Goal: Task Accomplishment & Management: Manage account settings

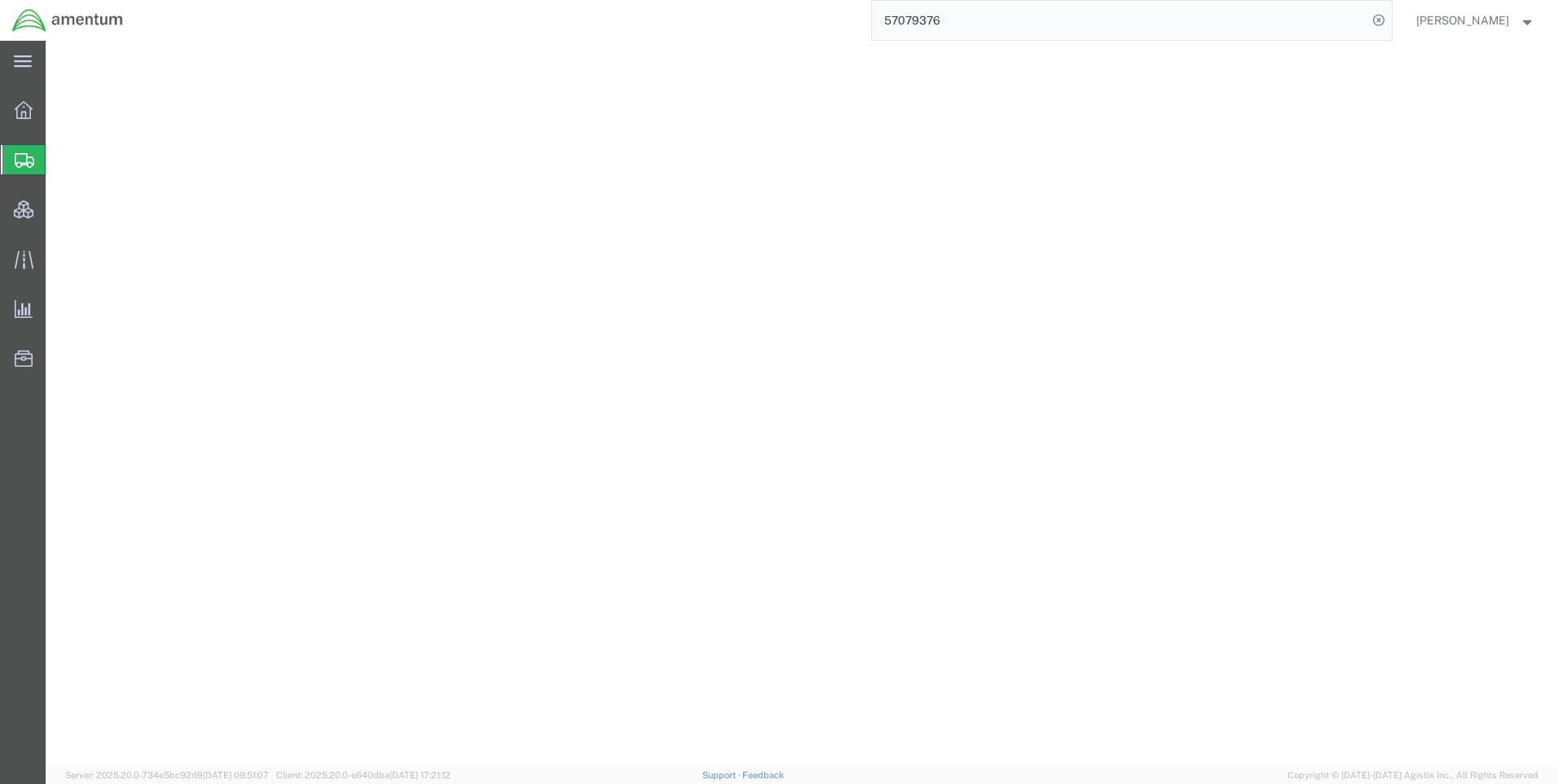
select select "42668"
select select "42637"
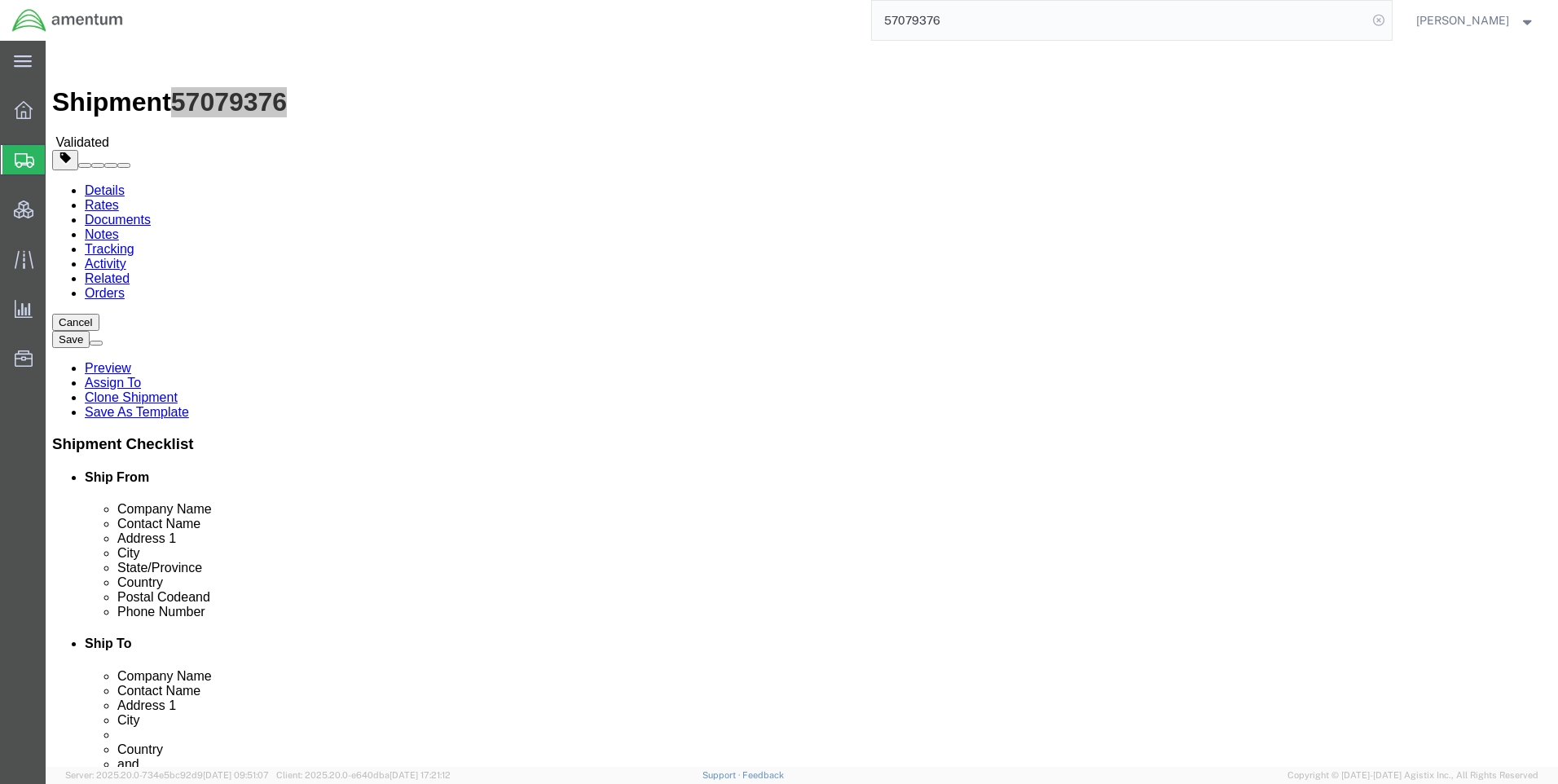
click at [1390, 15] on icon at bounding box center [1379, 20] width 23 height 23
click at [1385, 19] on icon at bounding box center [1379, 20] width 23 height 23
paste input "DCO-25282-169352"
type input "DCO-25282-169352"
click at [1390, 14] on icon at bounding box center [1379, 20] width 23 height 23
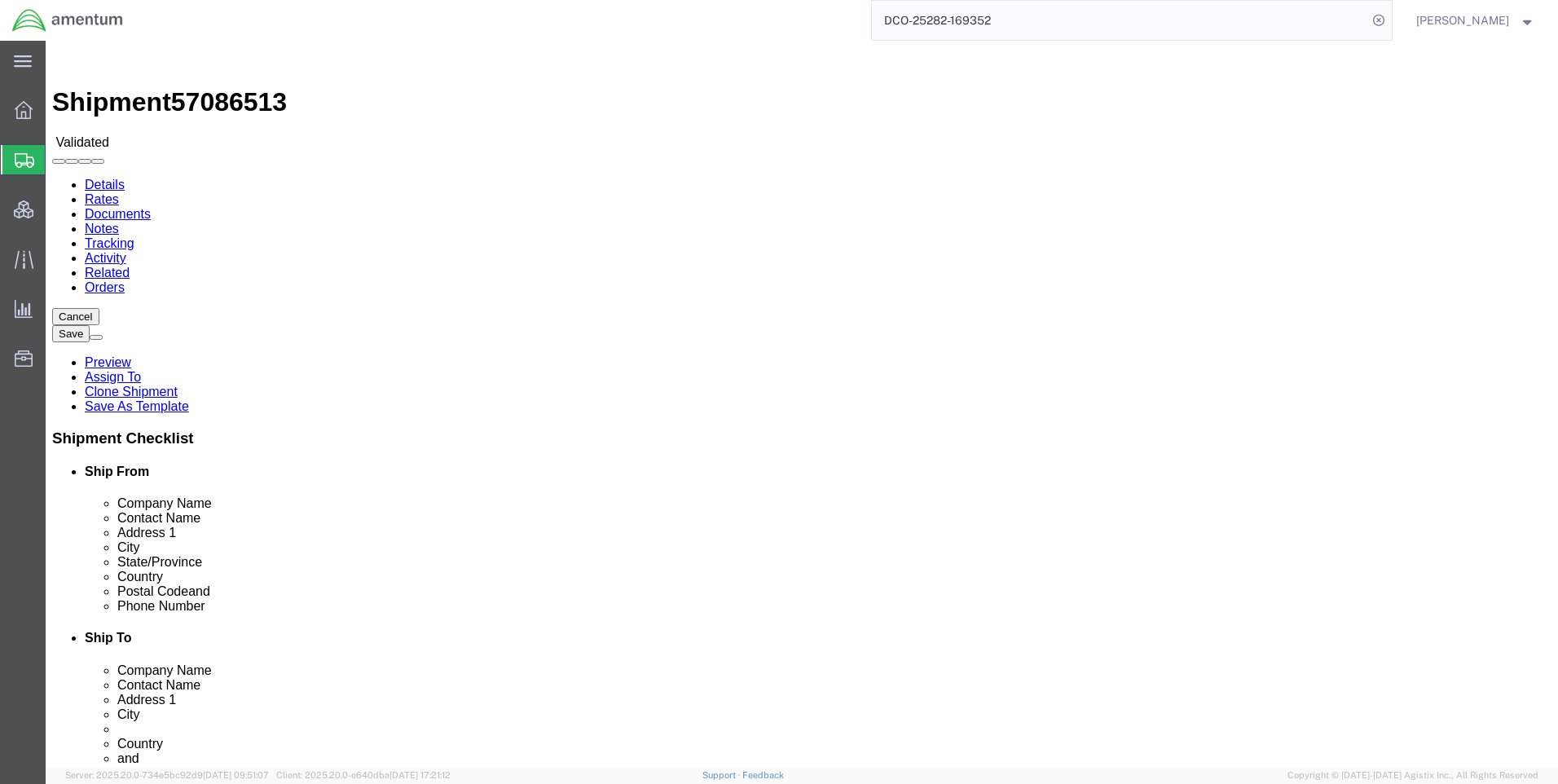
select select "42668"
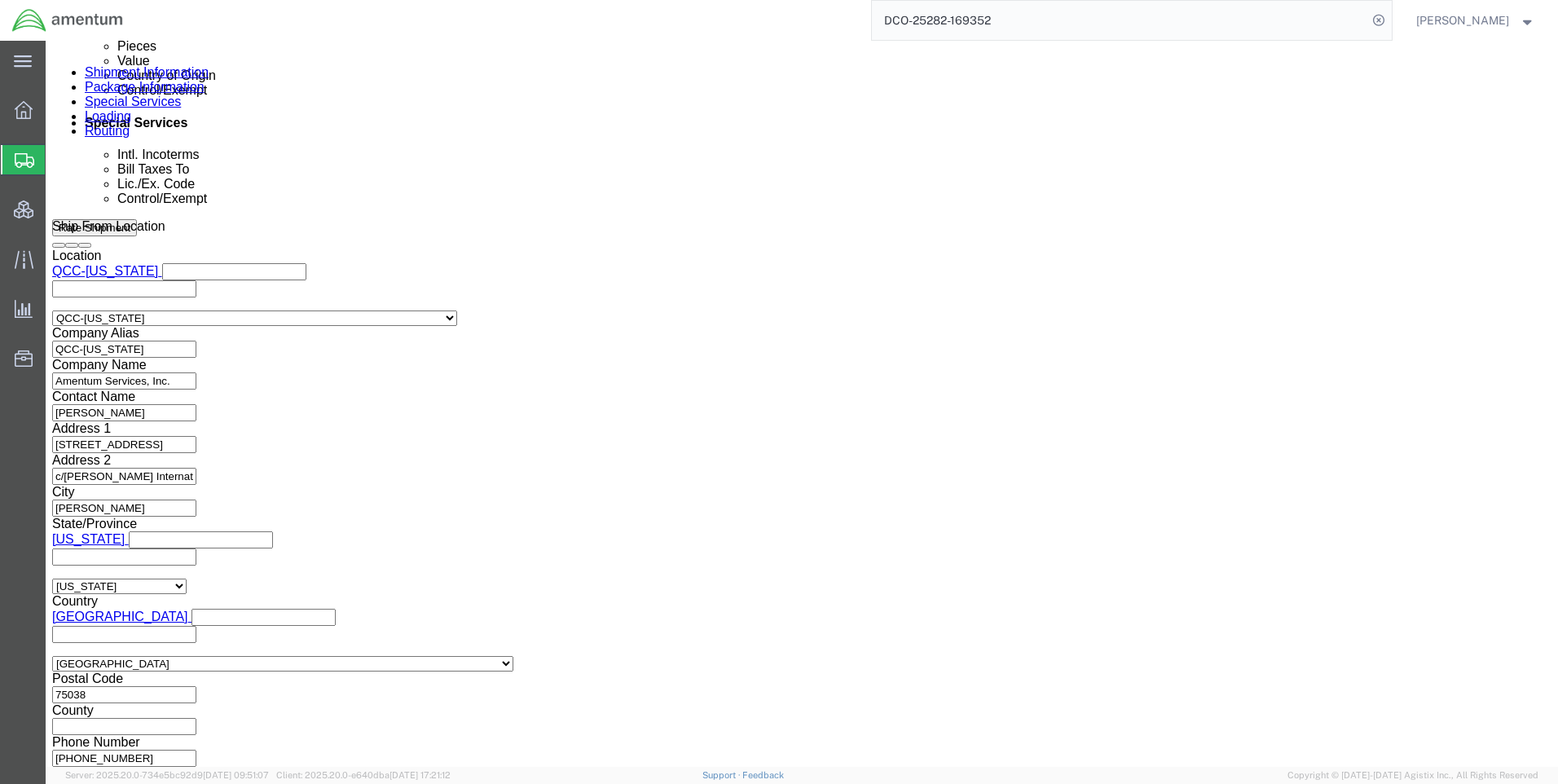
scroll to position [1027, 0]
click button "Continue"
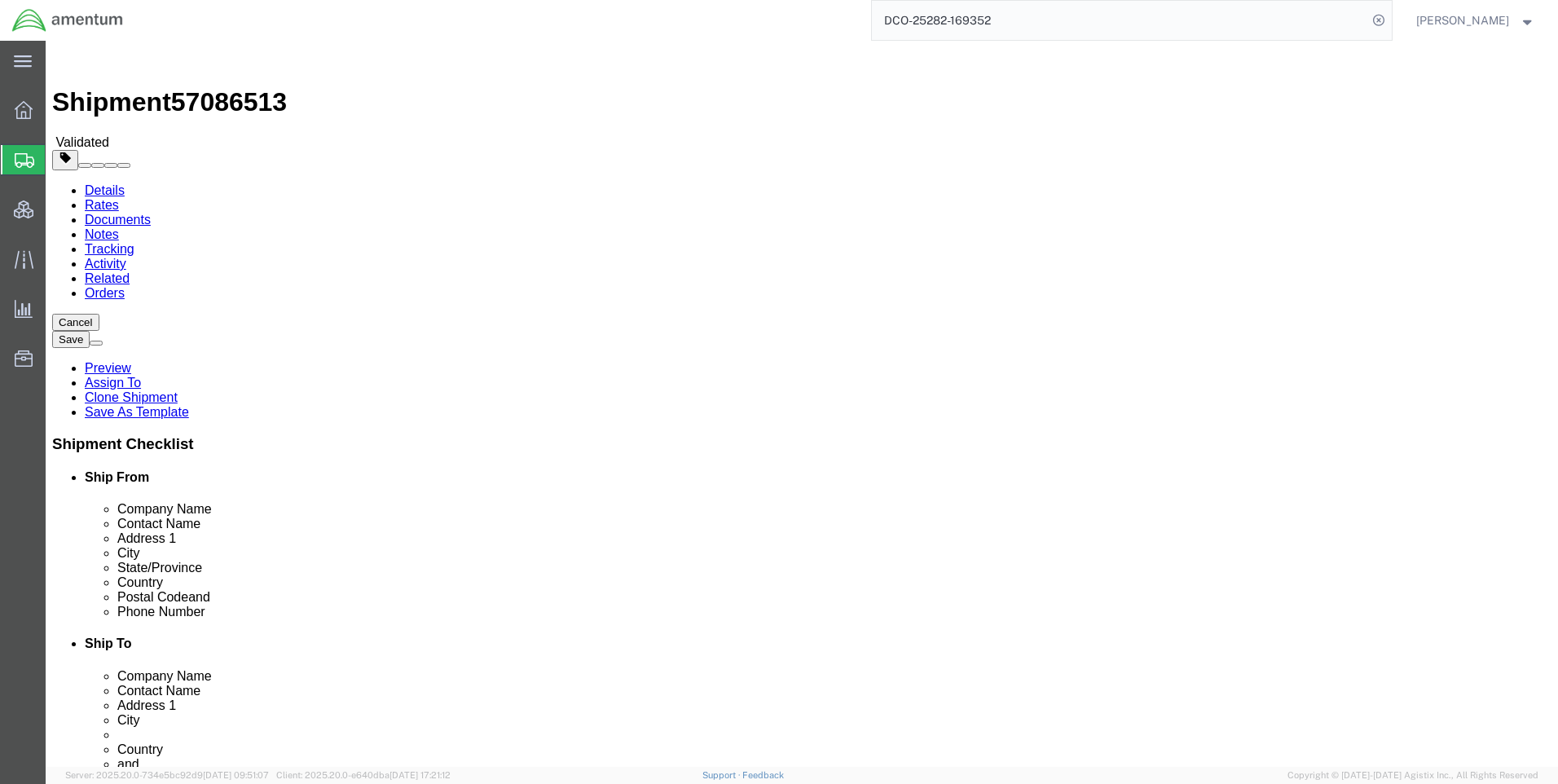
click button "Continue"
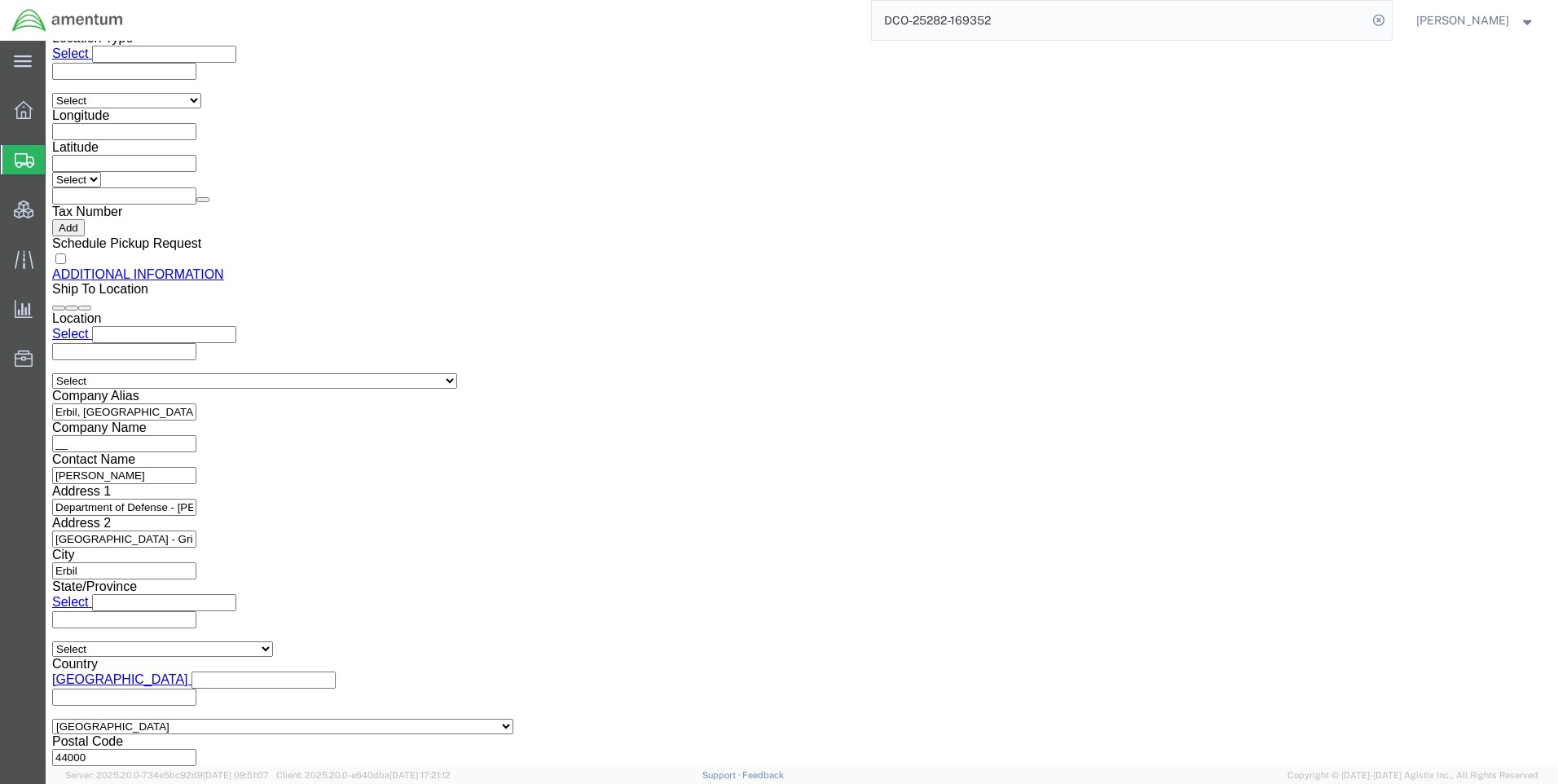
scroll to position [1852, 0]
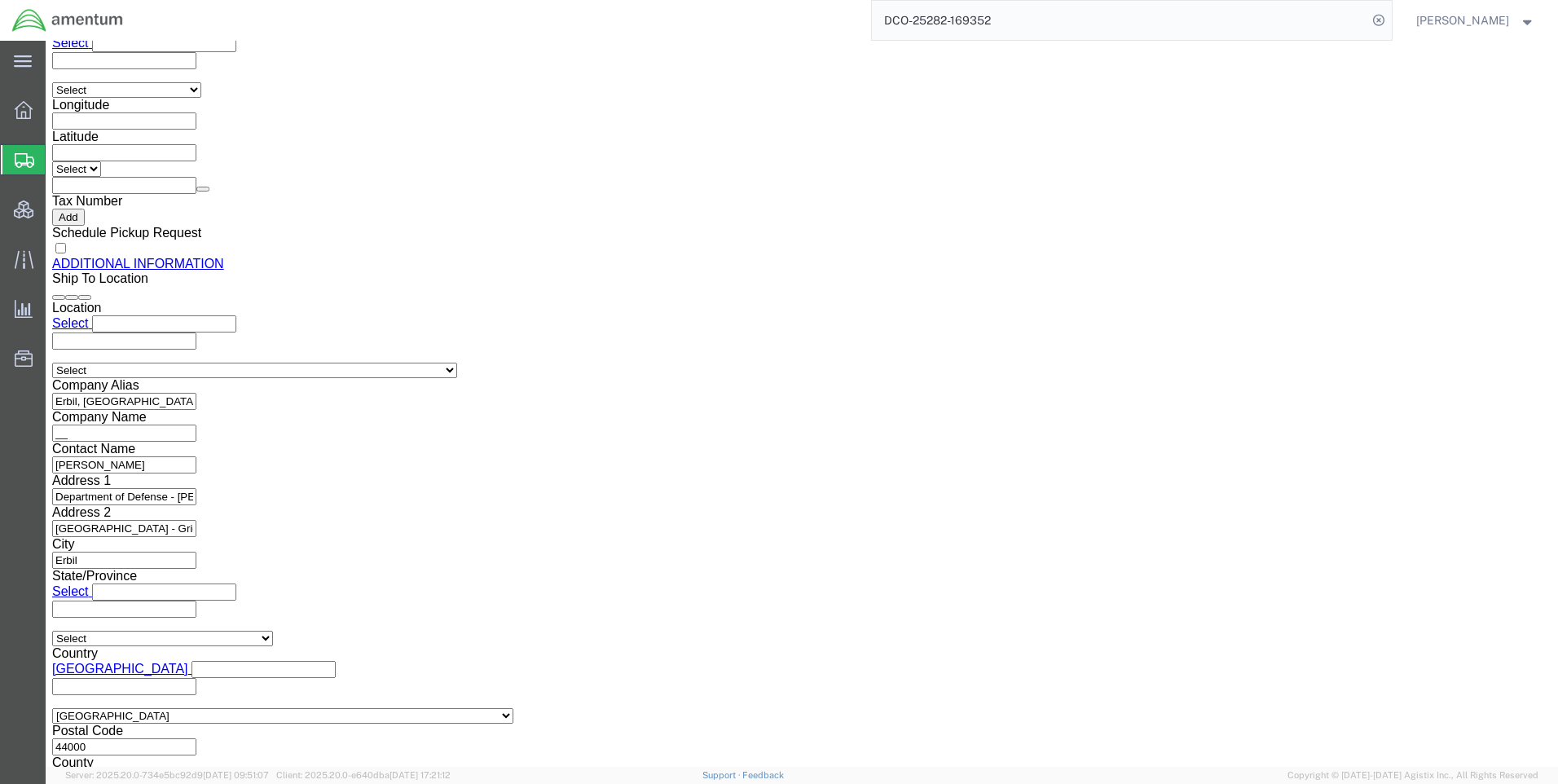
click button "Rate Shipment"
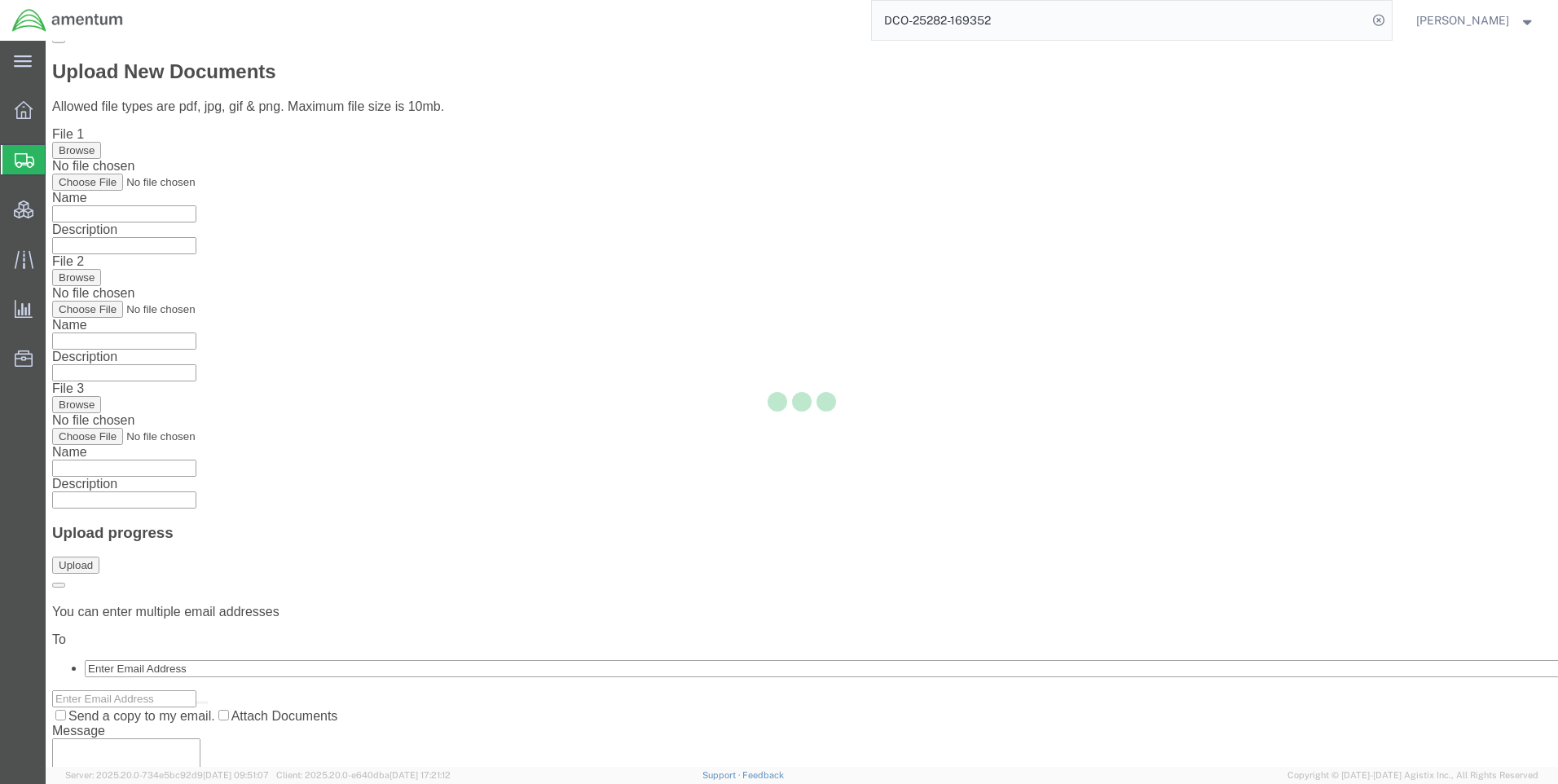
scroll to position [0, 0]
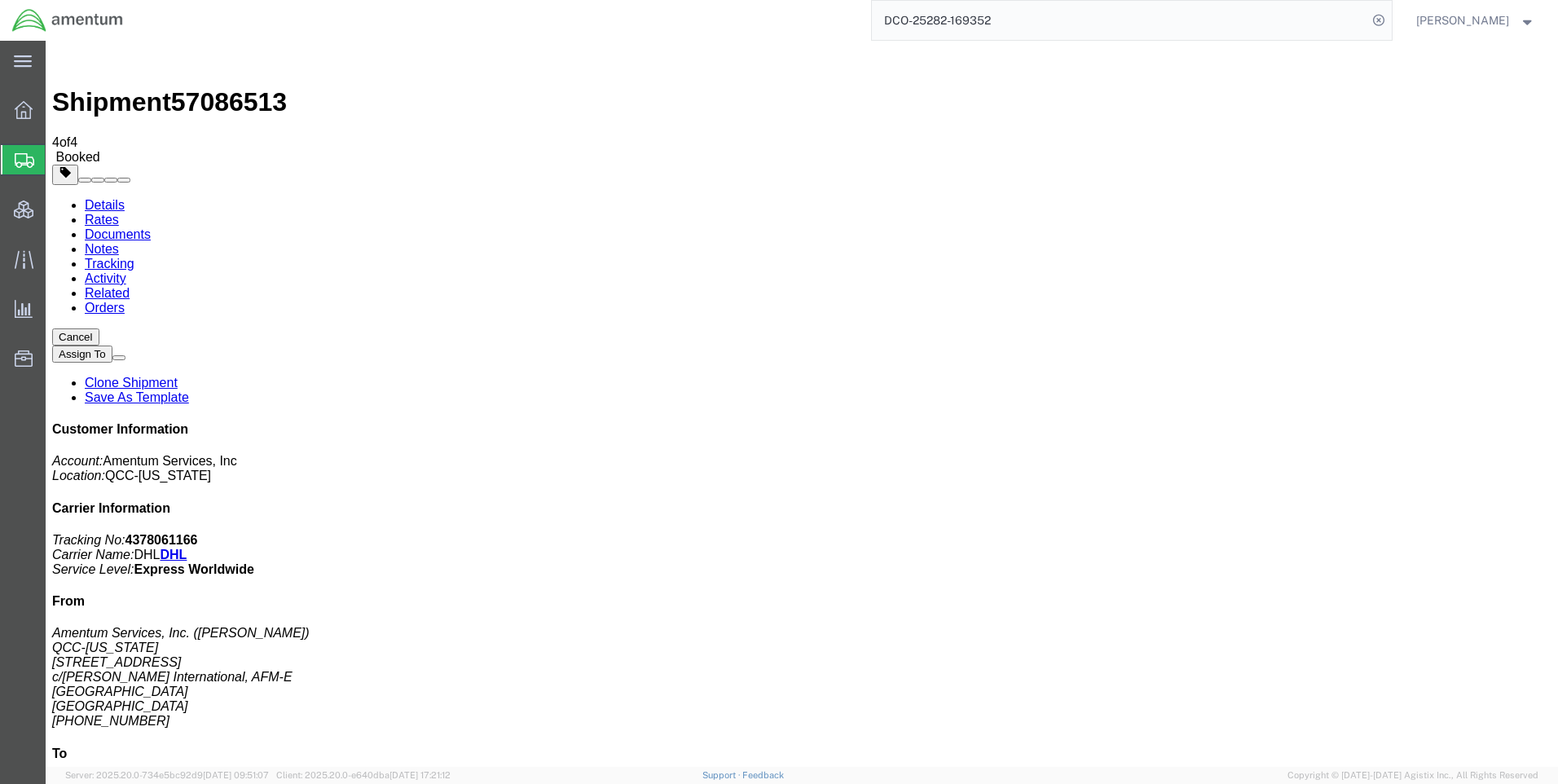
click at [234, 87] on span "57086513" at bounding box center [229, 102] width 116 height 29
copy span "57086513"
click at [198, 533] on b "4378061166" at bounding box center [161, 540] width 72 height 14
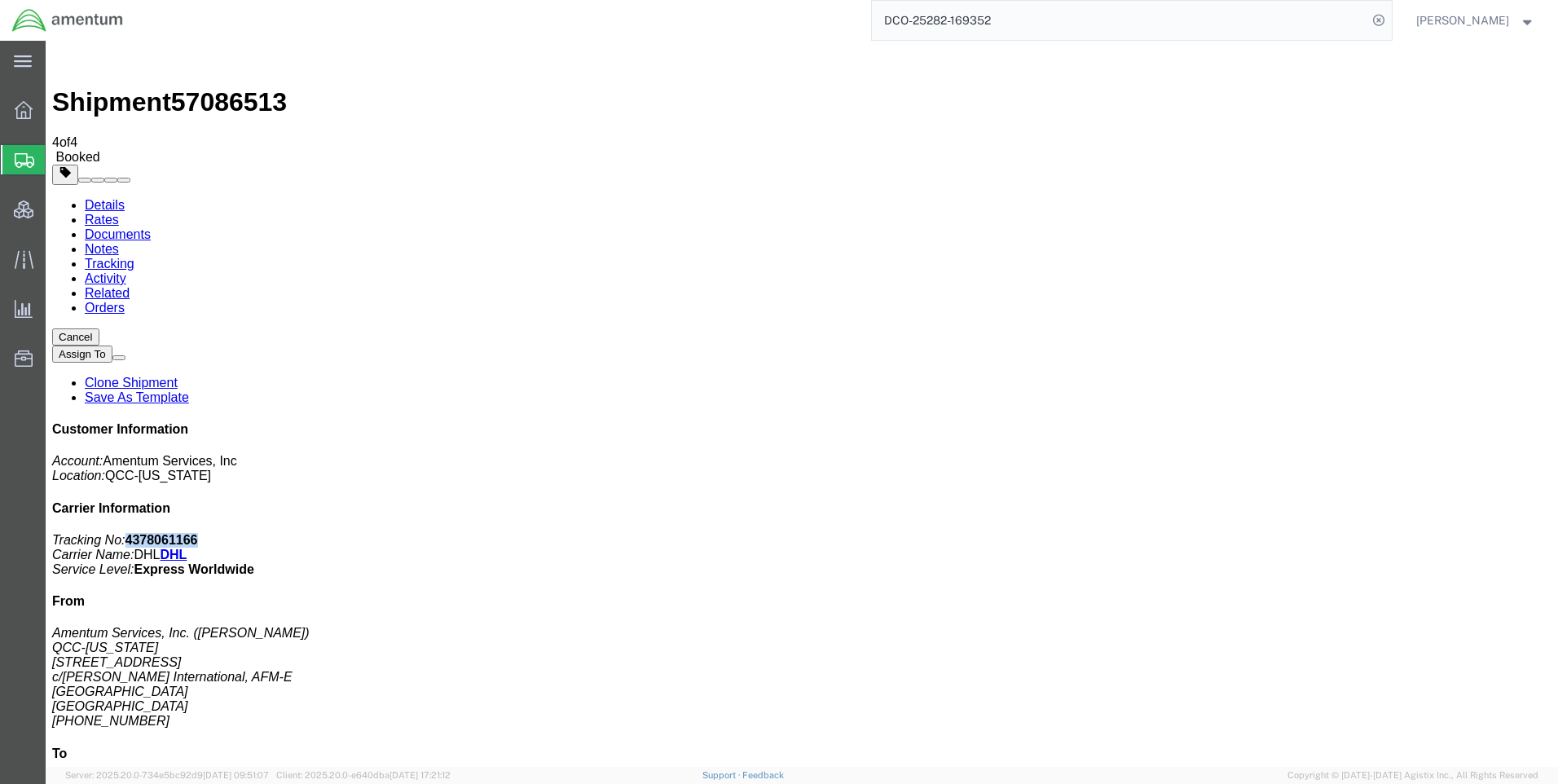
copy b "4378061166"
click at [119, 213] on link "Rates" at bounding box center [102, 220] width 34 height 14
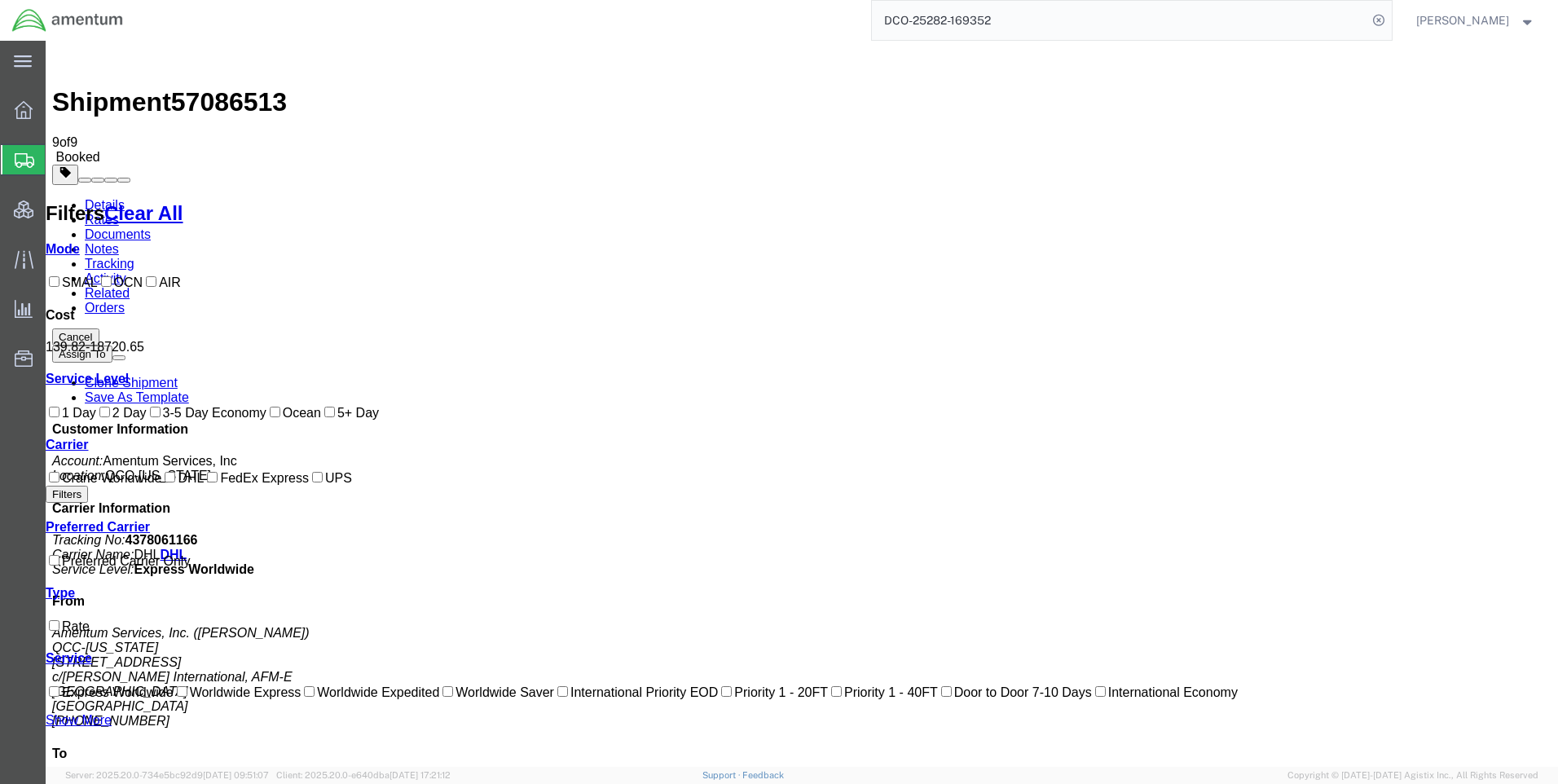
drag, startPoint x: 864, startPoint y: 235, endPoint x: 904, endPoint y: 237, distance: 40.0
drag, startPoint x: 904, startPoint y: 237, endPoint x: 842, endPoint y: 151, distance: 106.0
click at [1390, 16] on icon at bounding box center [1379, 20] width 23 height 23
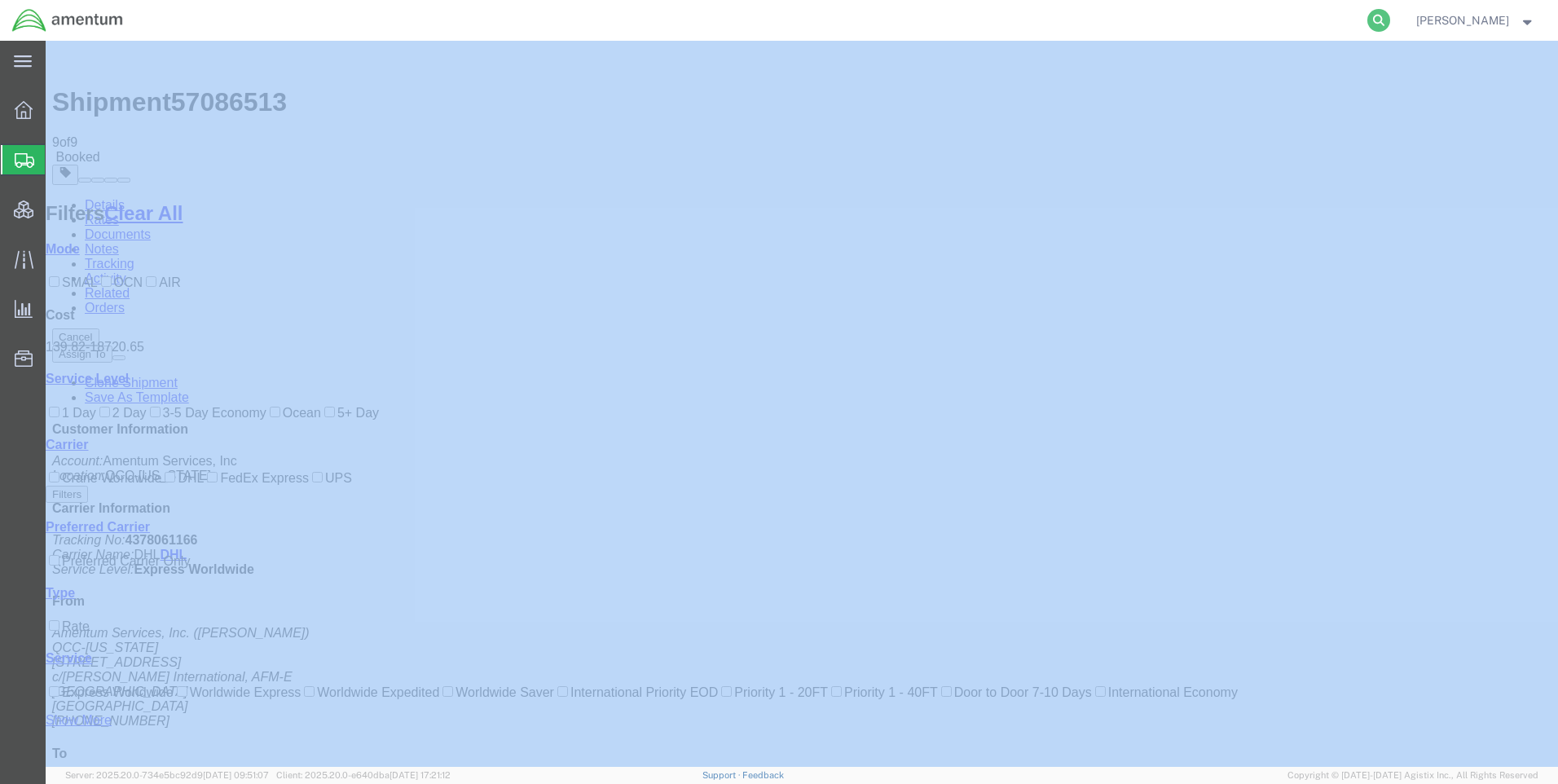
click at [1390, 17] on icon at bounding box center [1379, 20] width 23 height 23
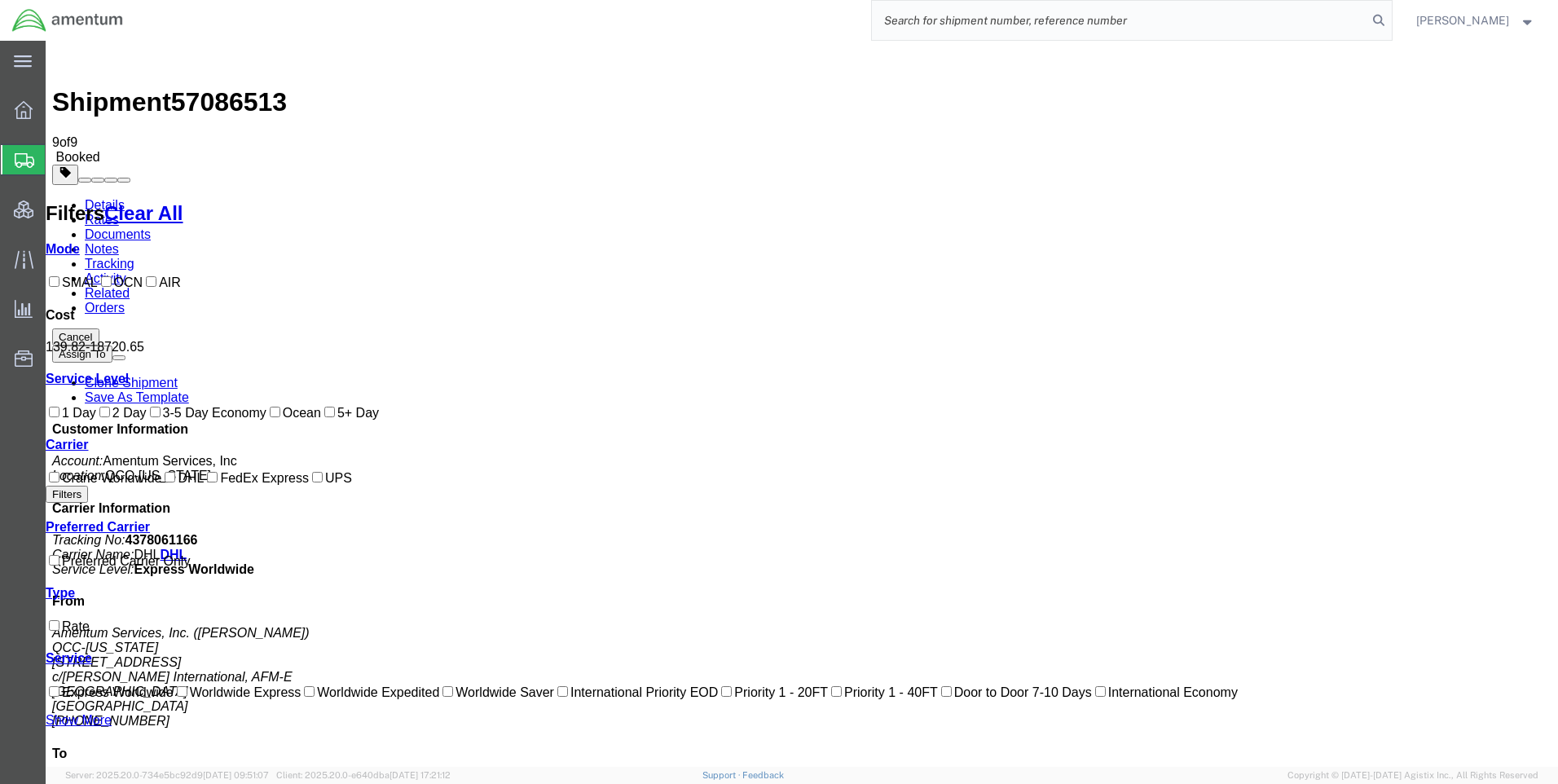
paste input "DCO-25282-169328"
type input "DCO-25282-169328"
click at [1390, 14] on icon at bounding box center [1379, 20] width 23 height 23
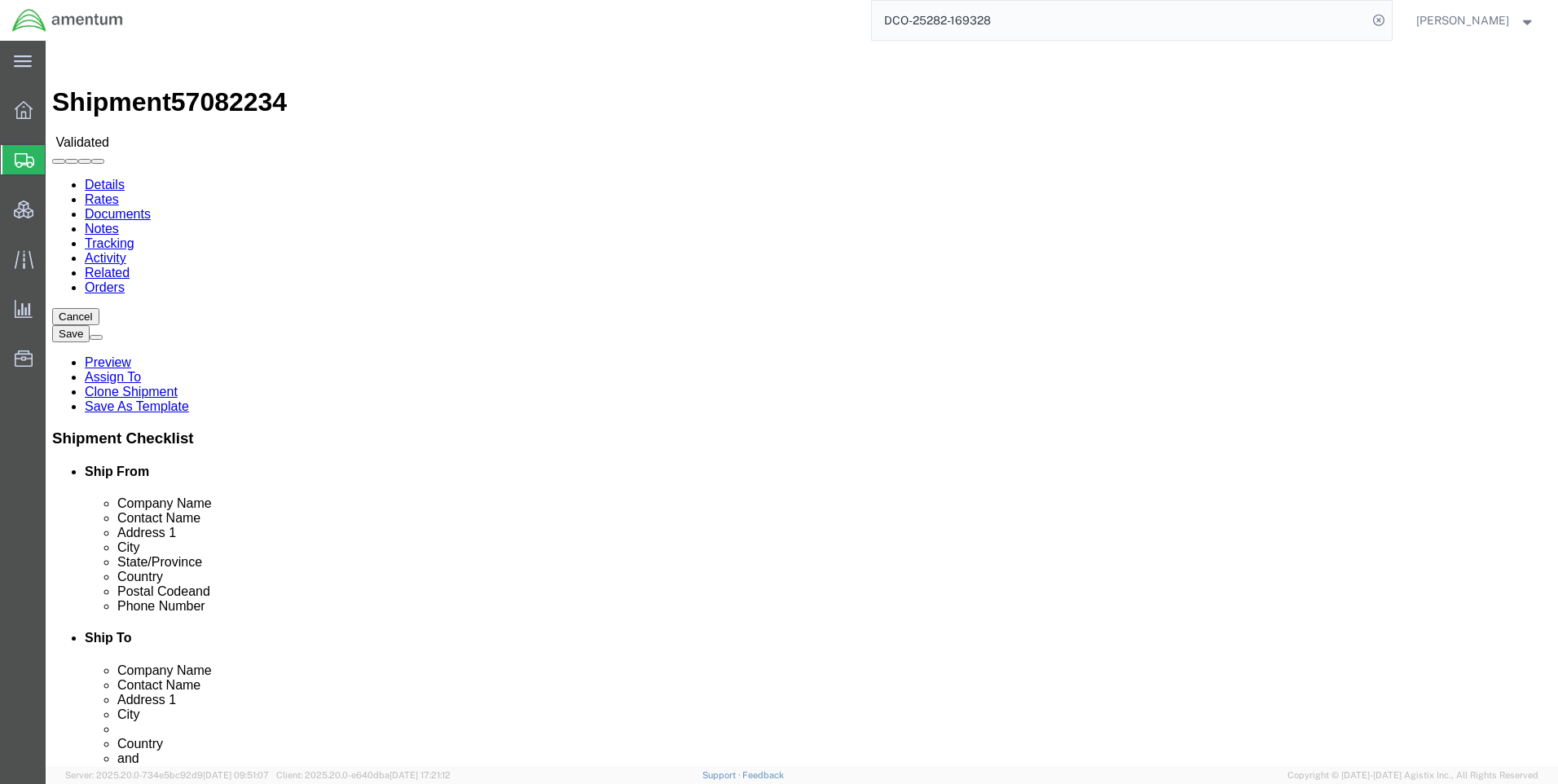
select select "42668"
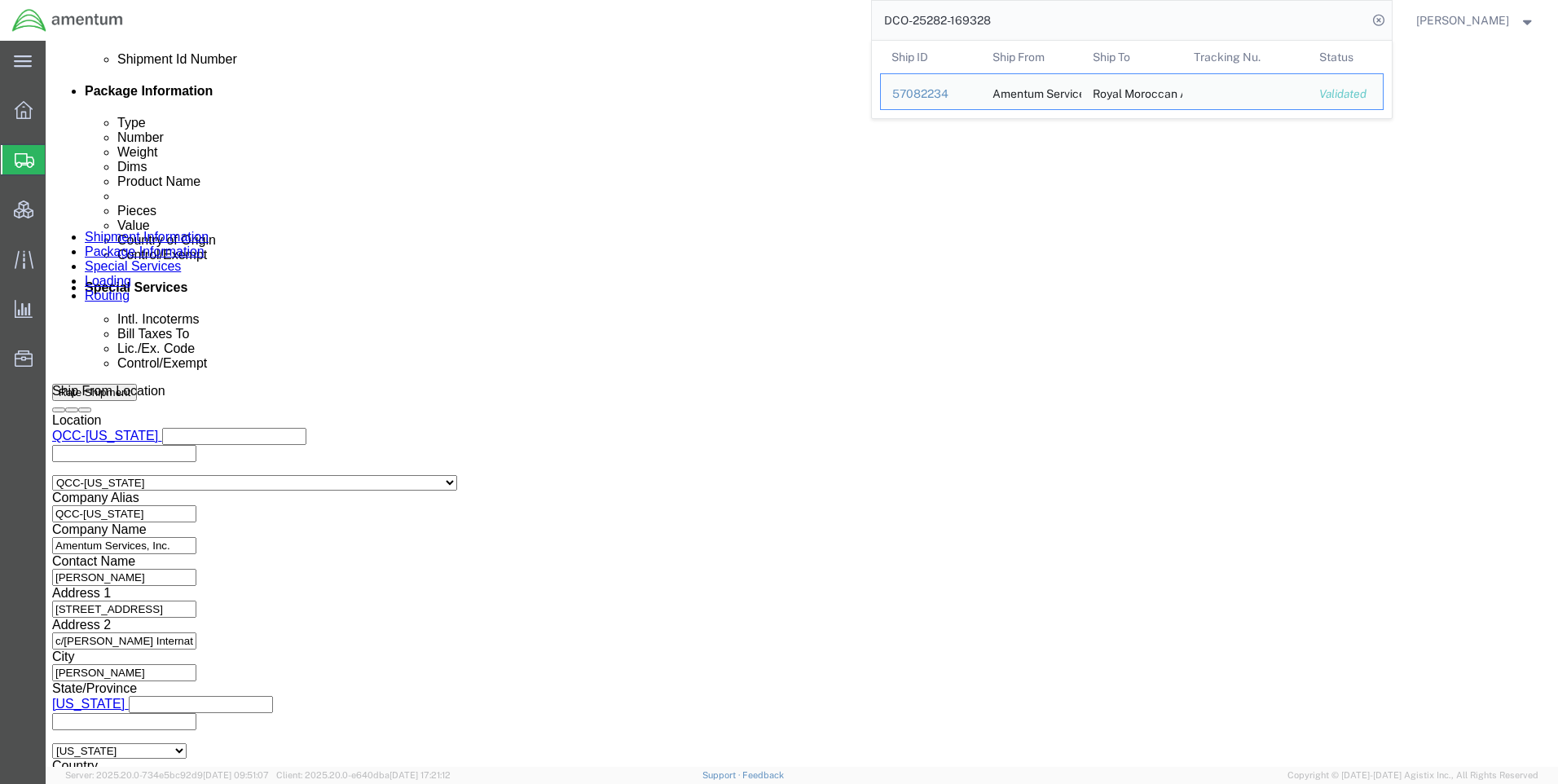
scroll to position [1043, 0]
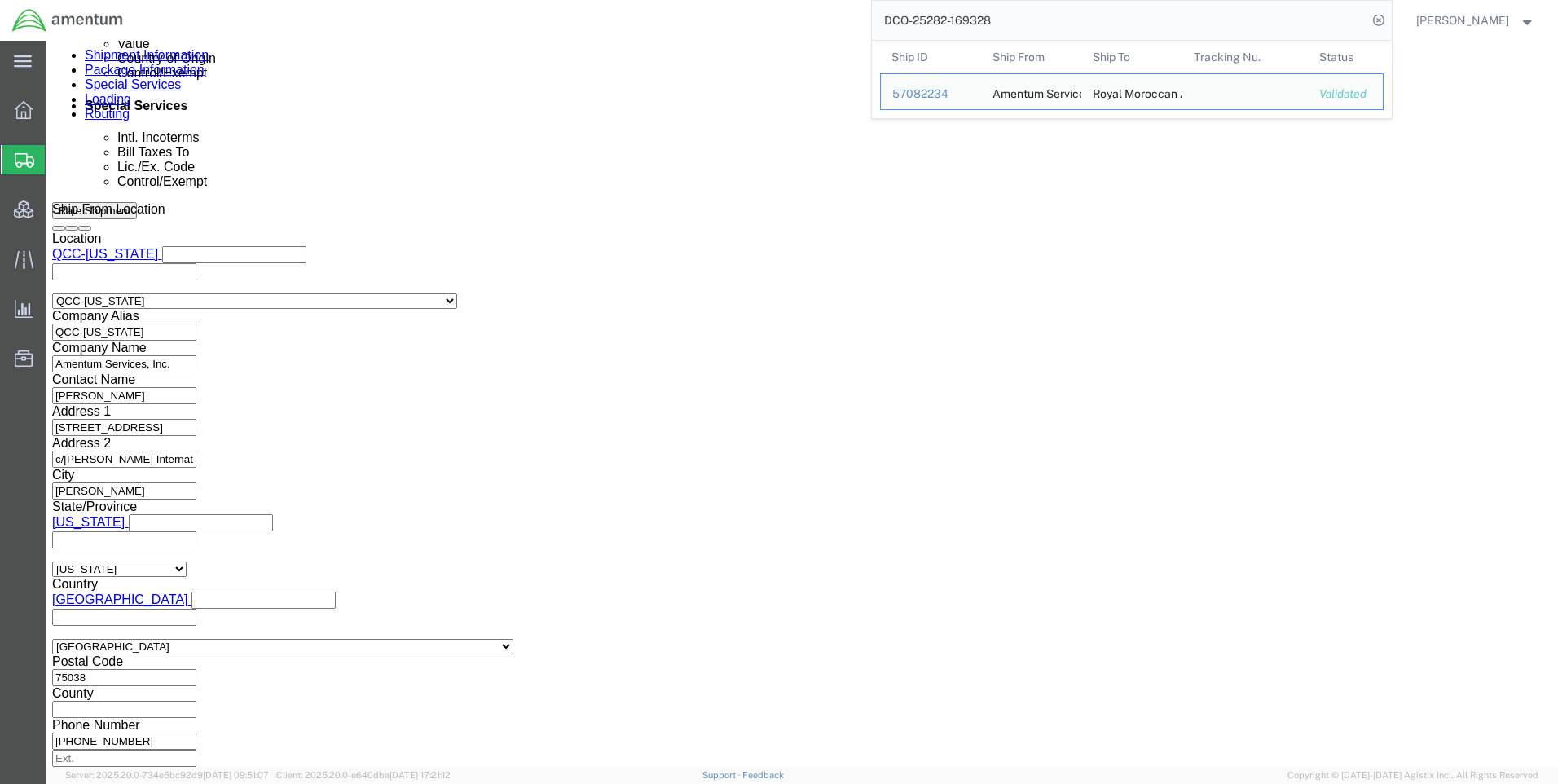
click icon
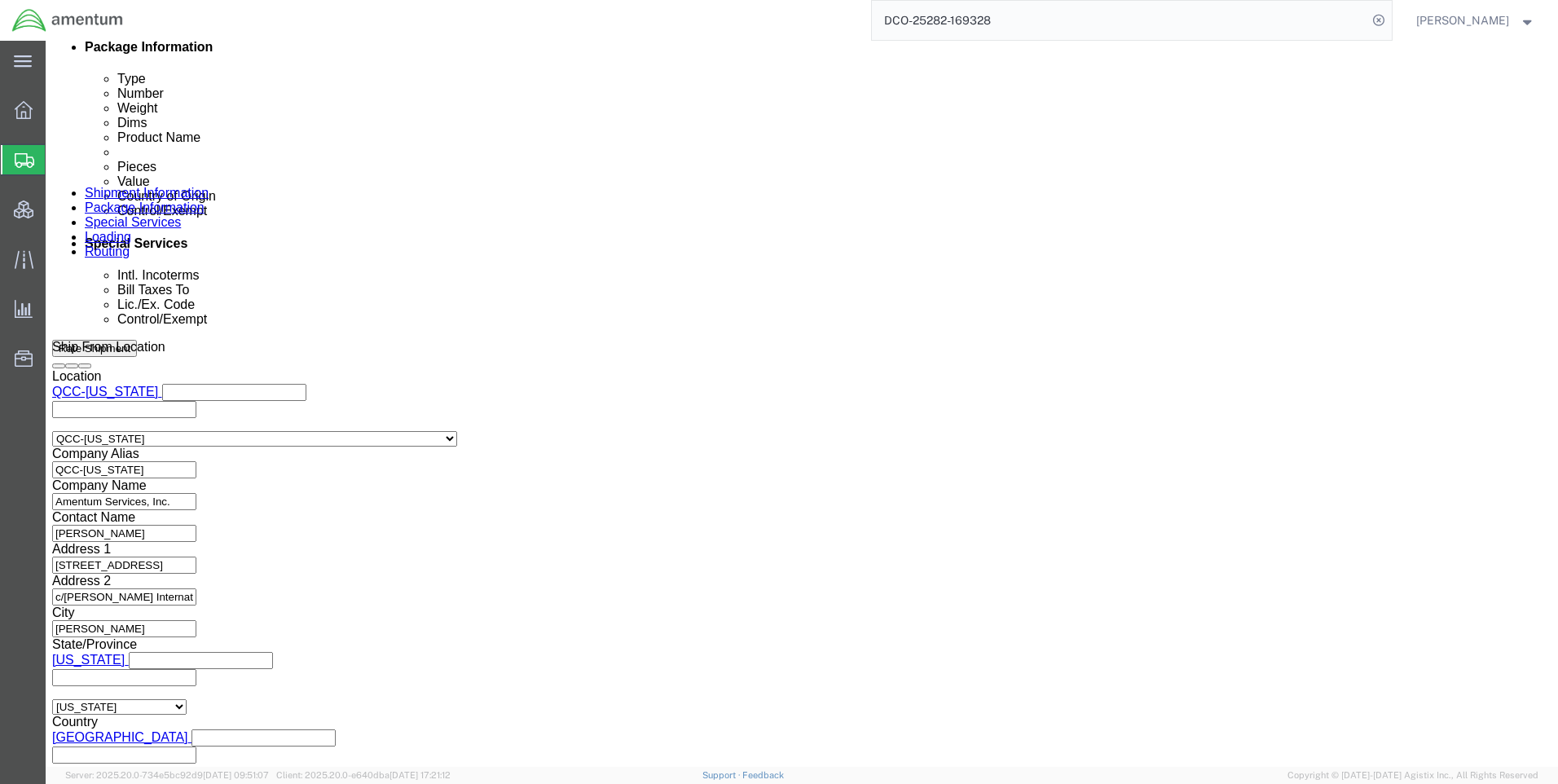
scroll to position [875, 0]
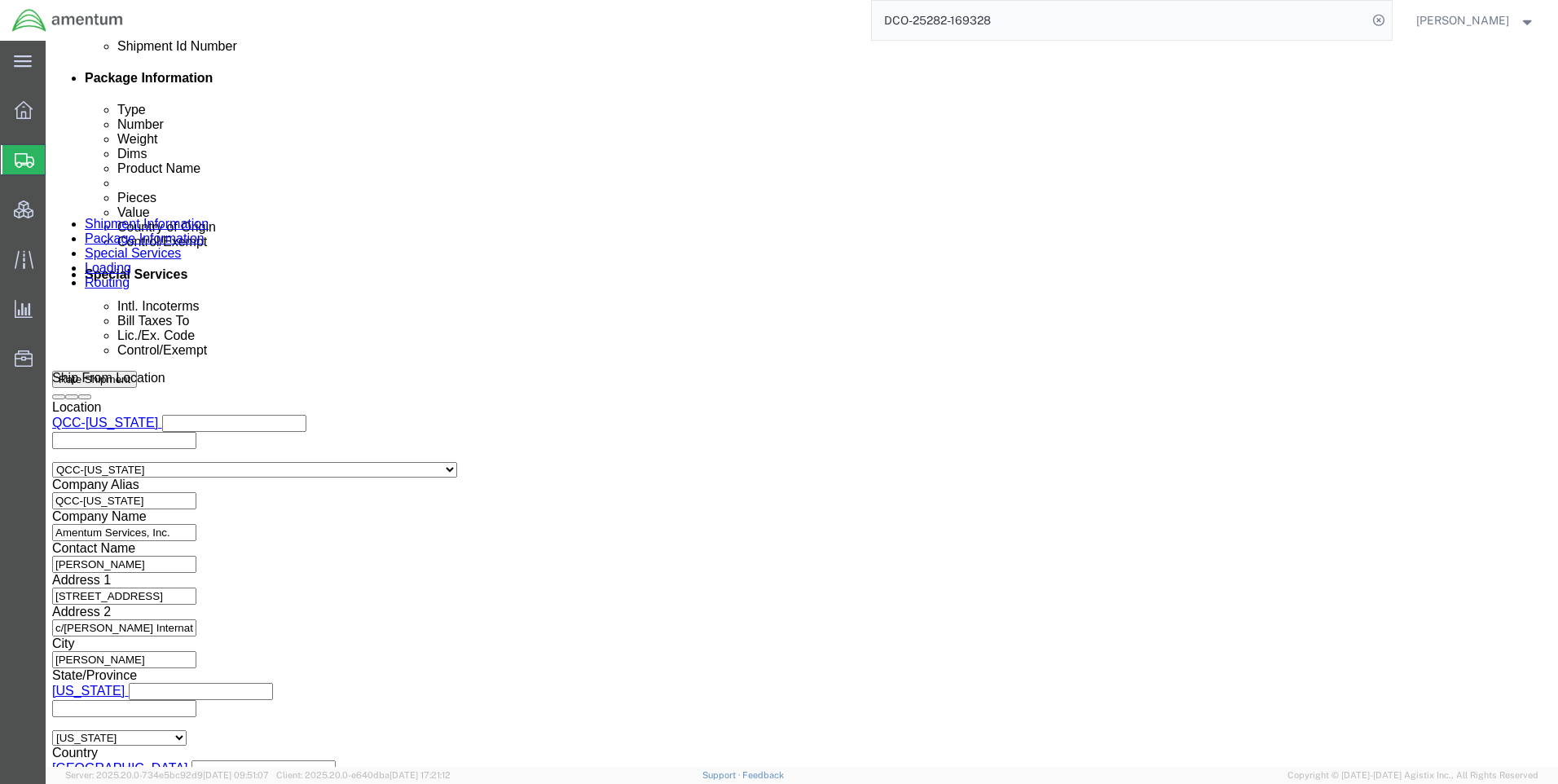
click button "Rate Shipment"
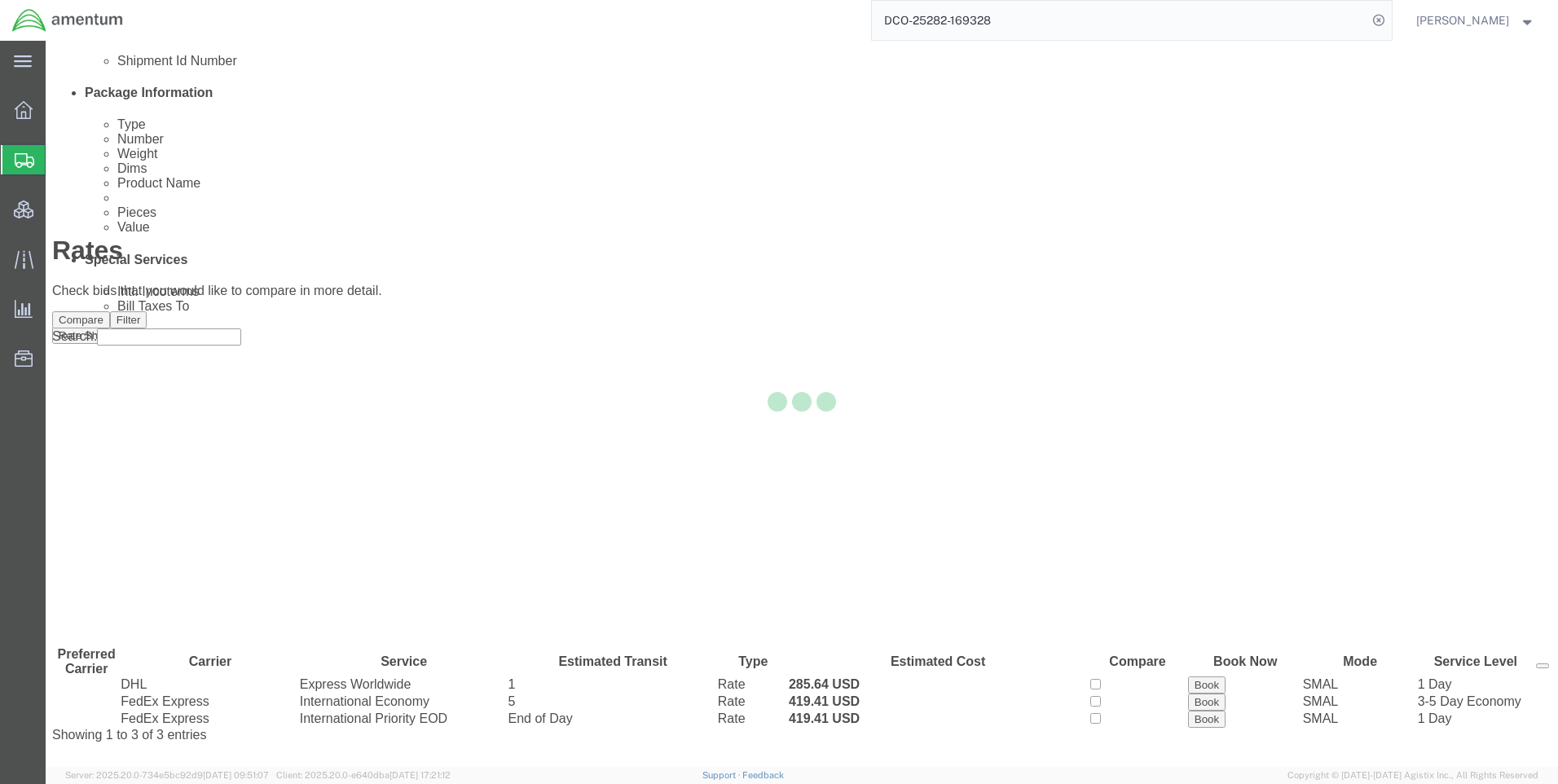
scroll to position [0, 0]
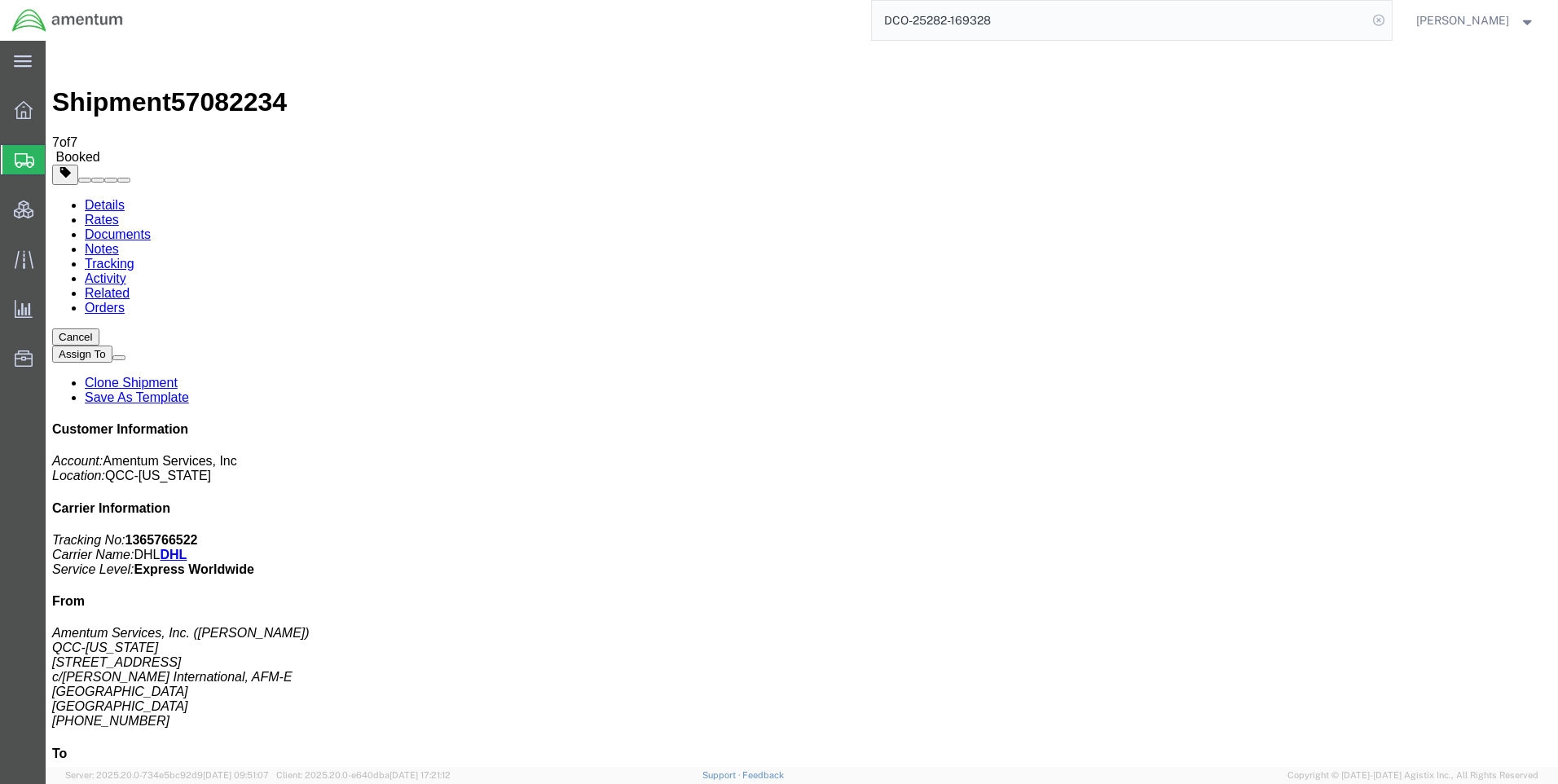
click at [1388, 20] on icon at bounding box center [1379, 20] width 23 height 23
click at [1387, 19] on icon at bounding box center [1379, 20] width 23 height 23
paste input "57086287"
type input "57086287"
click at [1386, 15] on icon at bounding box center [1379, 20] width 23 height 23
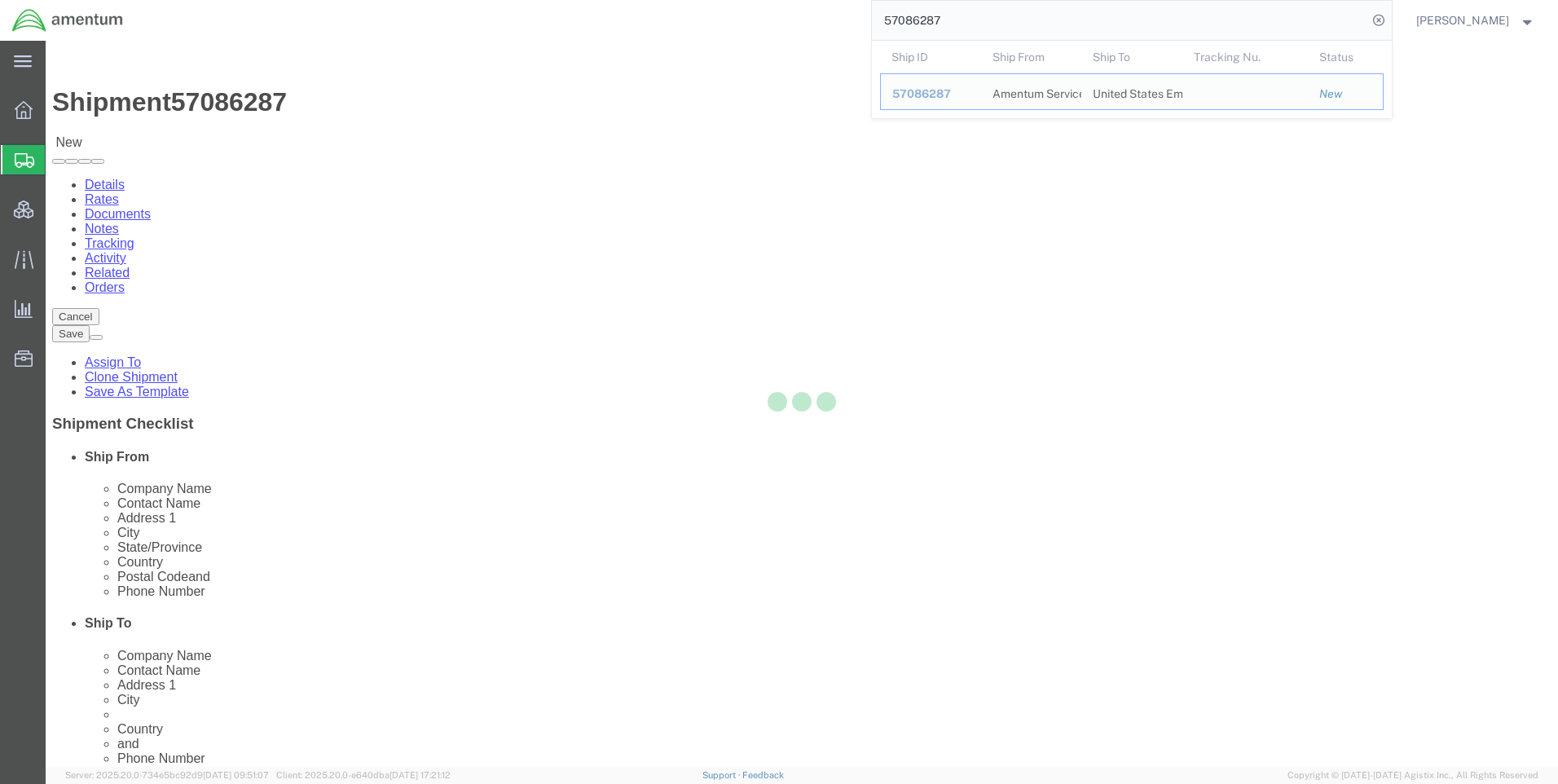
select select "42668"
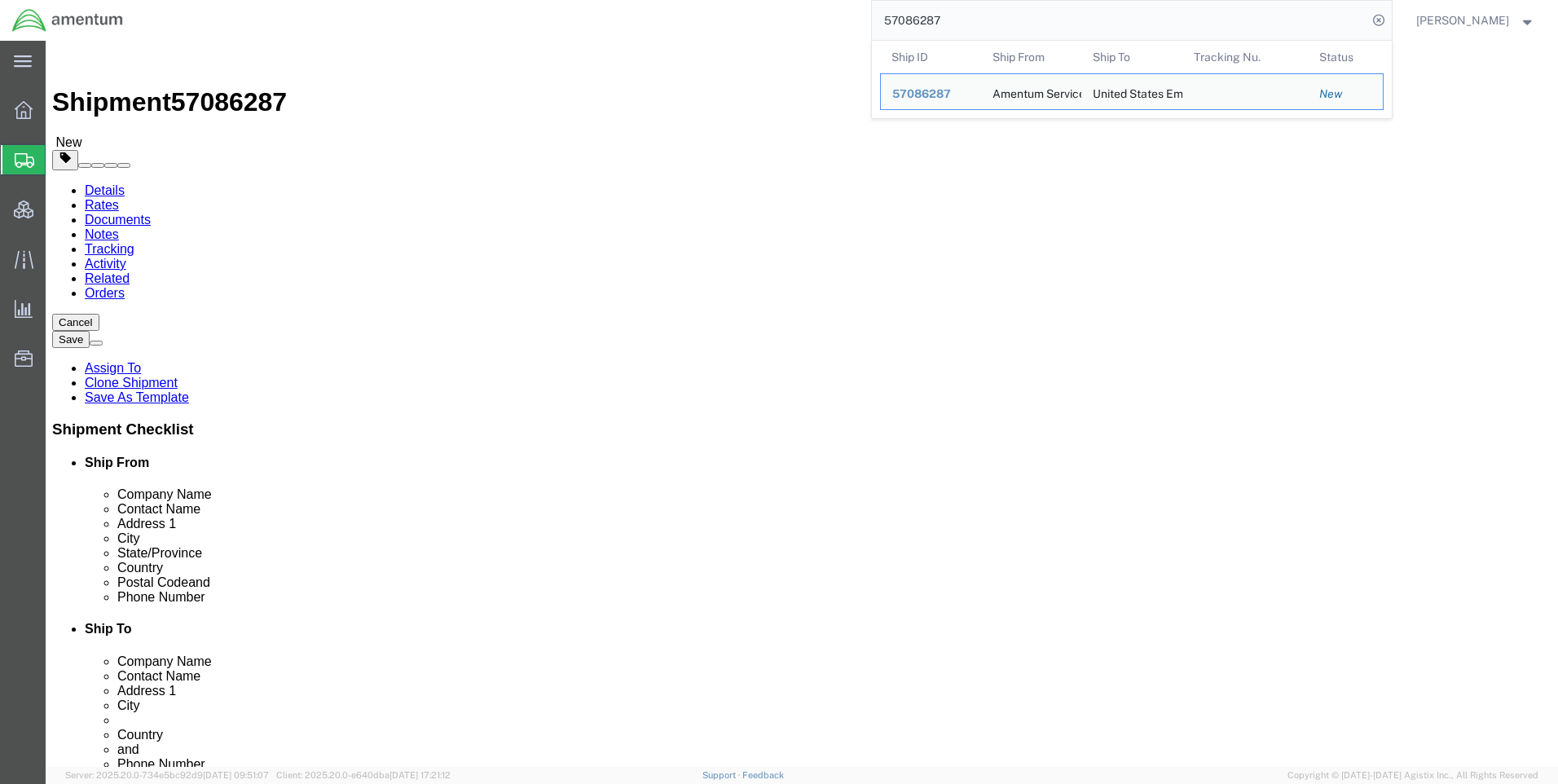
click icon
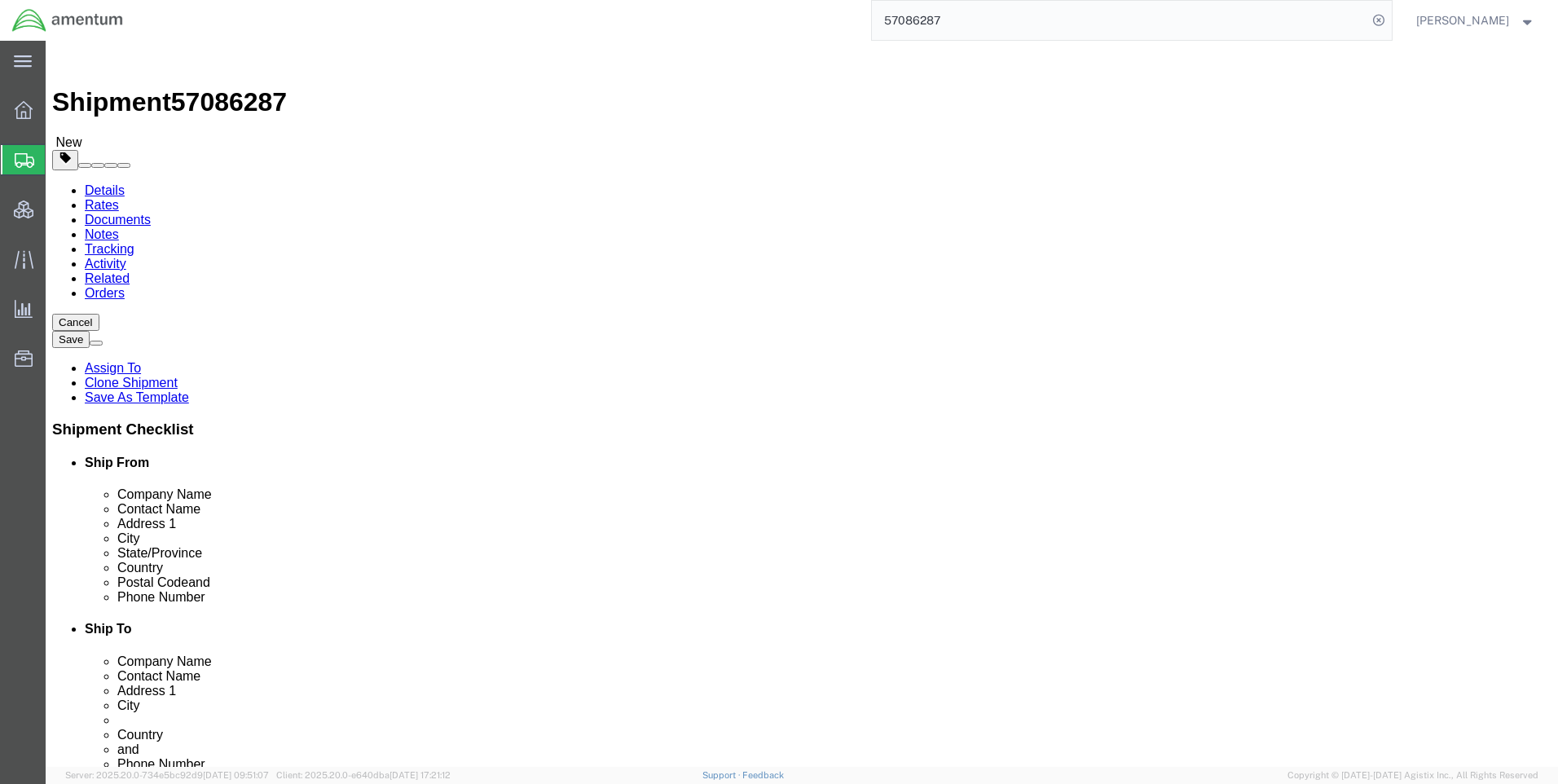
click div "Pieces: 7.00 Each Total value:"
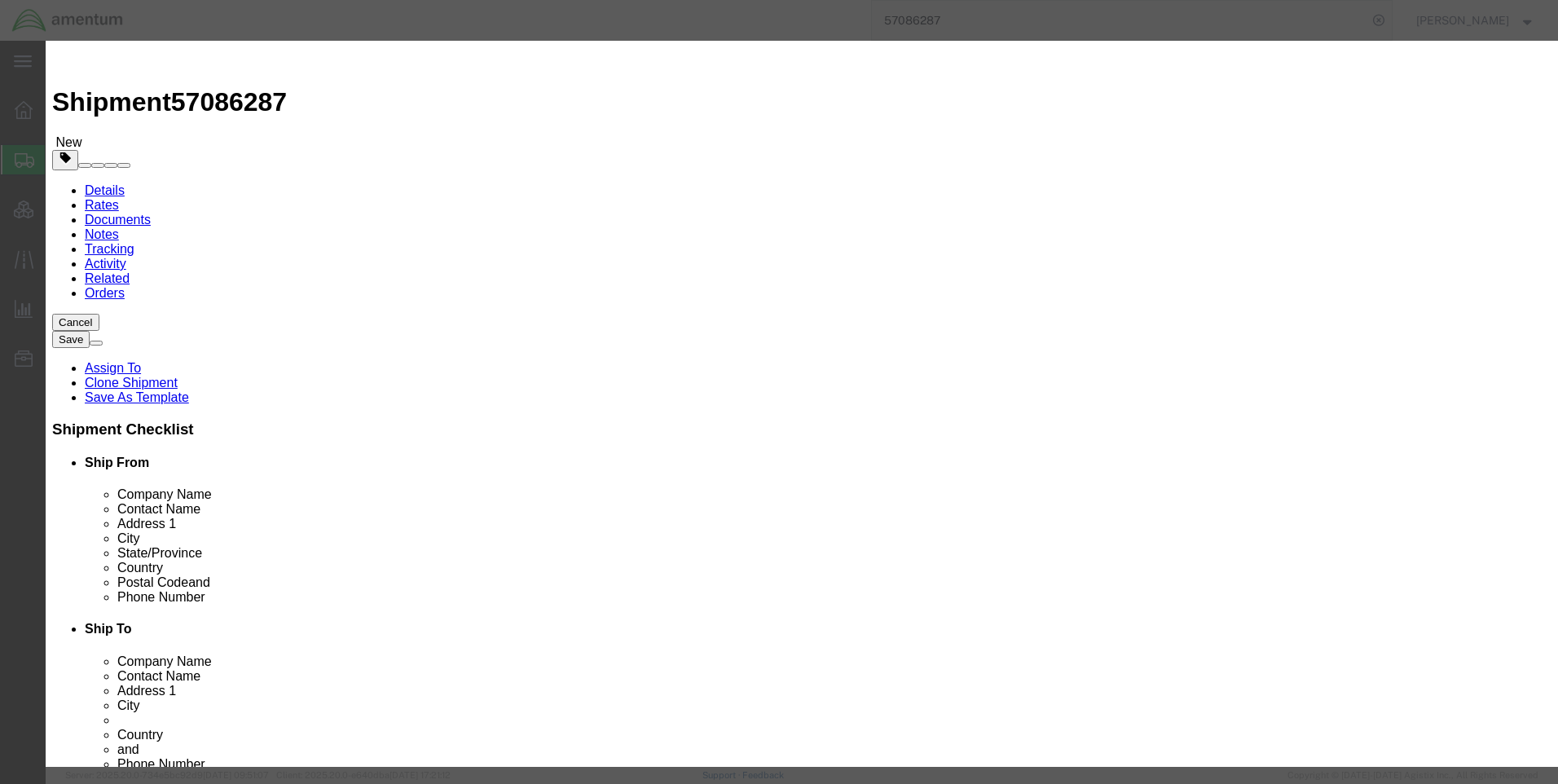
click input "text"
type input "272.93"
click label "SKU"
click button "Save & Close"
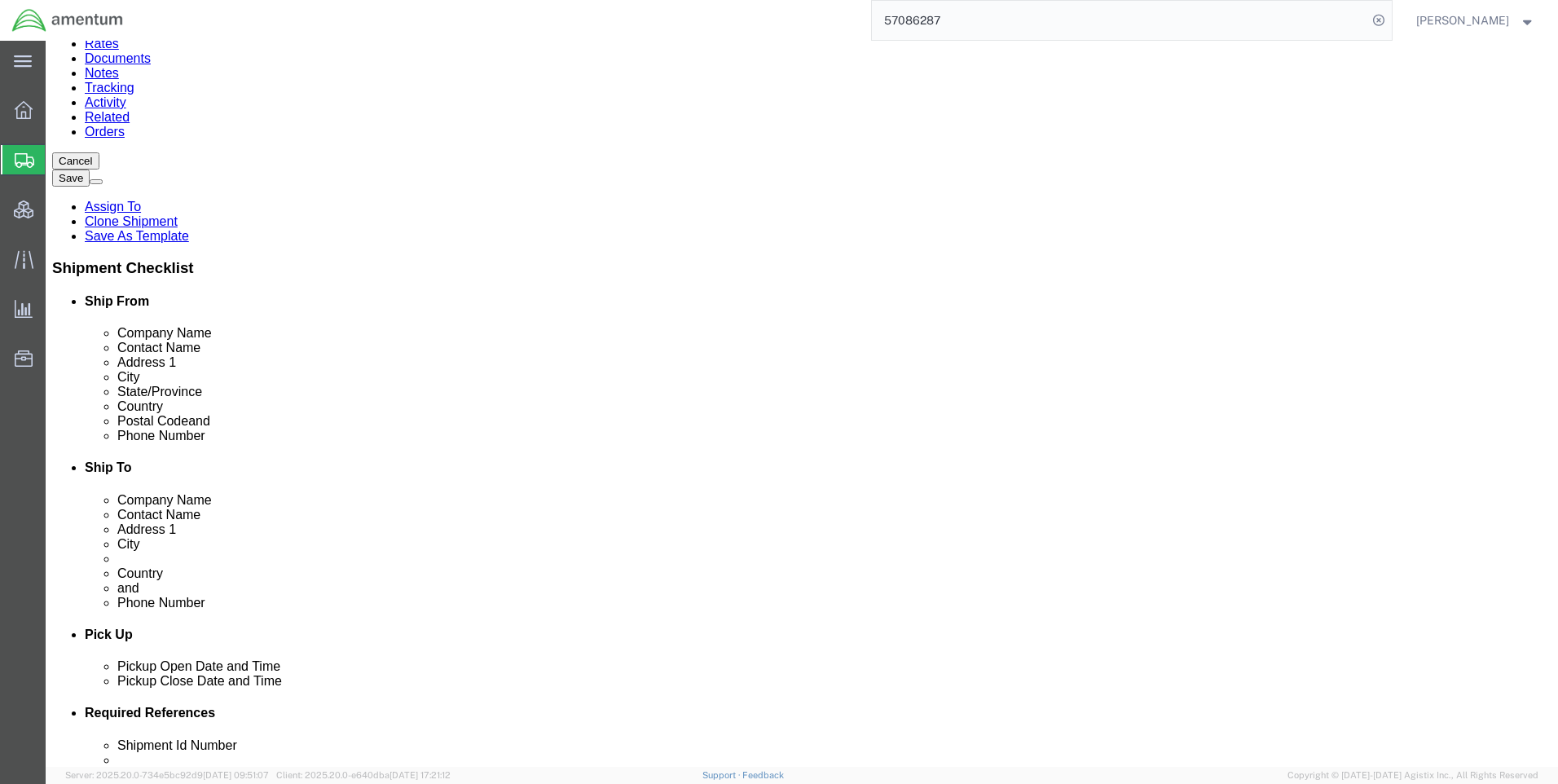
scroll to position [163, 0]
click dd
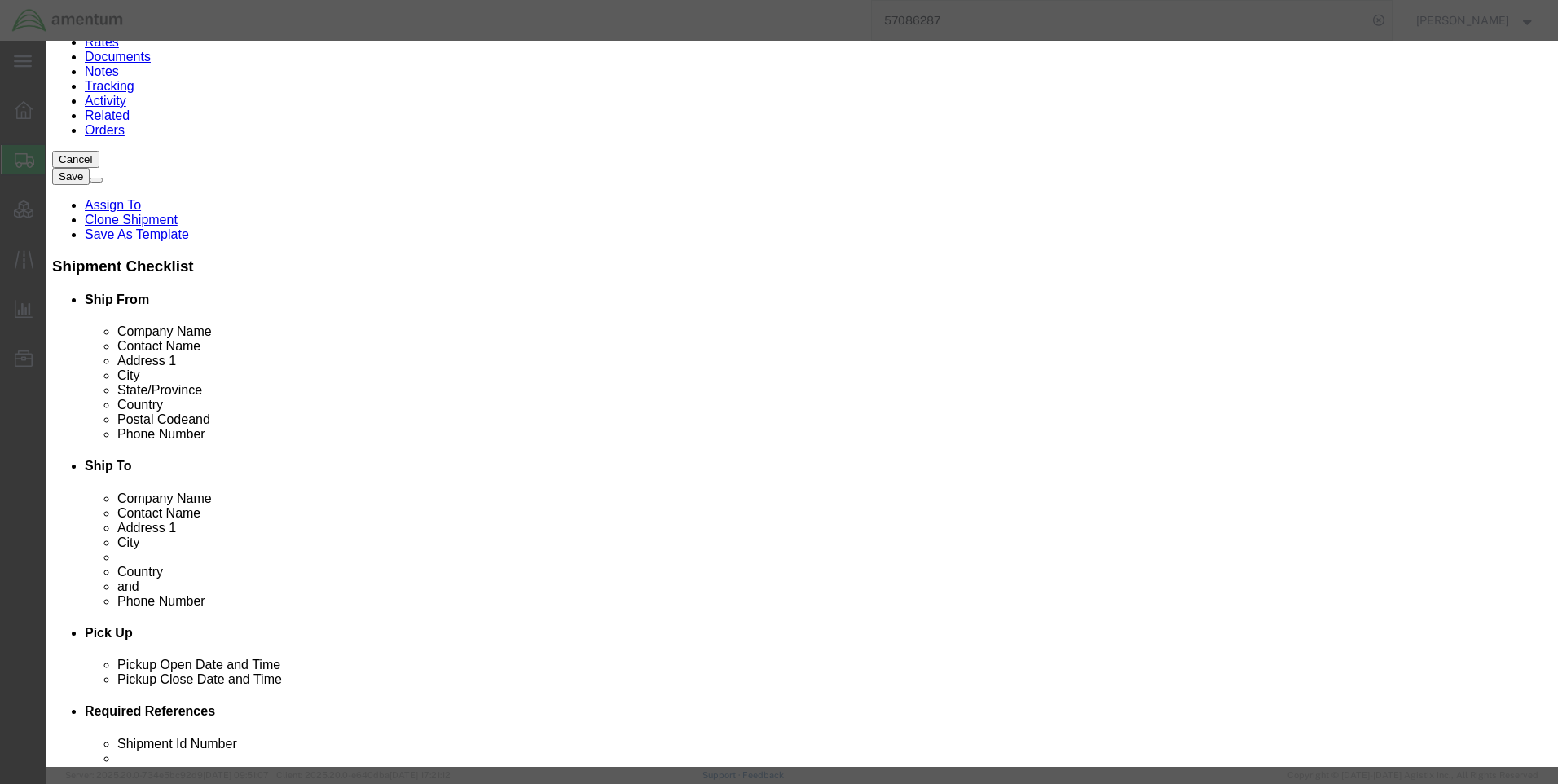
click button "Close"
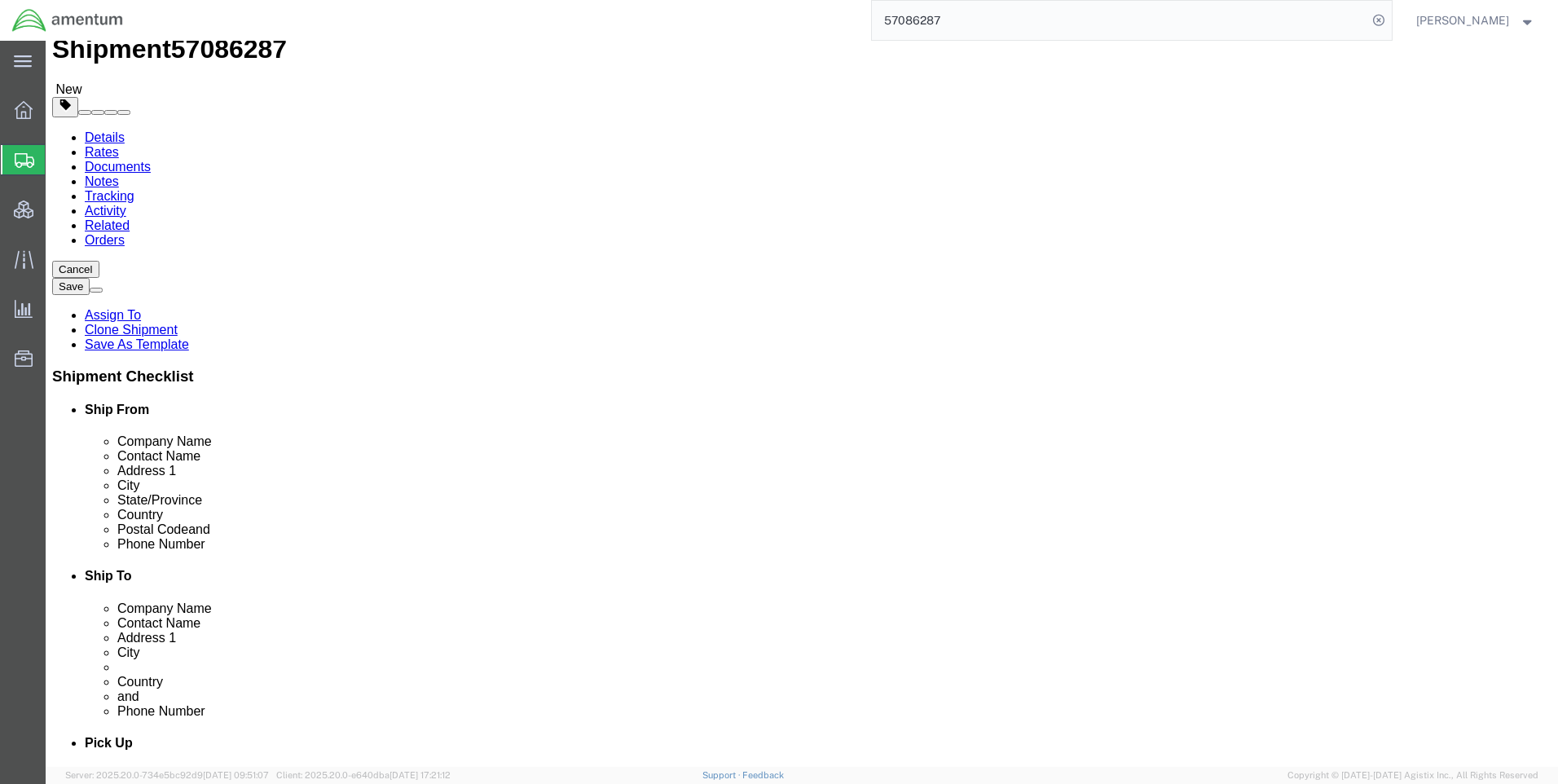
scroll to position [81, 0]
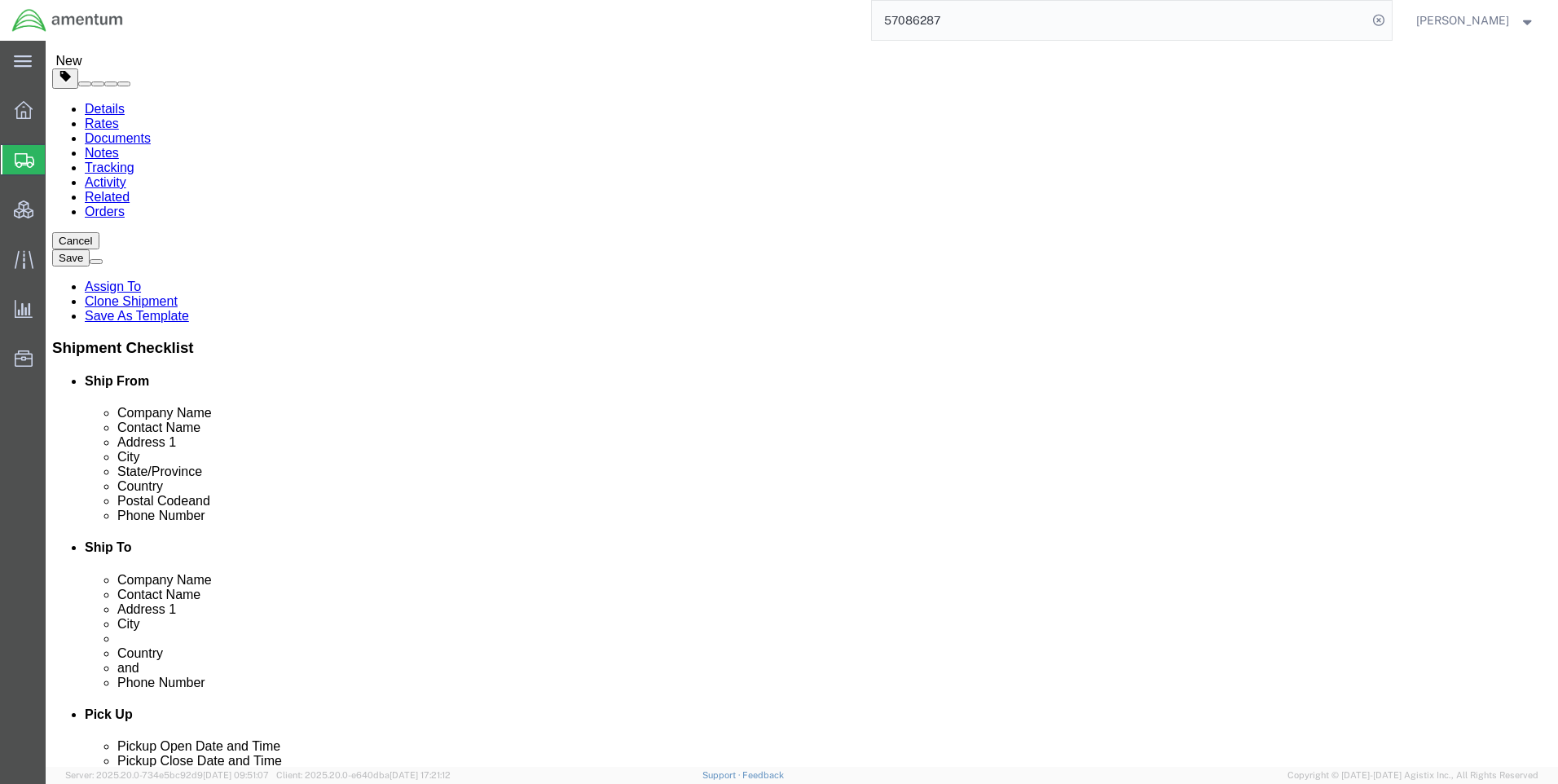
click dd "3.00 Each"
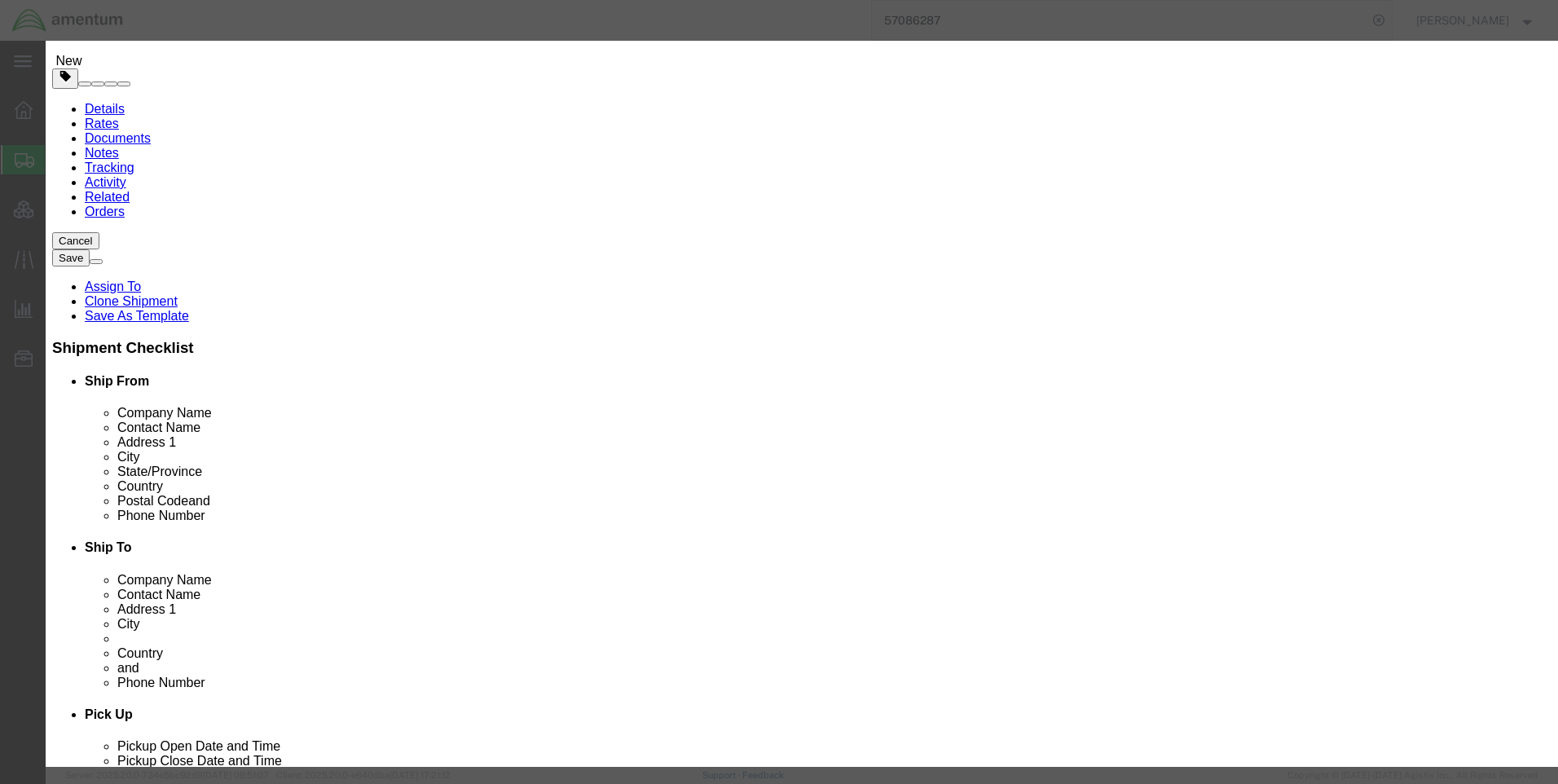
click input "text"
type input "116.97"
click button "Save & Close"
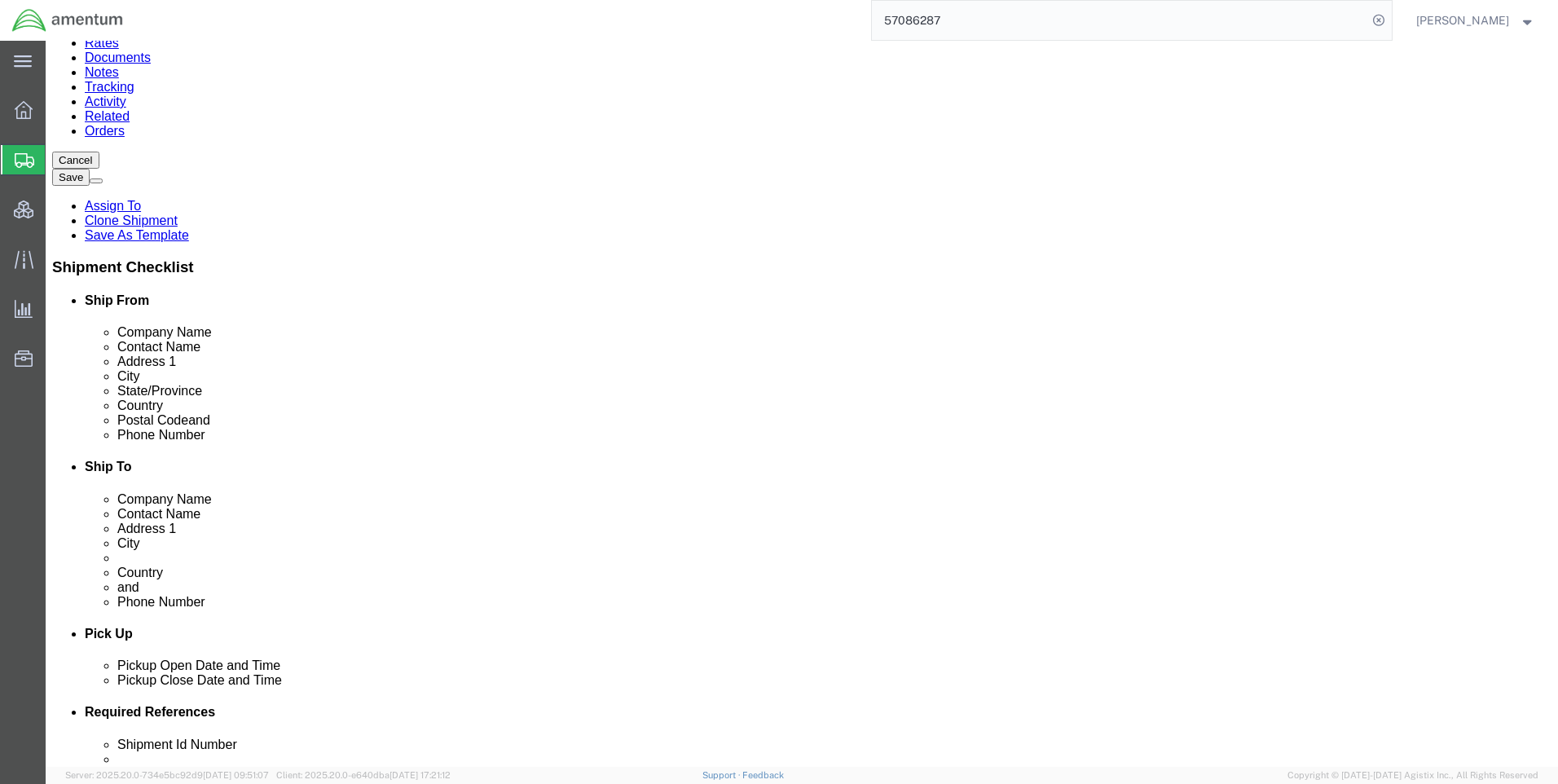
scroll to position [165, 0]
click dd "20.00 Each"
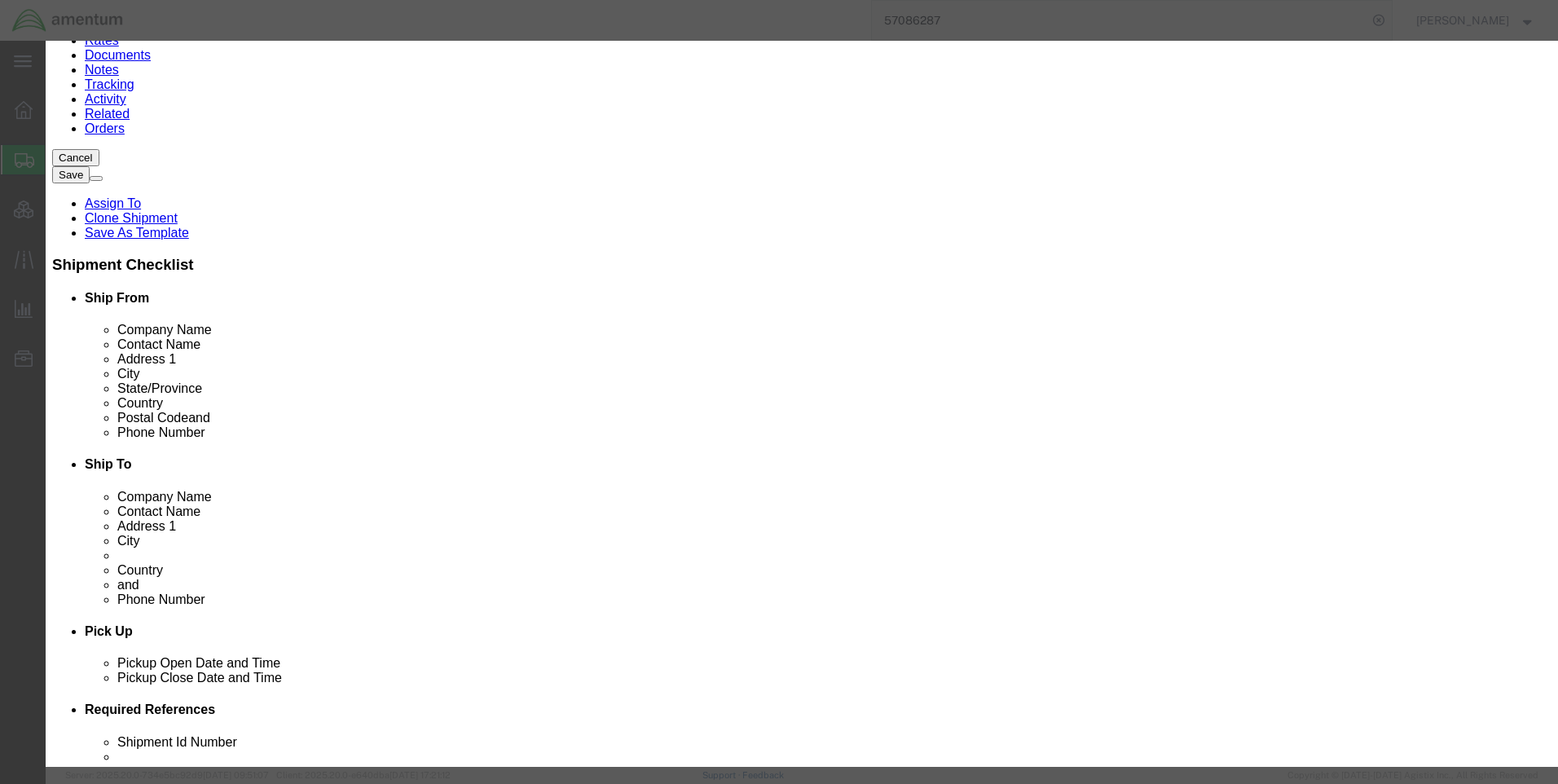
click input "text"
type input "662.00"
click label "Model"
click button "Save & Close"
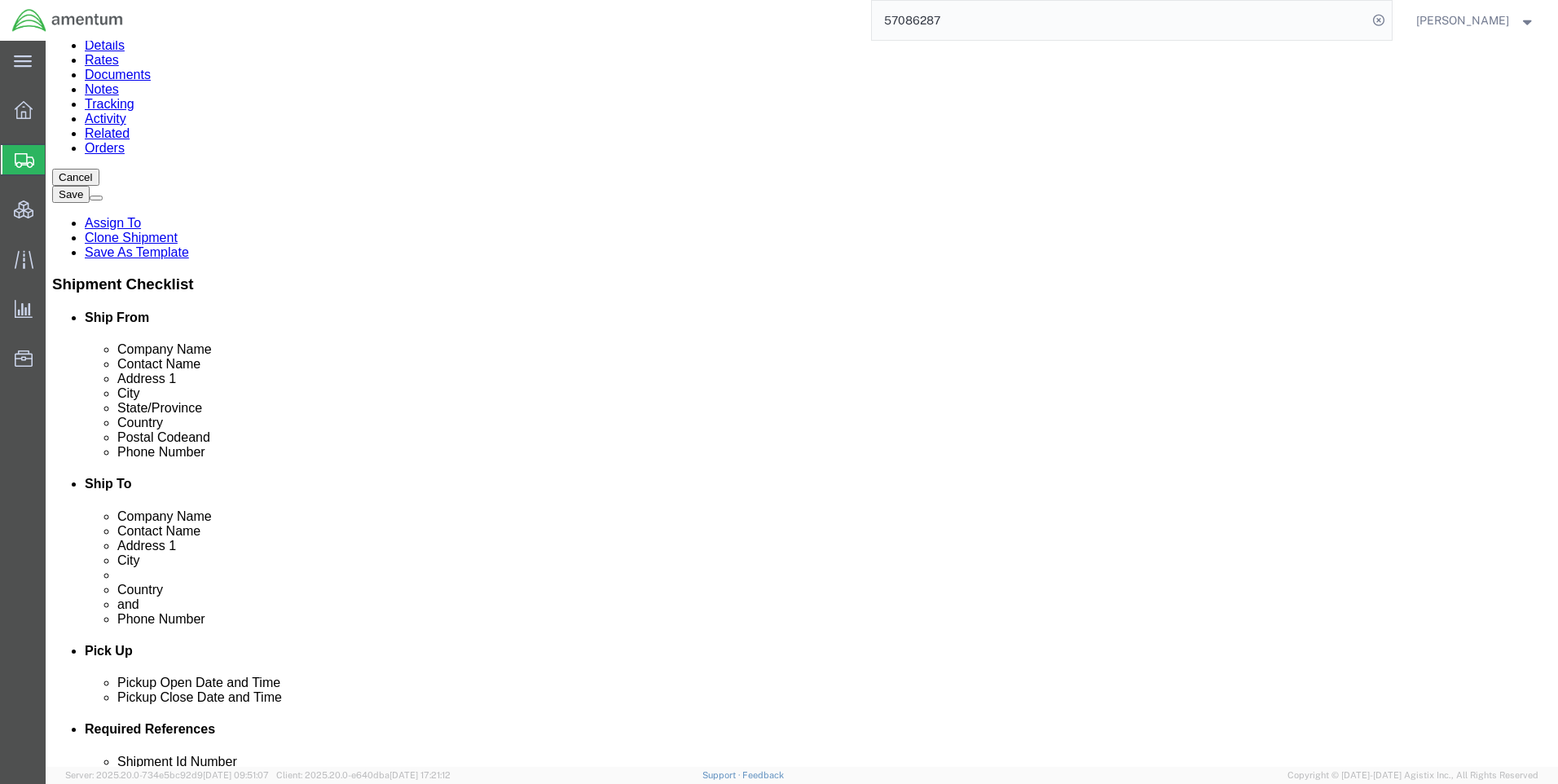
scroll to position [163, 0]
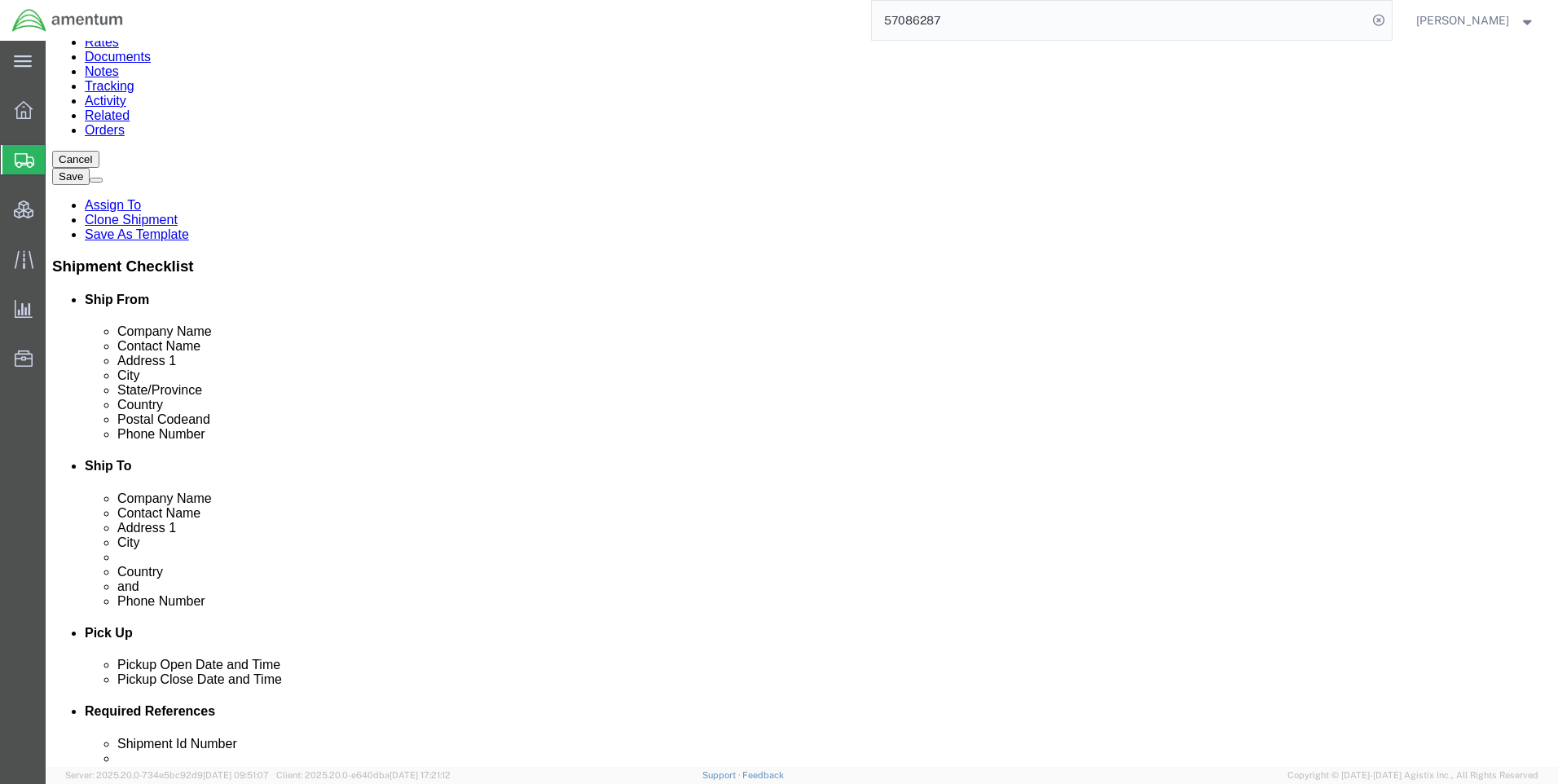
click link "Add Content"
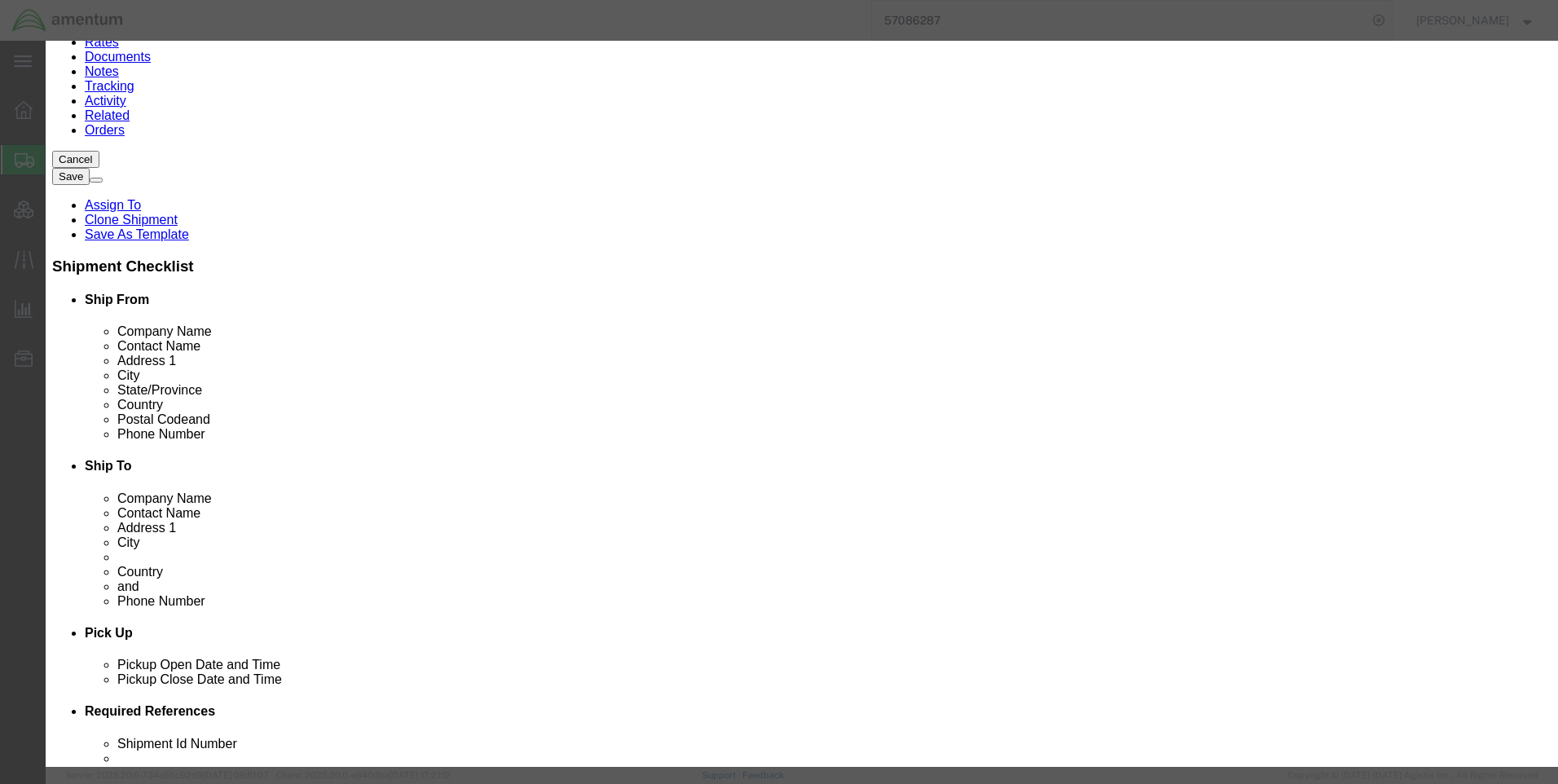
click input "text"
click input "Low Vis Ankle ifan kit"
type input "Low Vis Ankle Ifan kit"
drag, startPoint x: 504, startPoint y: 153, endPoint x: 447, endPoint y: 164, distance: 58.1
click div "Pieces 0 Select Bag Barrels 100Board Feet Bottle Box Blister Pack Carats Can Ca…"
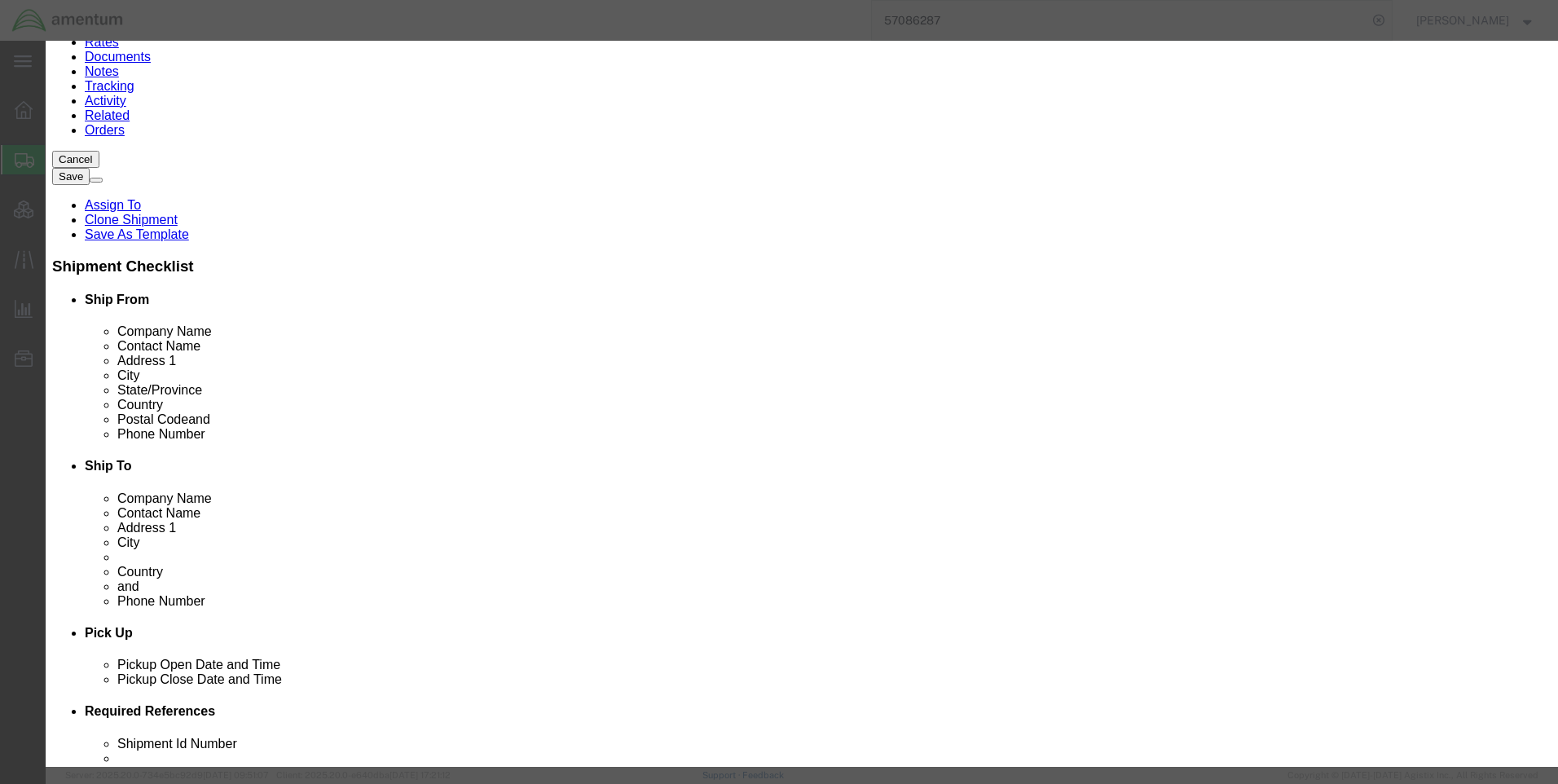
type input "15"
click input "text"
type input "129.14"
drag, startPoint x: 614, startPoint y: 128, endPoint x: 487, endPoint y: 128, distance: 127.0
click input "Low Vis Ankle Ifan kit"
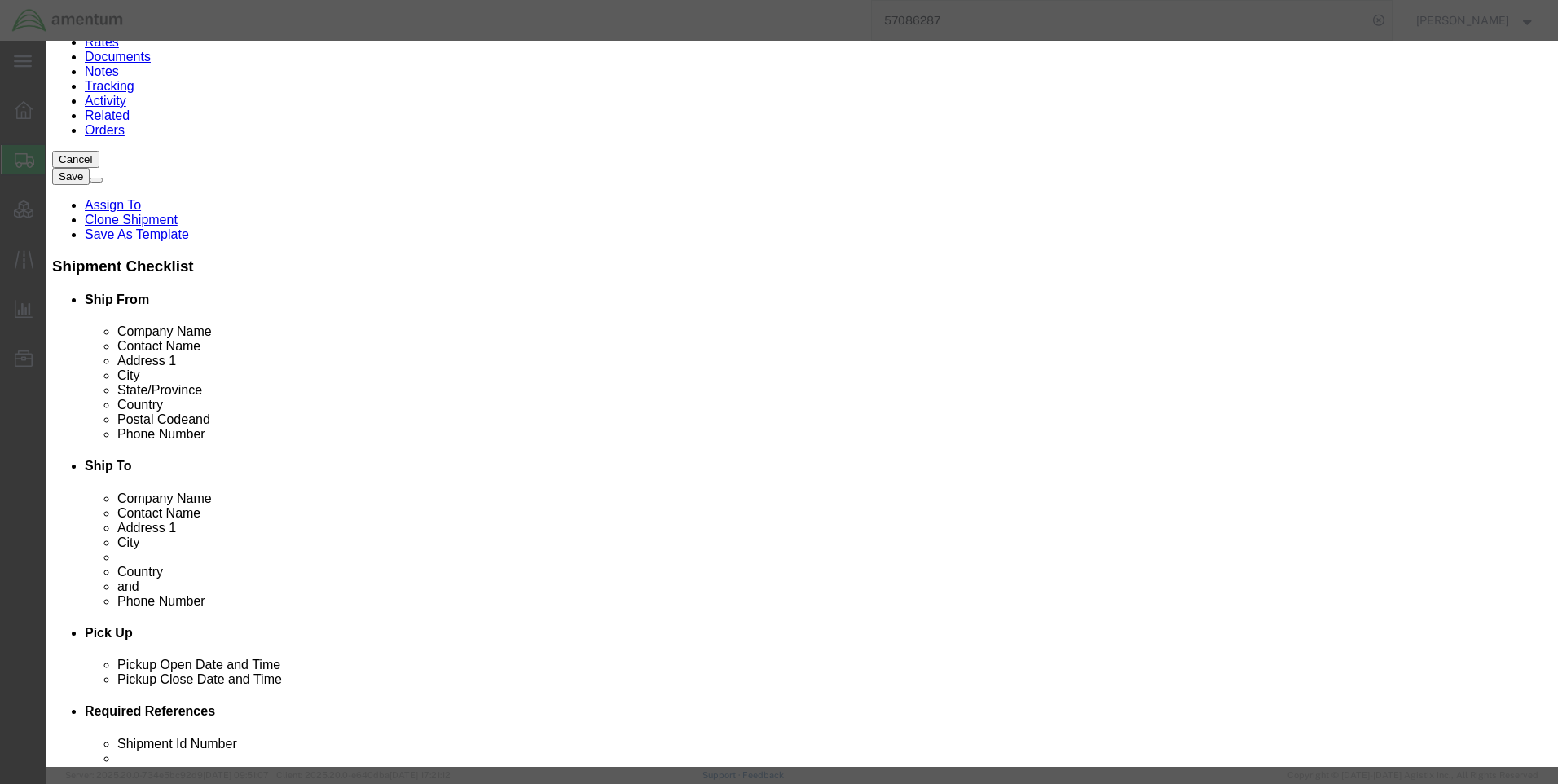
click div "Commodity library"
drag, startPoint x: 601, startPoint y: 126, endPoint x: 451, endPoint y: 133, distance: 150.2
click div "Product Name Low Vis Ankle Ifan kit Low"
paste textarea "Low Vis Ankle Ifan kit"
type textarea "Low Vis Ankle Ifan kit"
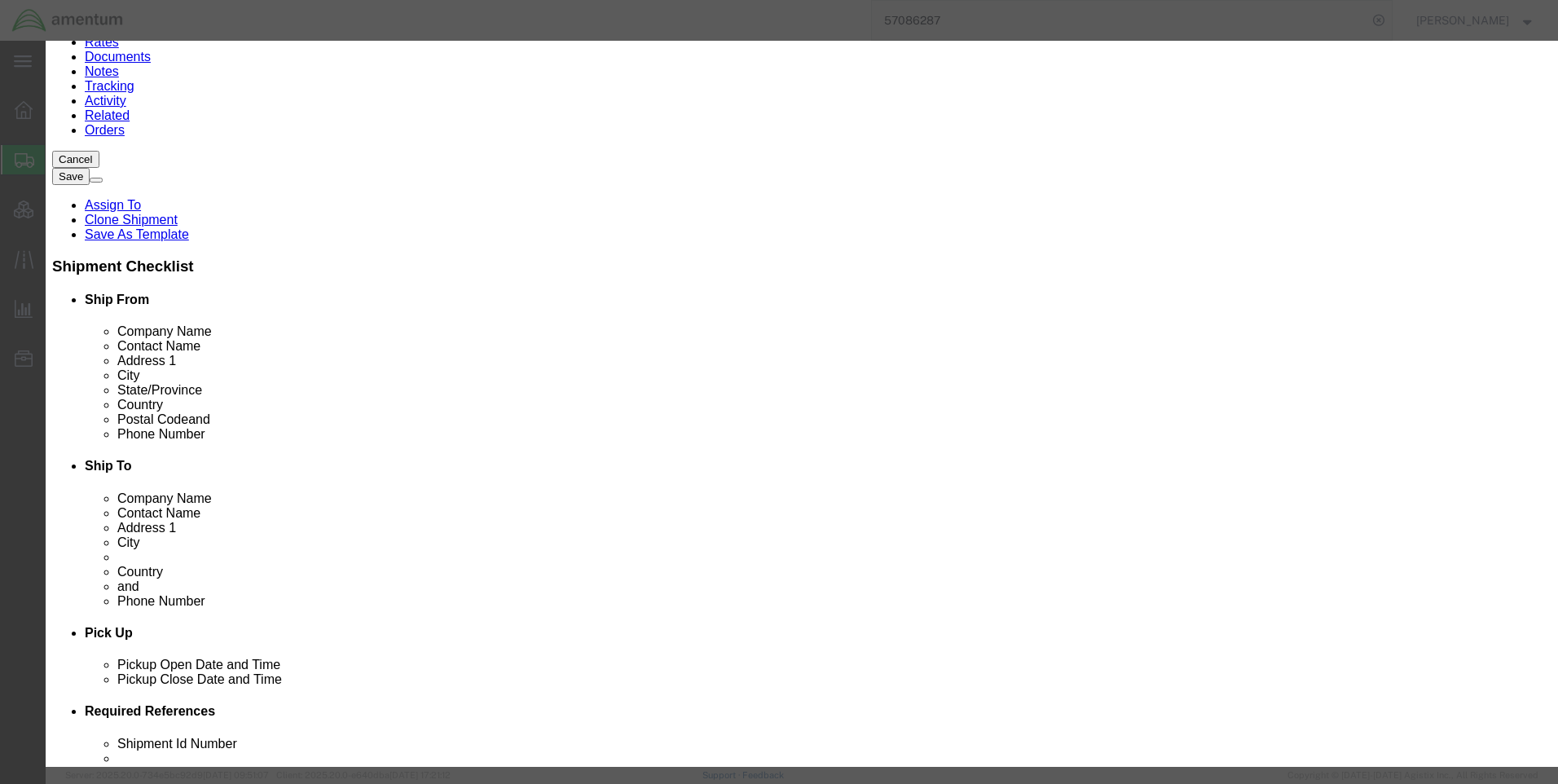
click select "Select [GEOGRAPHIC_DATA] [GEOGRAPHIC_DATA] [GEOGRAPHIC_DATA] [GEOGRAPHIC_DATA] …"
select select "US"
click select "Select [GEOGRAPHIC_DATA] [GEOGRAPHIC_DATA] [GEOGRAPHIC_DATA] [GEOGRAPHIC_DATA] …"
click select "Select ATF BIS DEA EPA FDA FTR ITAR OFAC Other (OPA)"
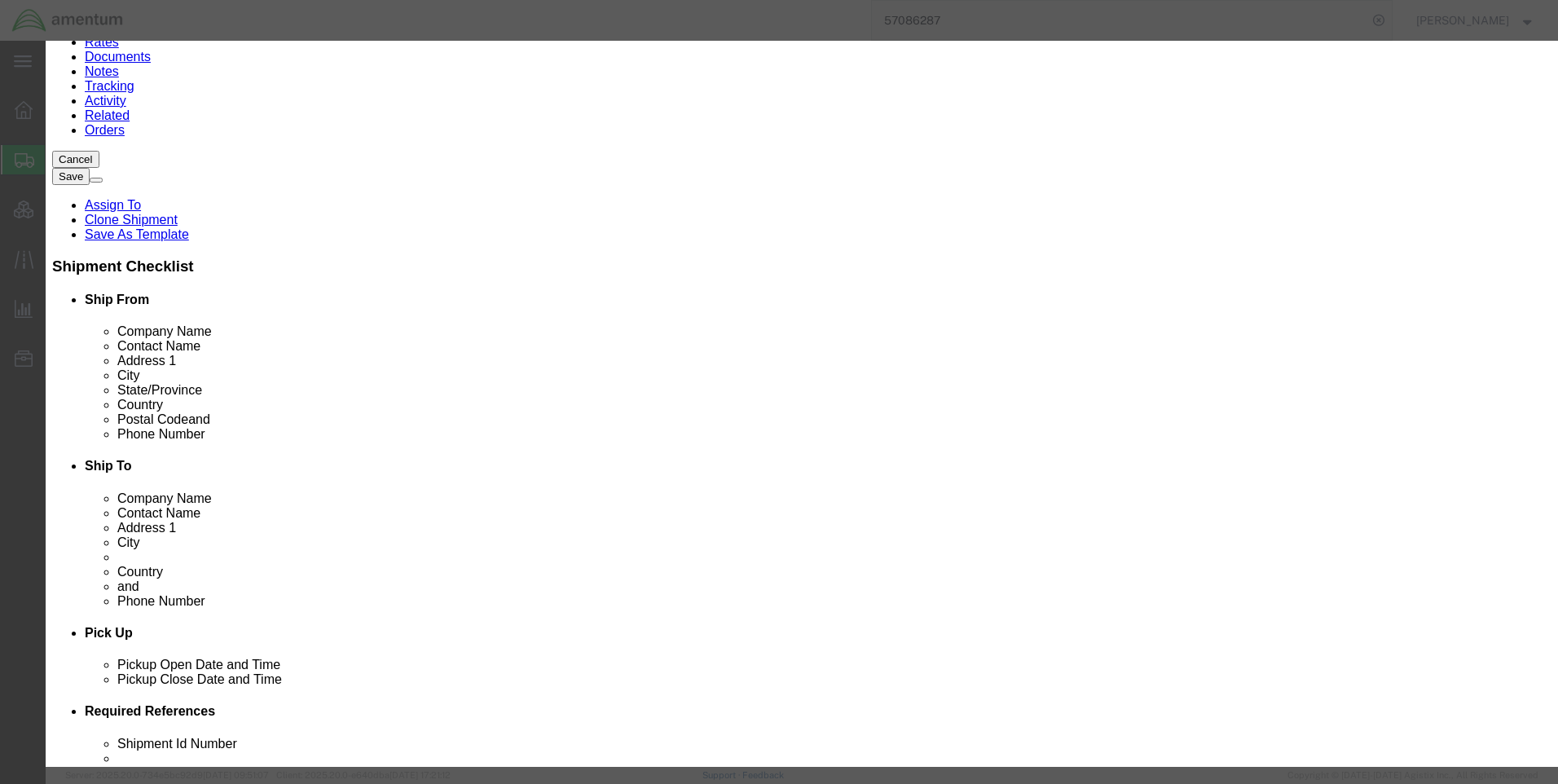
select select "BIS"
click select "Select ATF BIS DEA EPA FDA FTR ITAR OFAC Other (OPA)"
click select "Select AGR-Agricultural APP-Computers APR-Additional Permissive Exports AVS-Air…"
select select "NLR"
click select "Select AGR-Agricultural APP-Computers APR-Additional Permissive Exports AVS-Air…"
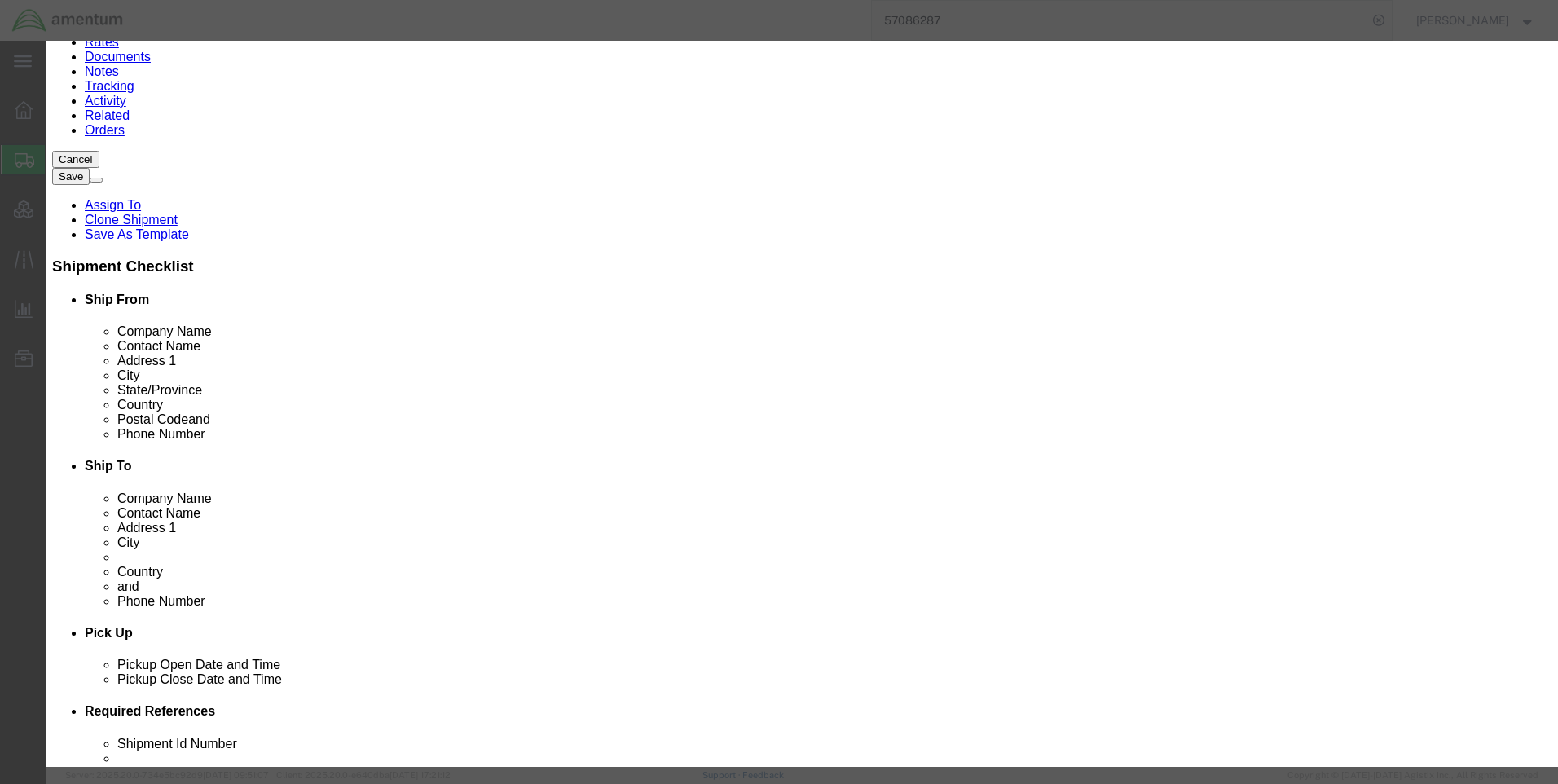
click button "Save & Close"
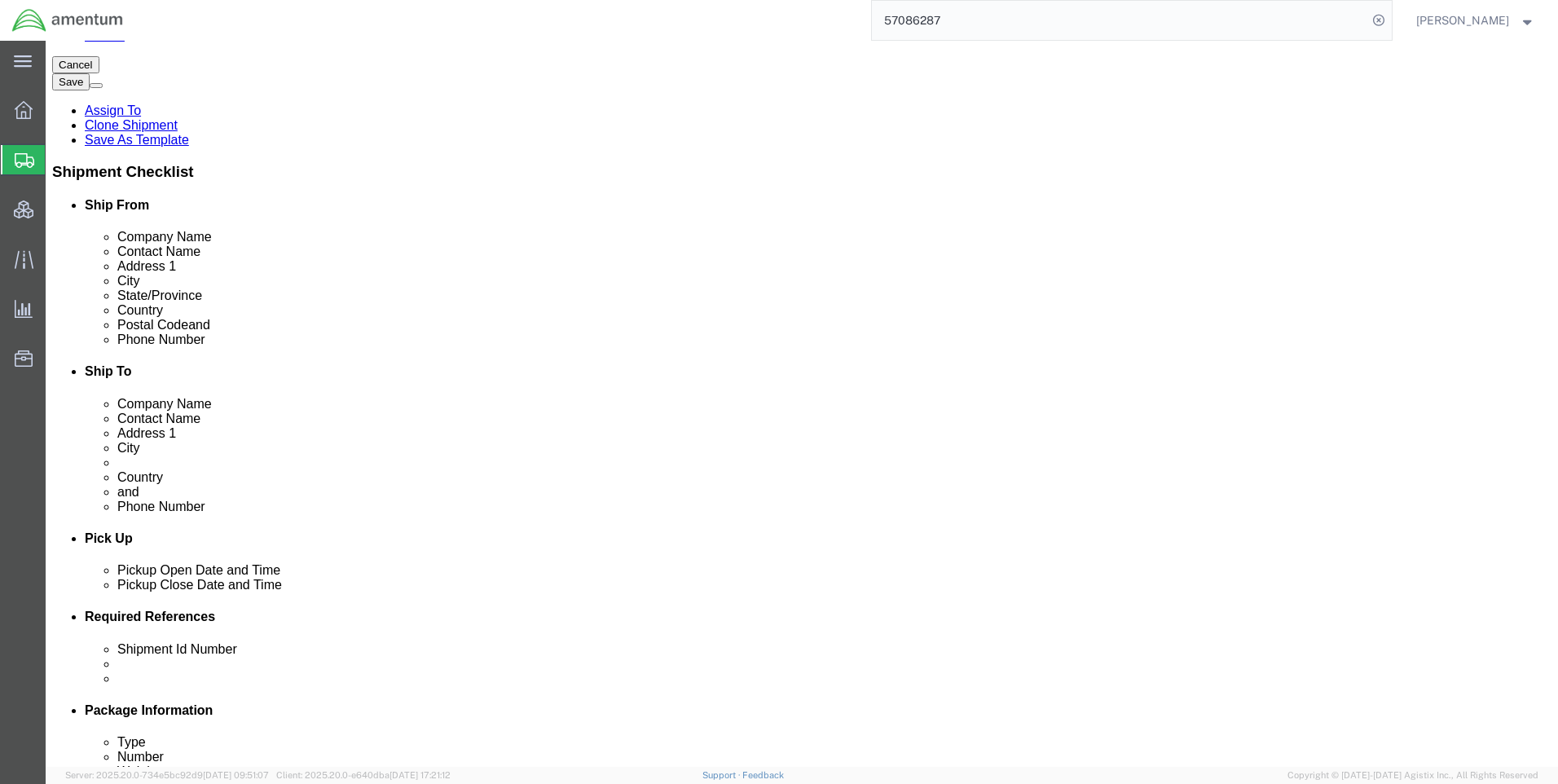
scroll to position [282, 0]
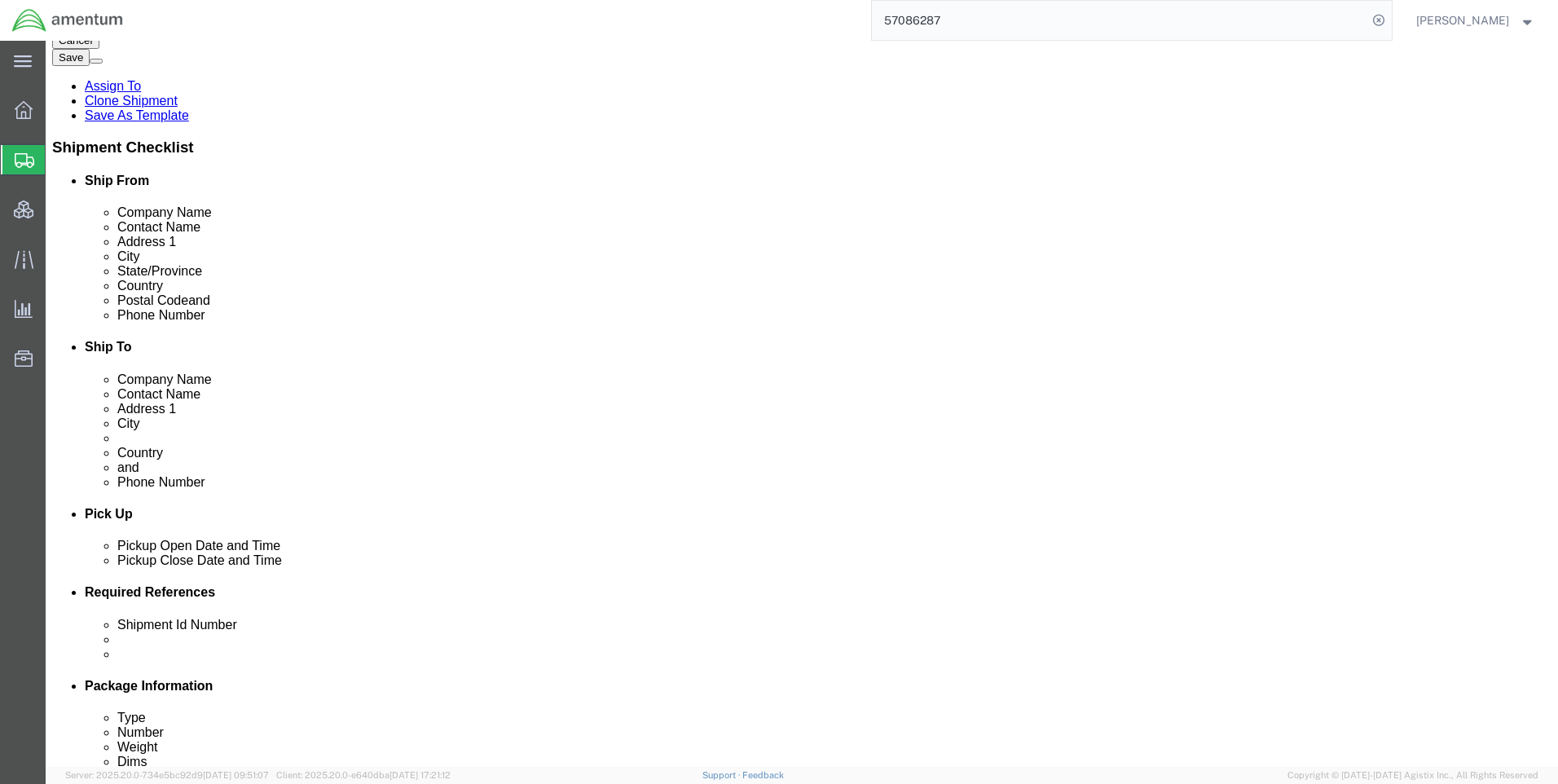
click link "Delete this content"
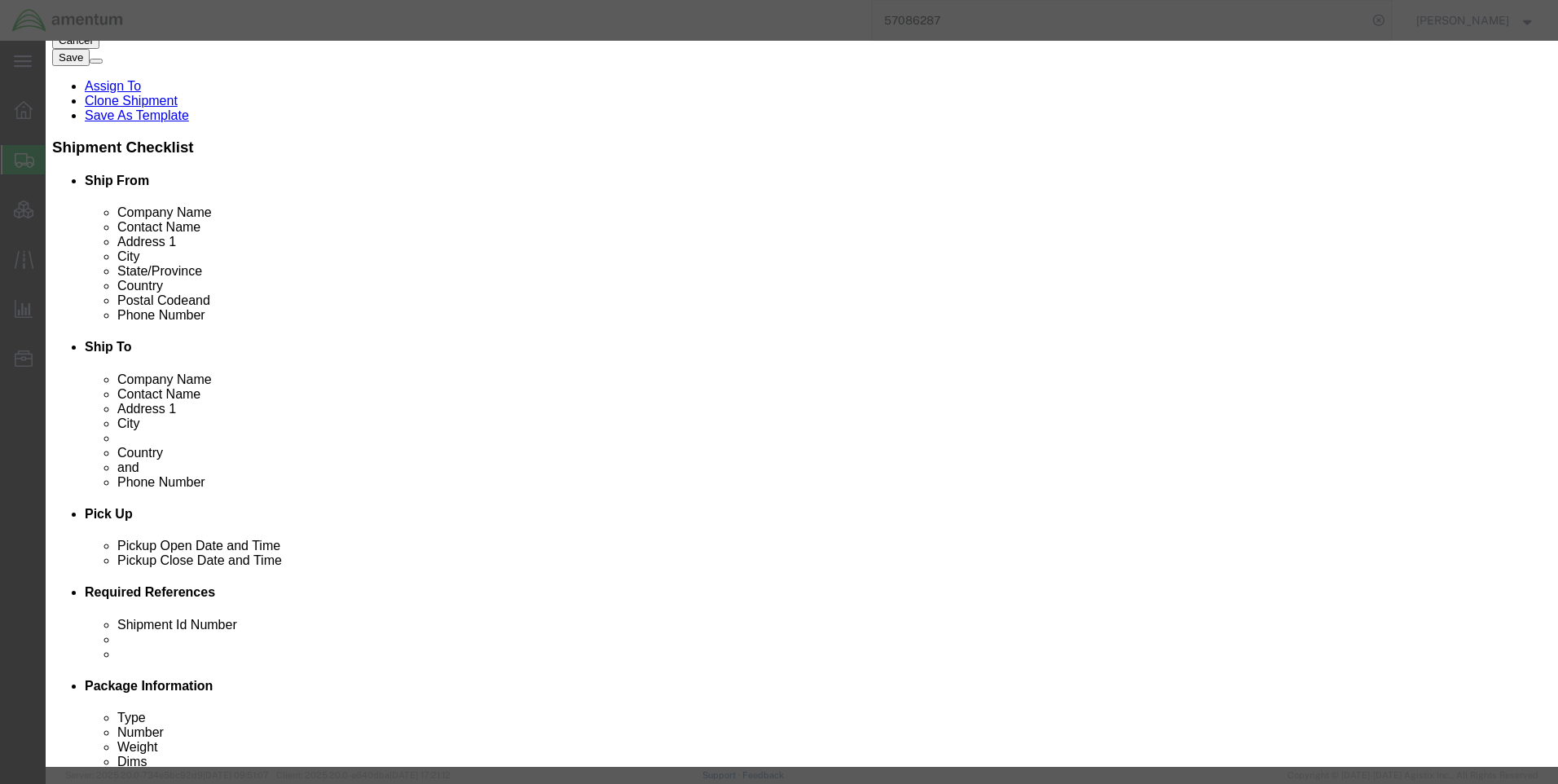
click button "Yes"
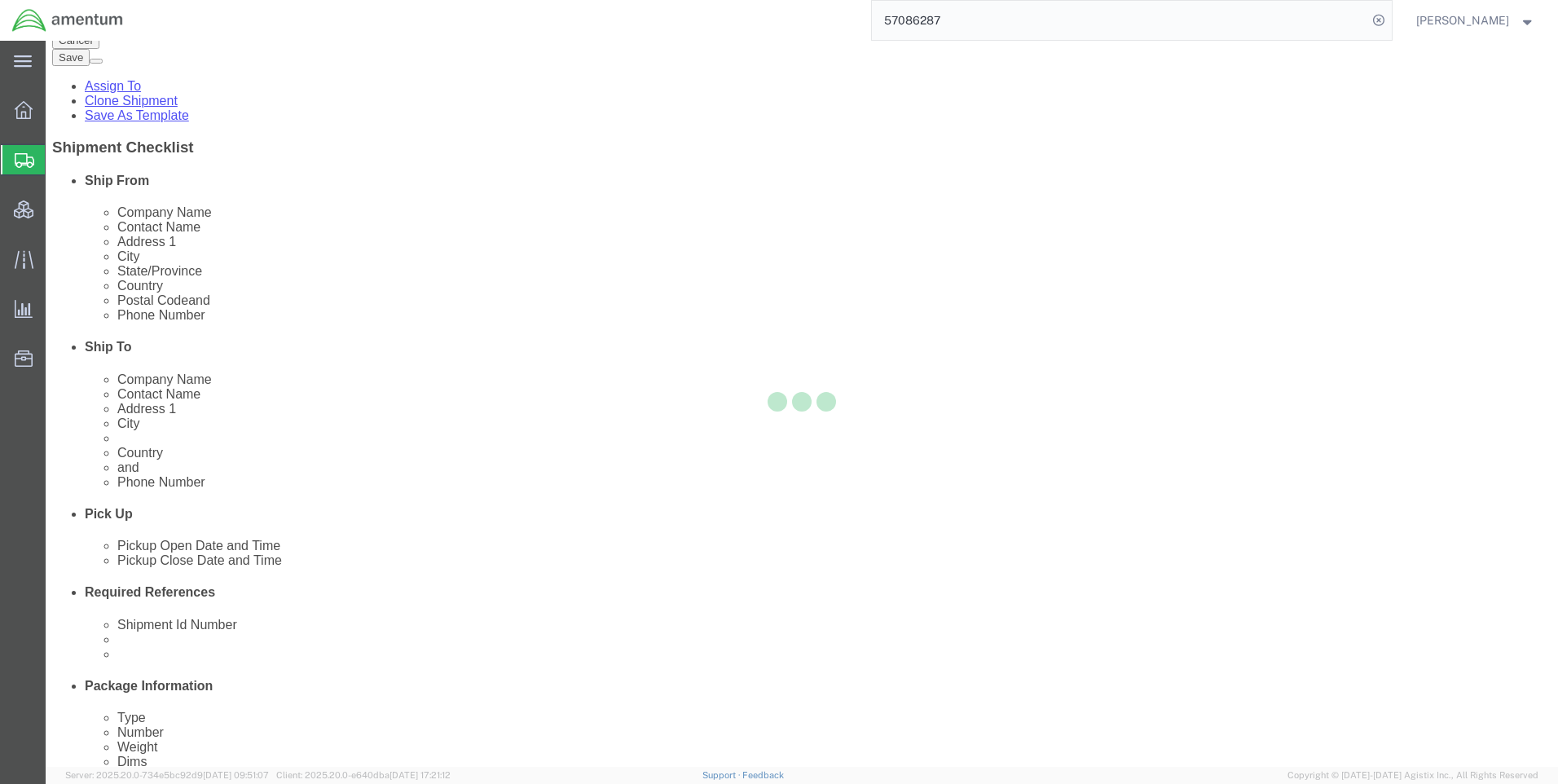
scroll to position [115, 0]
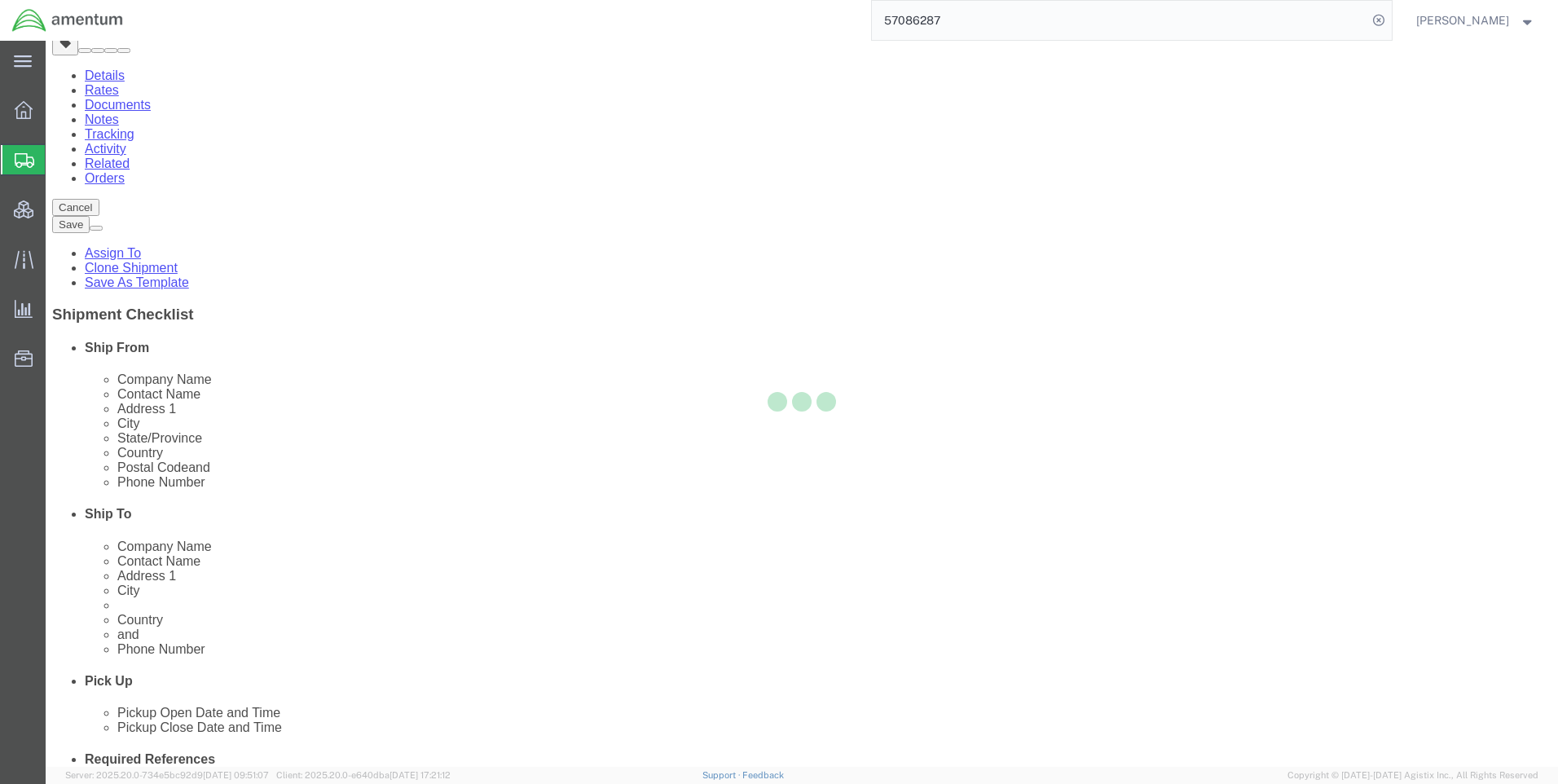
select select "CBOX"
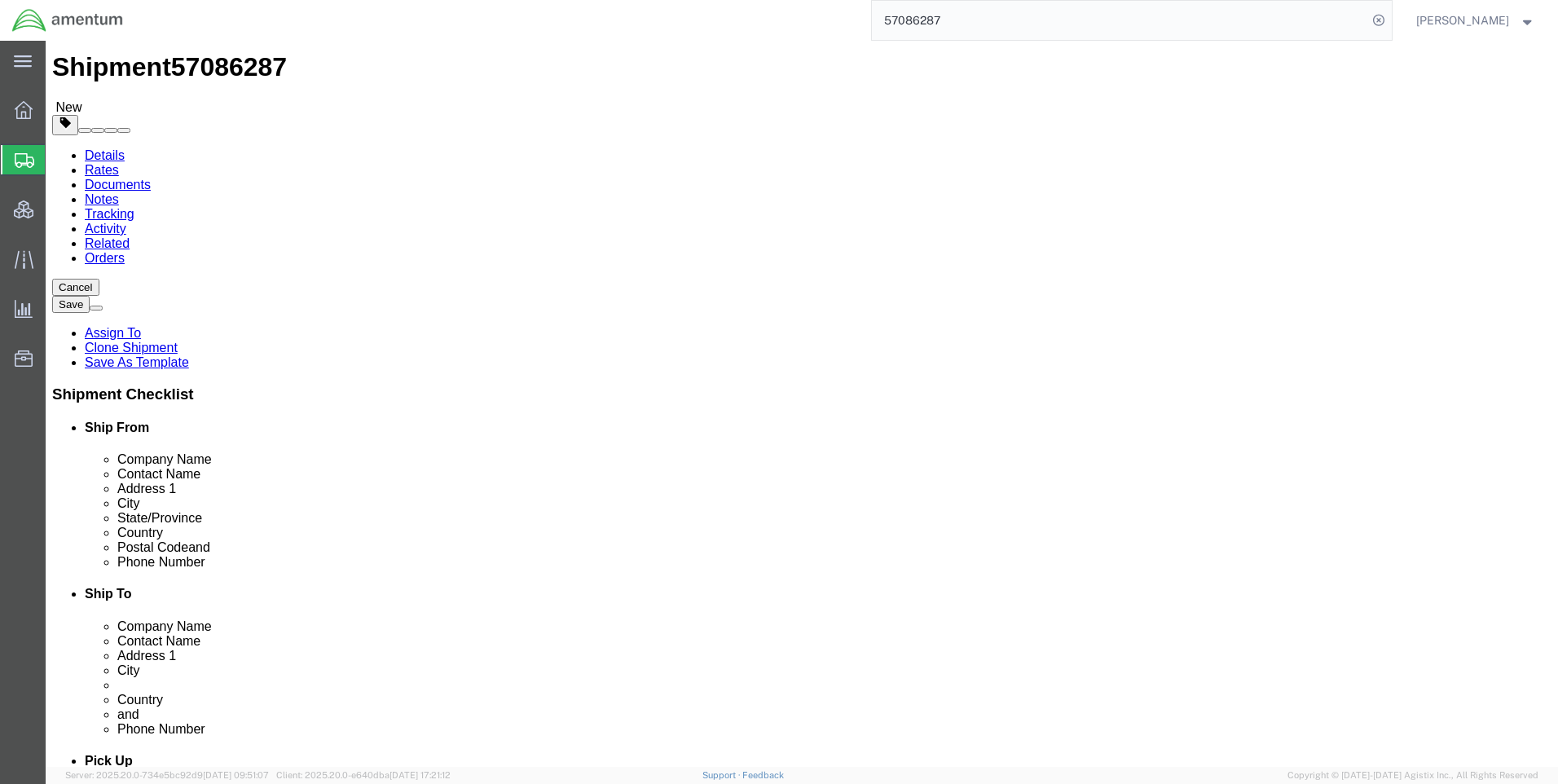
scroll to position [0, 0]
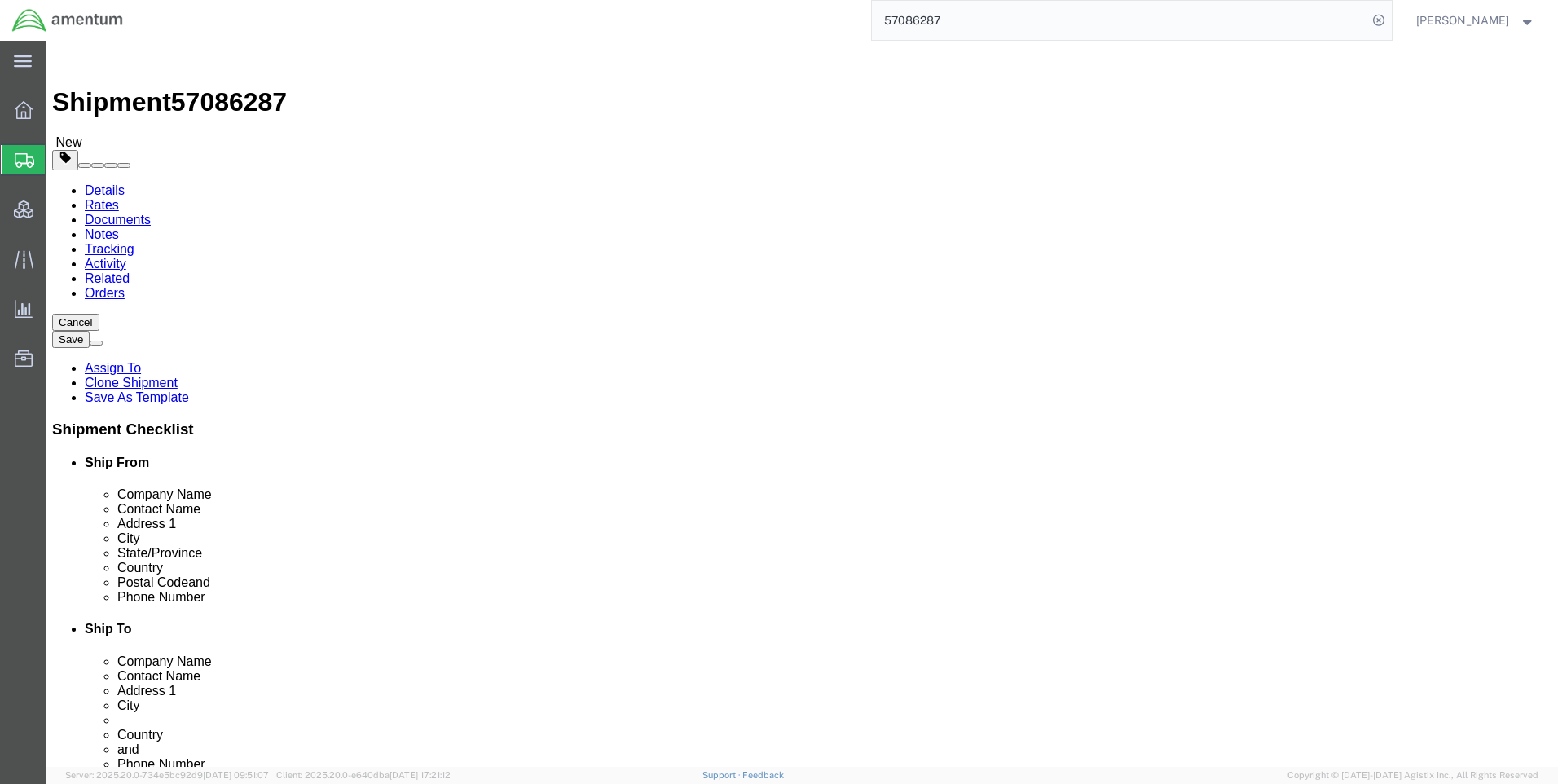
click icon
click span "57086287"
copy span "57086287"
click link "Special Services"
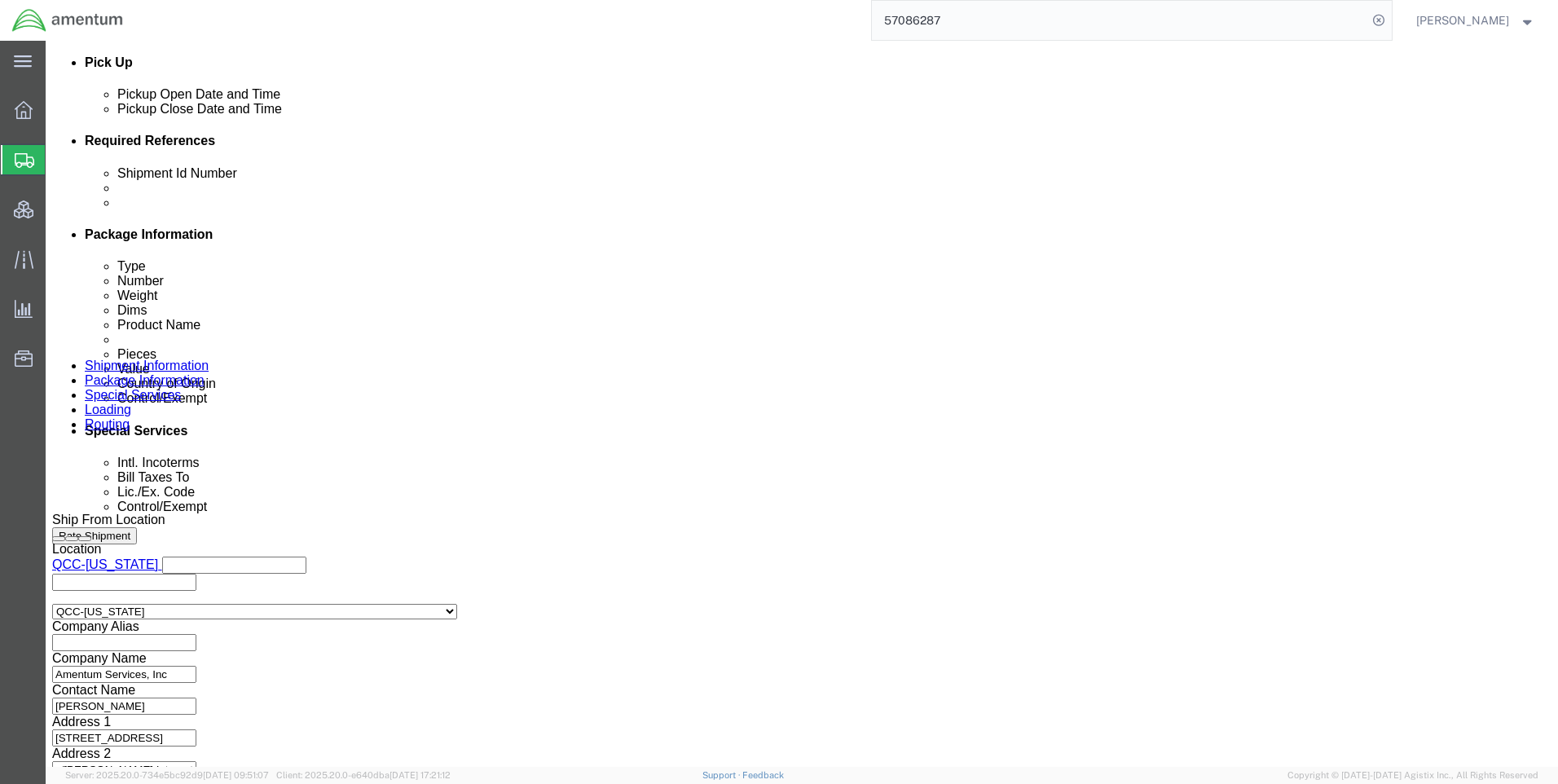
scroll to position [977, 0]
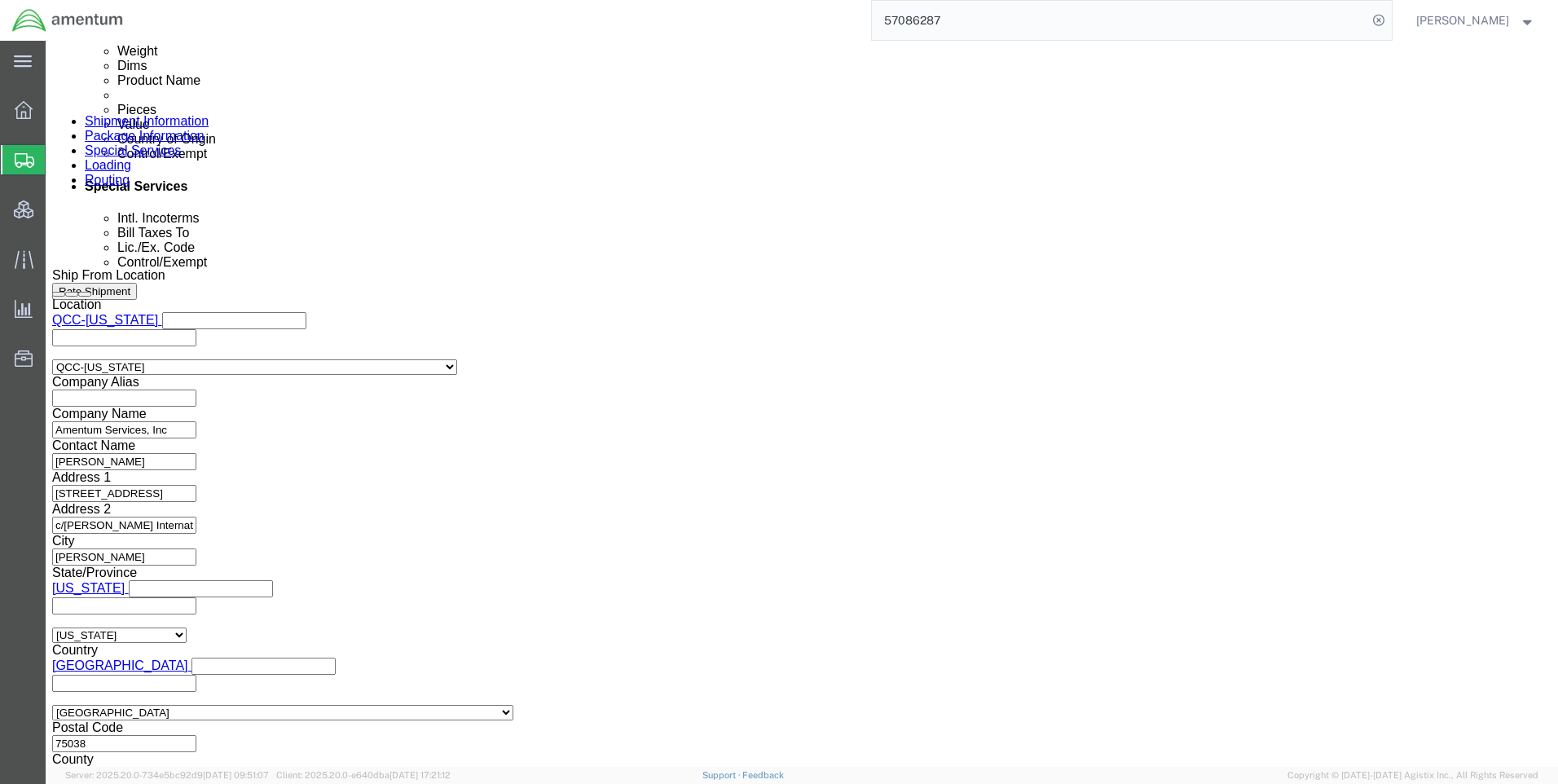
drag, startPoint x: 831, startPoint y: 476, endPoint x: 833, endPoint y: 485, distance: 9.2
click select "Select AES-Direct EEI Carrier File EEI EEI Exempt"
select select "CFIL"
click select "Select AES-Direct EEI Carrier File EEI EEI Exempt"
click button "Rate Shipment"
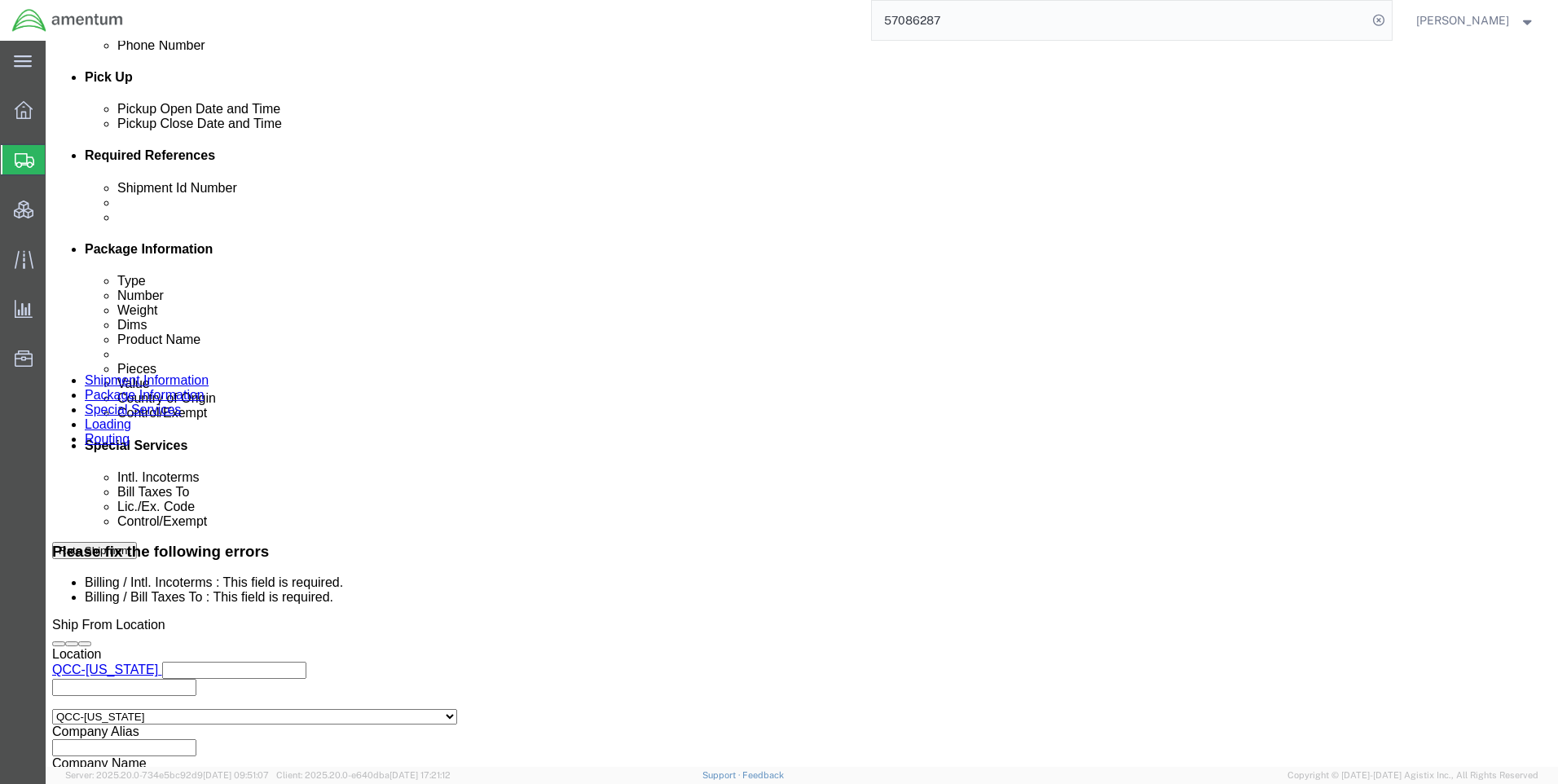
scroll to position [896, 0]
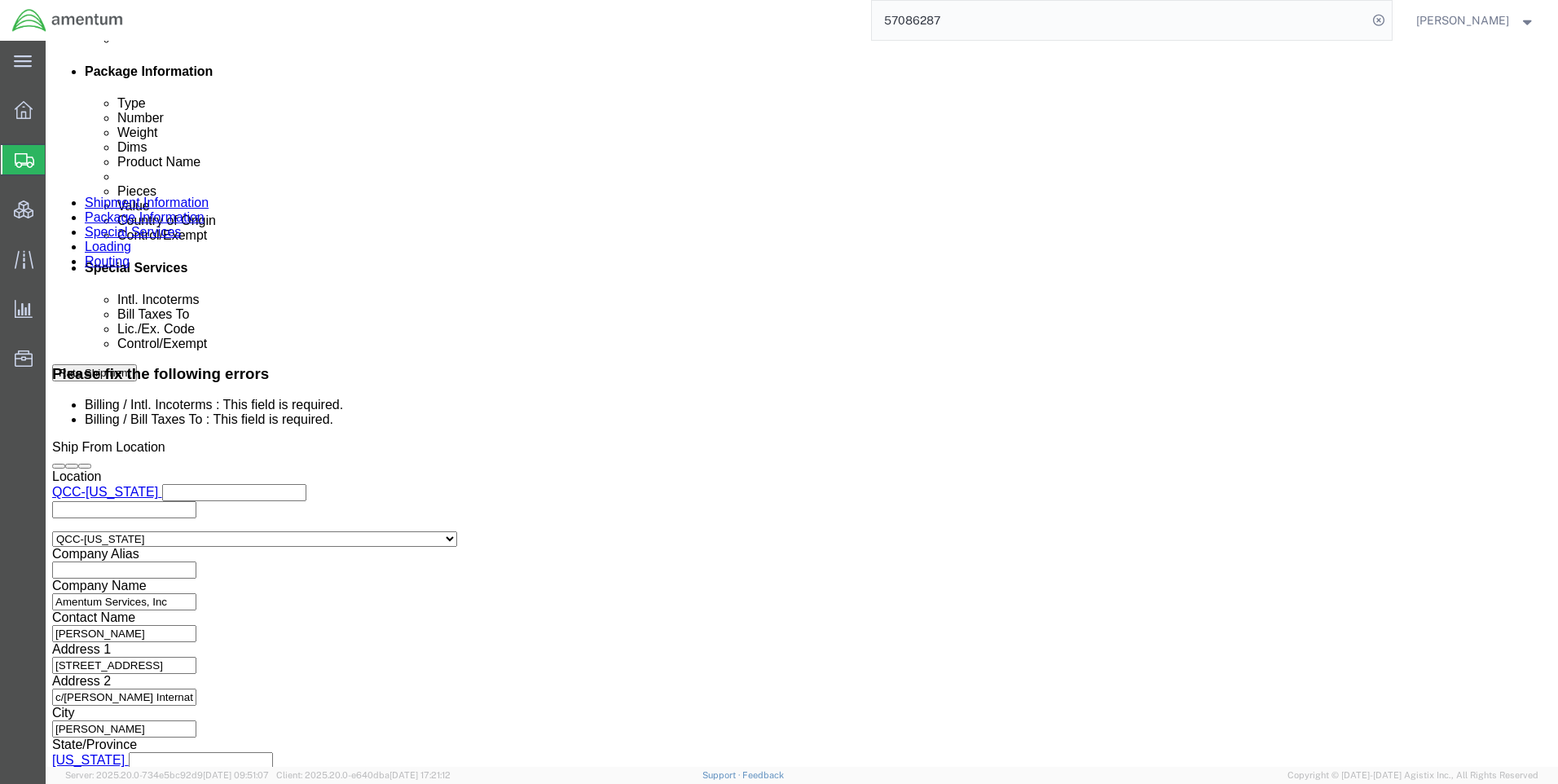
drag, startPoint x: 265, startPoint y: 237, endPoint x: 260, endPoint y: 249, distance: 13.0
click select "Select Gift Personal Effects Repair/Warranty Return Sample Sold Temporary/Not S…"
select select "SOLD"
click select "Select Gift Personal Effects Repair/Warranty Return Sample Sold Temporary/Not S…"
click select "Select Recipient Account Sender/Shipper Third Party Account"
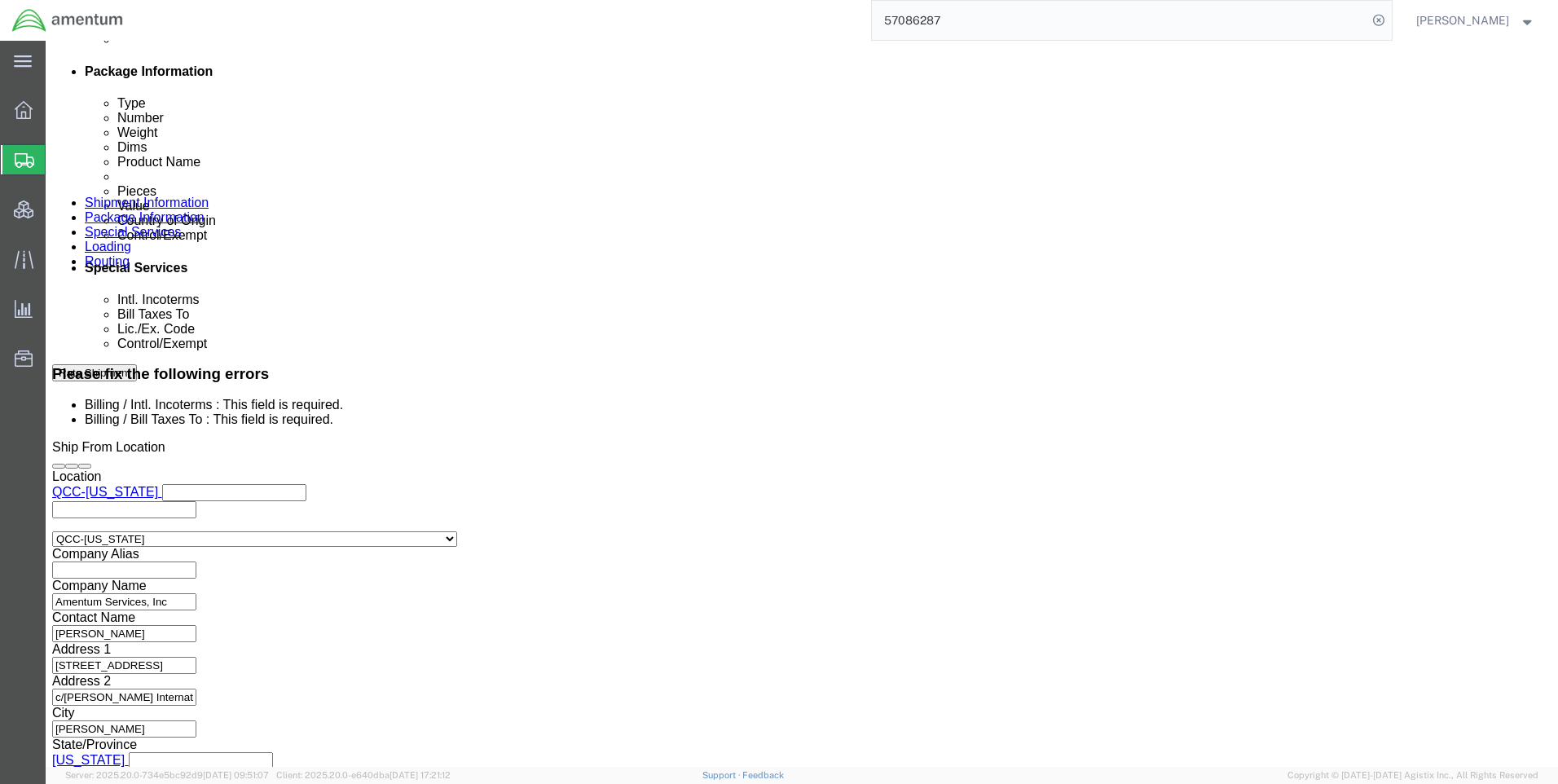
select select "SHIP"
click select "Select Recipient Account Sender/Shipper Third Party Account"
click select "Select Carriage Insurance Paid Carriage Paid To Cost and Freight Cost Insurance…"
select select "DDP"
click select "Select Carriage Insurance Paid Carriage Paid To Cost and Freight Cost Insurance…"
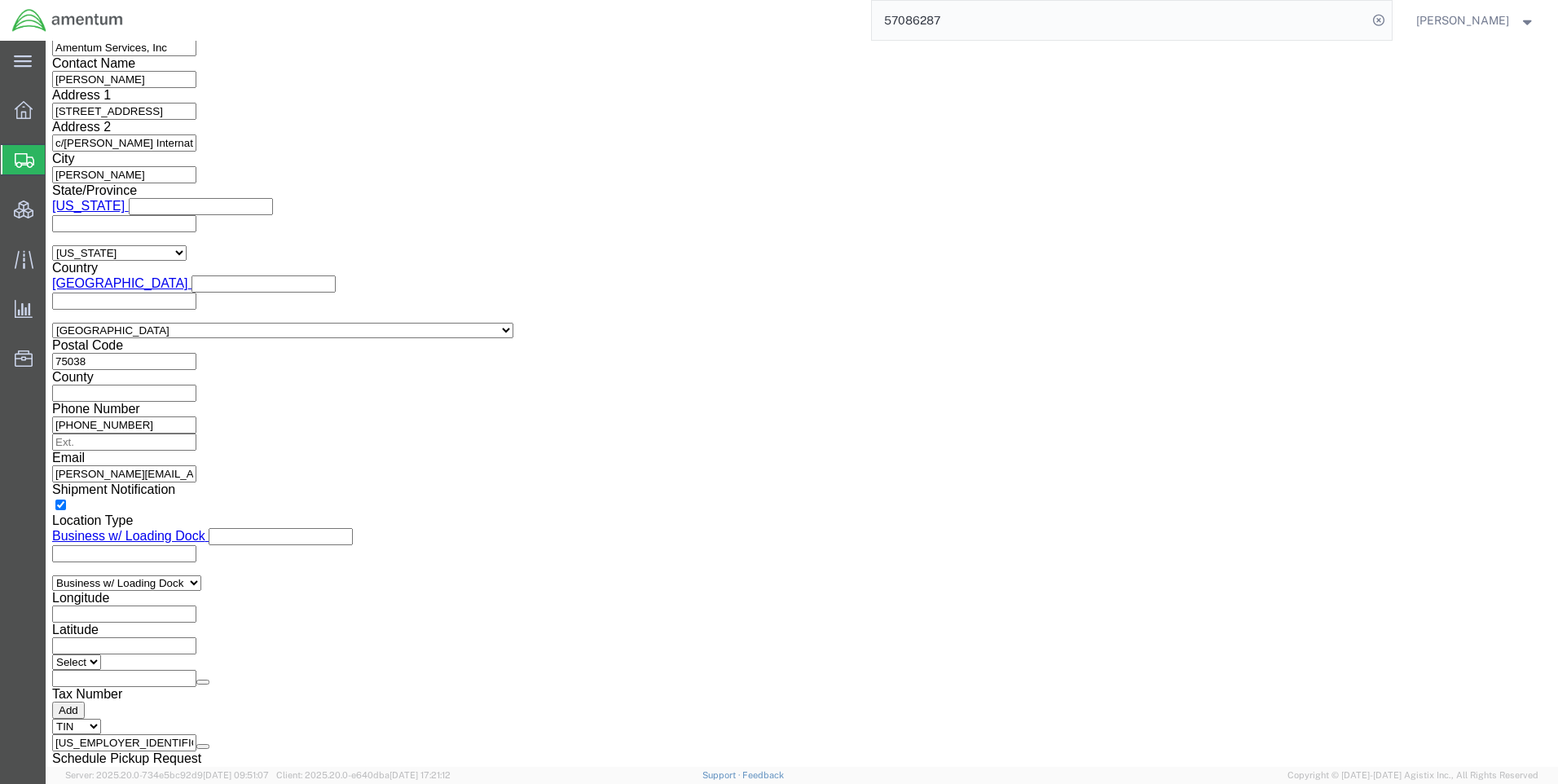
scroll to position [1204, 0]
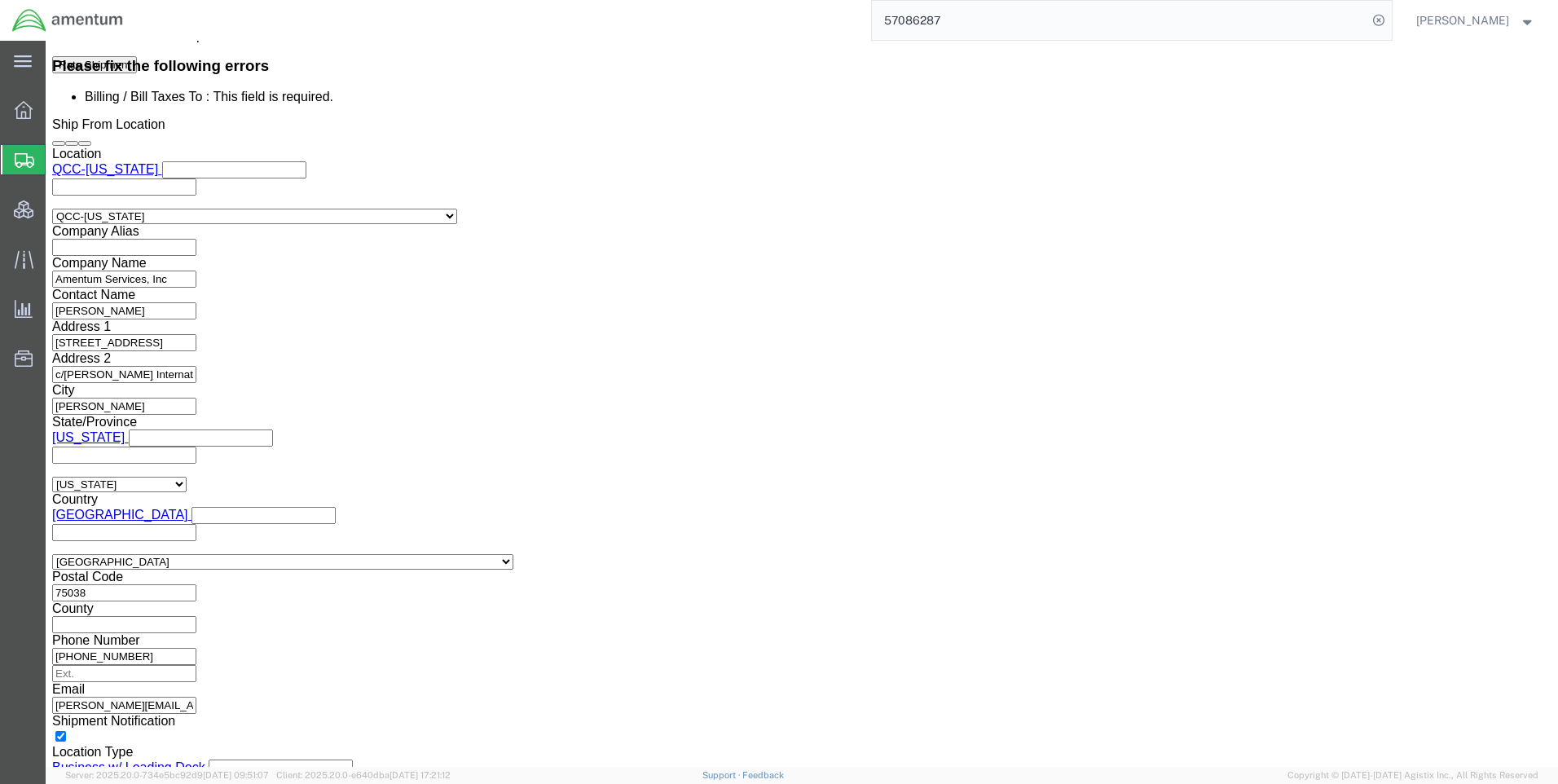
click button "Rate Shipment"
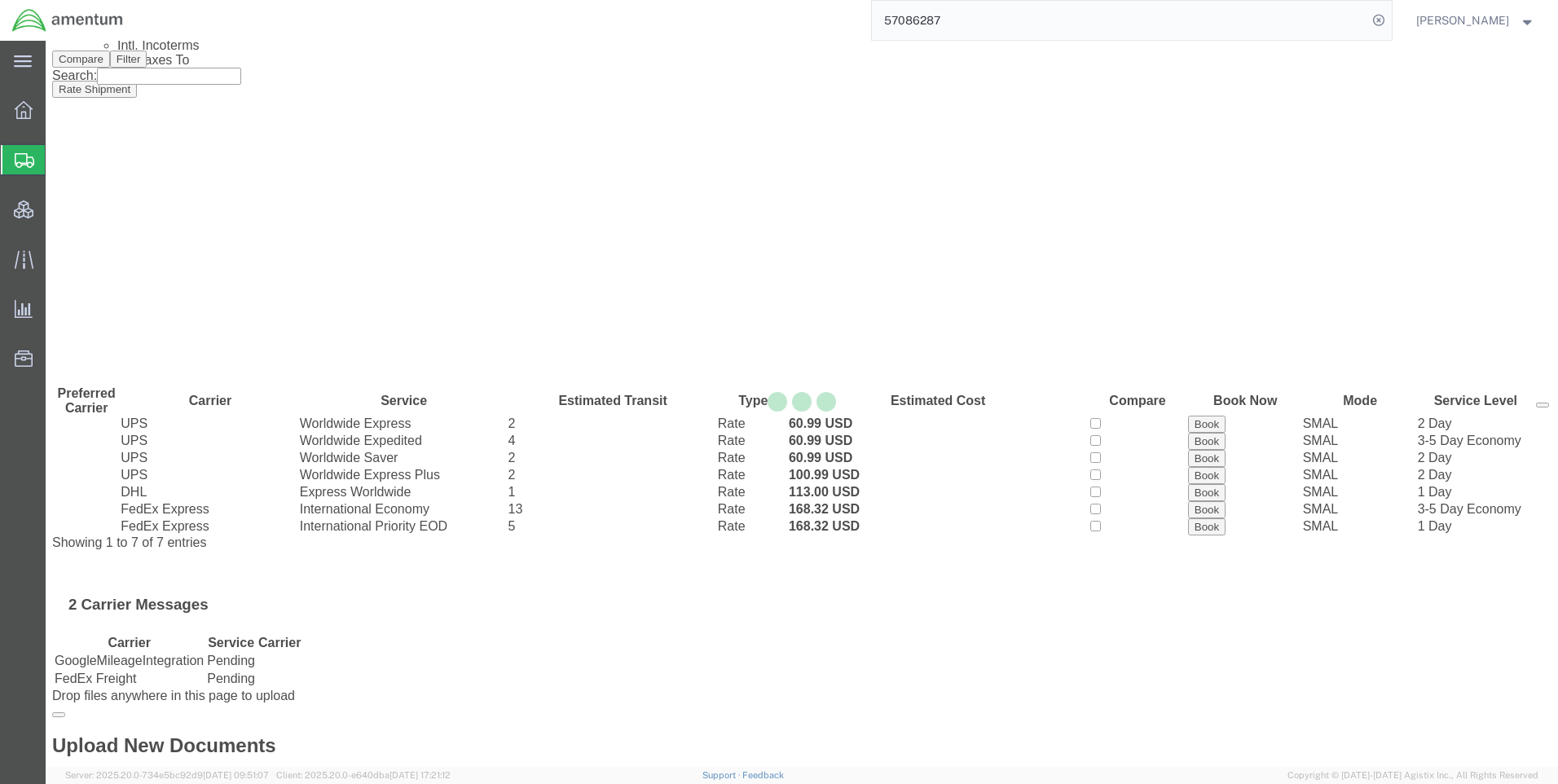
scroll to position [0, 0]
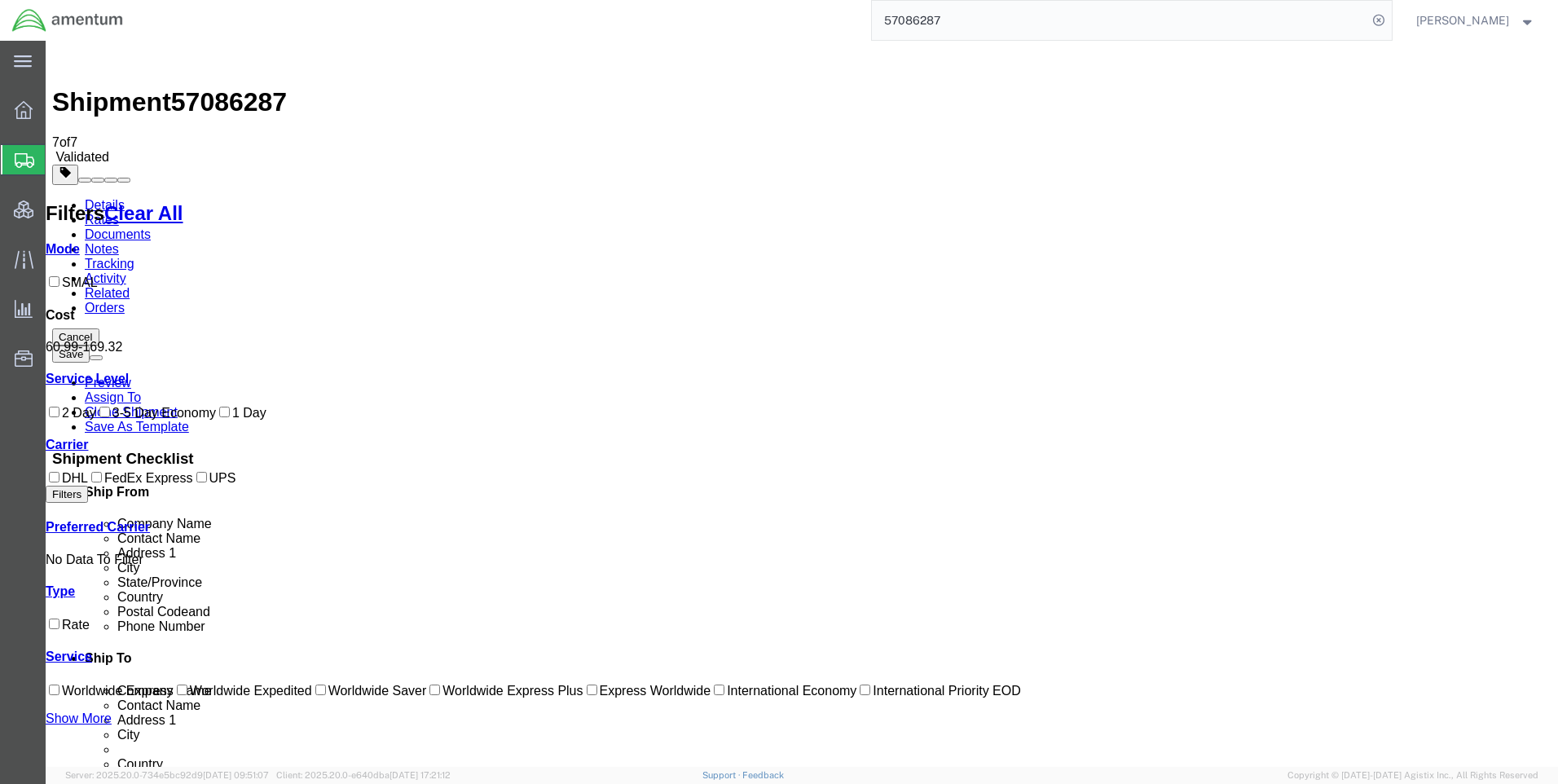
drag, startPoint x: 865, startPoint y: 355, endPoint x: 831, endPoint y: 354, distance: 34.0
copy b "113.00"
click at [119, 198] on link "Details" at bounding box center [104, 205] width 40 height 14
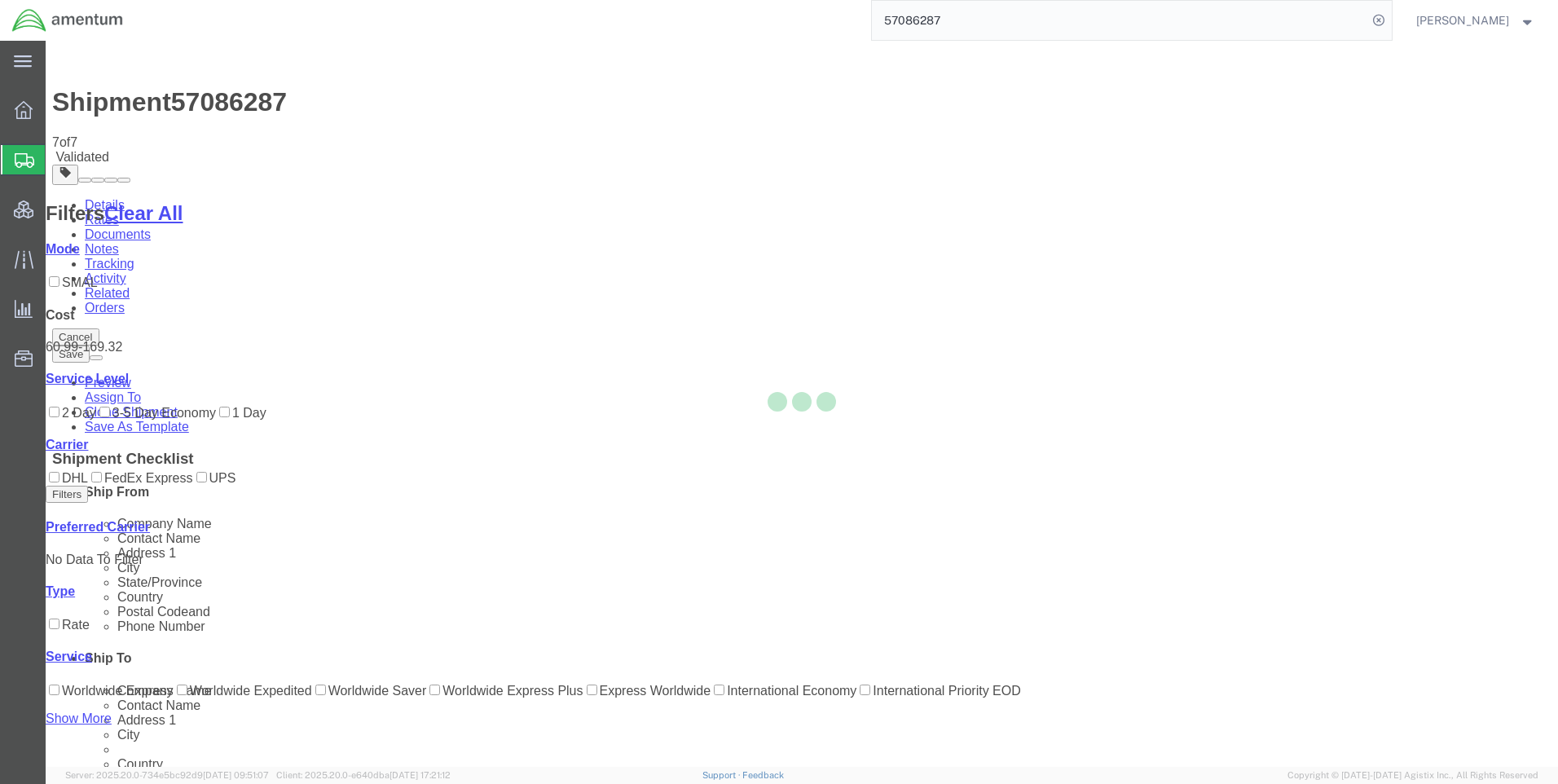
select select "42668"
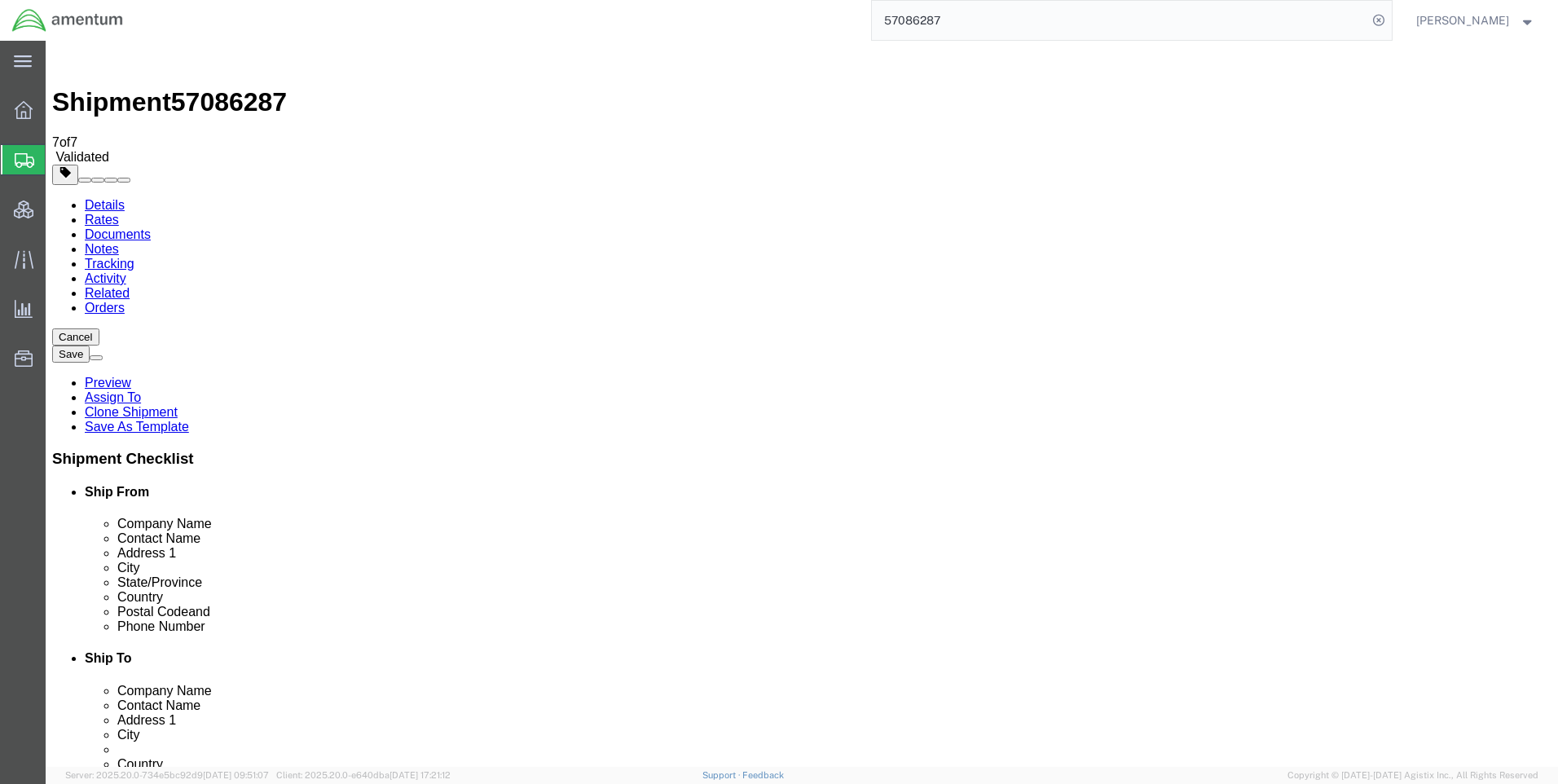
click icon
click at [1384, 20] on icon at bounding box center [1379, 20] width 23 height 23
click at [1389, 20] on icon at bounding box center [1379, 20] width 23 height 23
paste input "57087046"
type input "57087046"
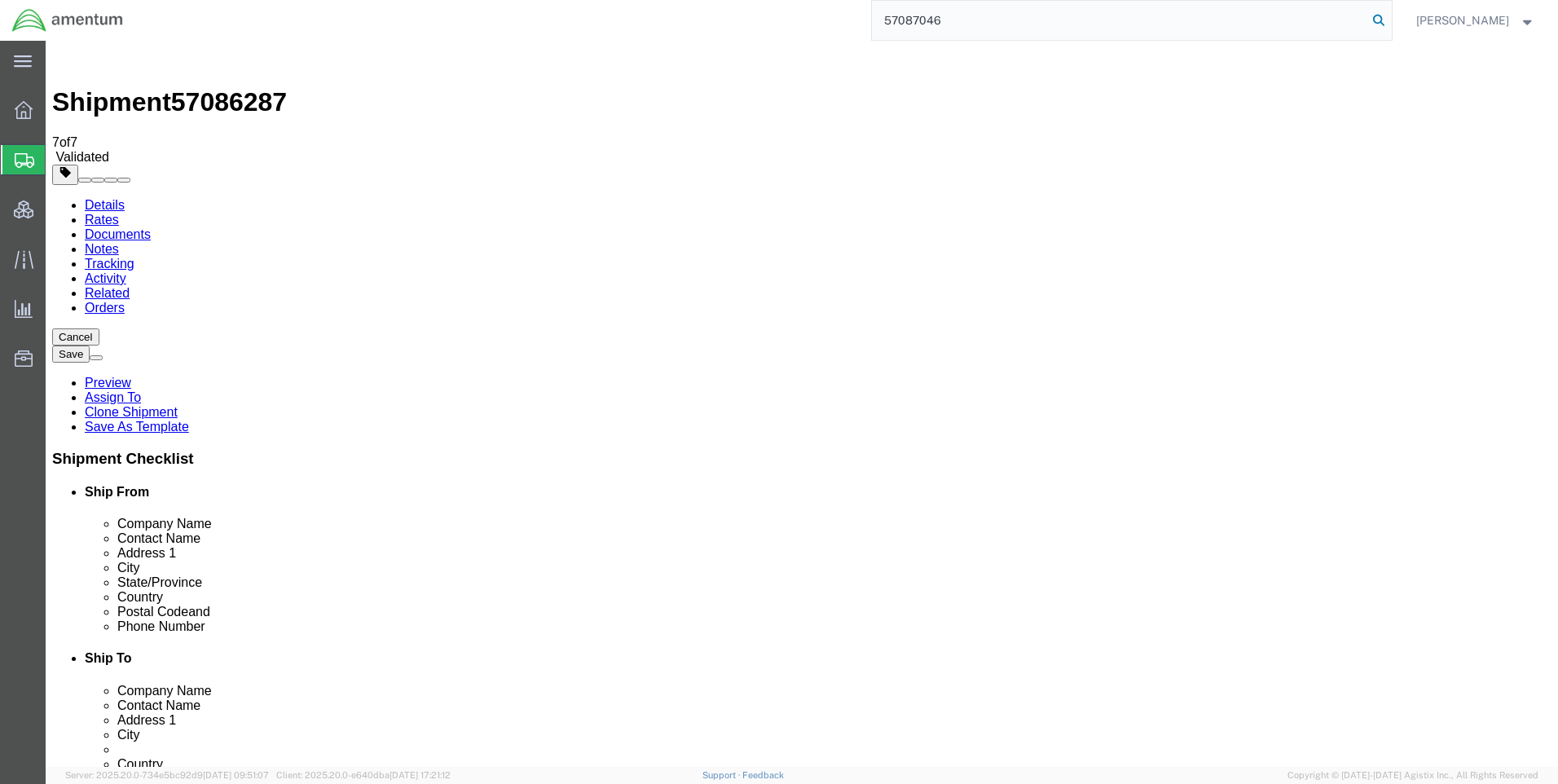
click at [1390, 17] on icon at bounding box center [1379, 20] width 23 height 23
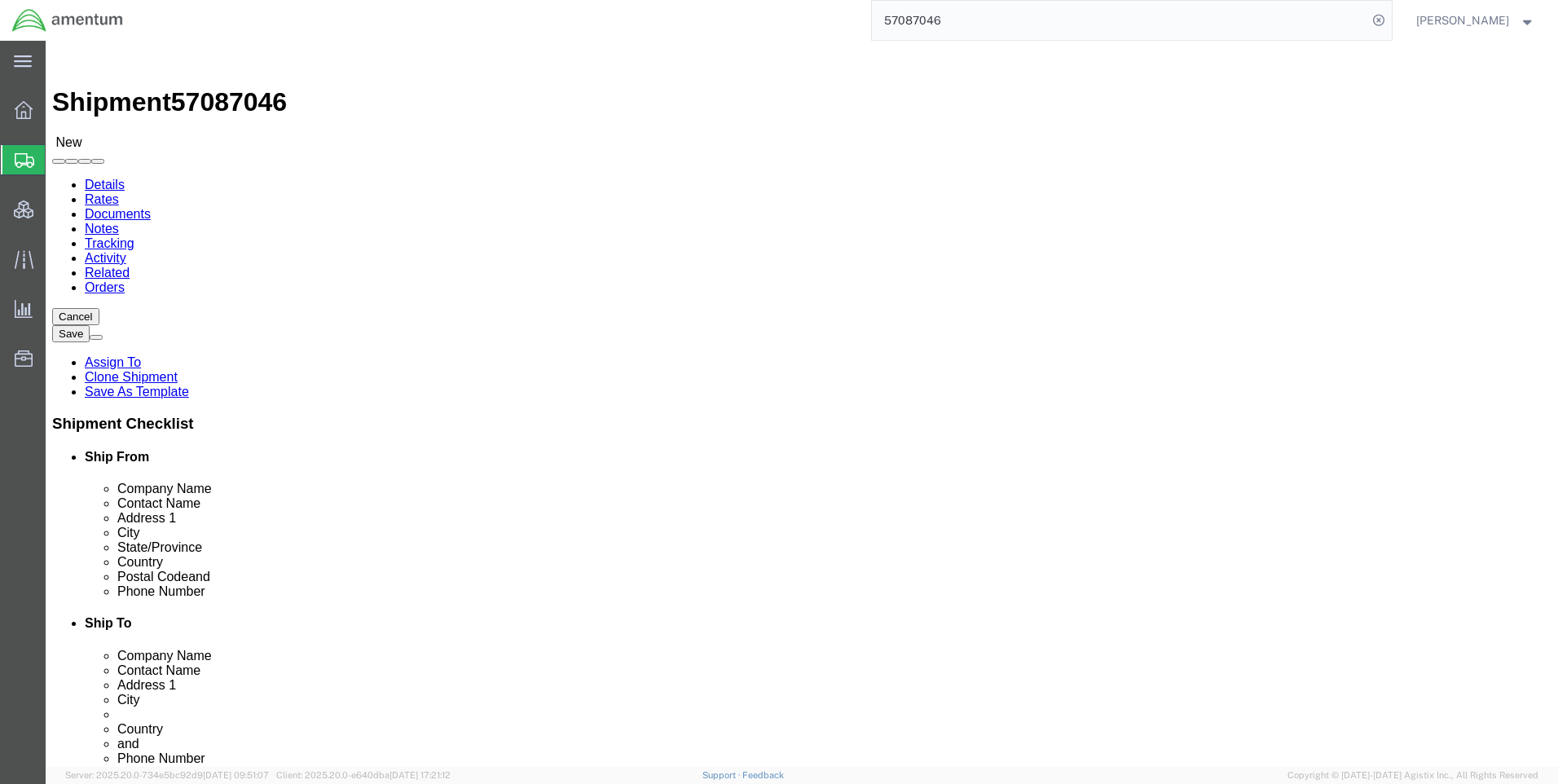
select select "42668"
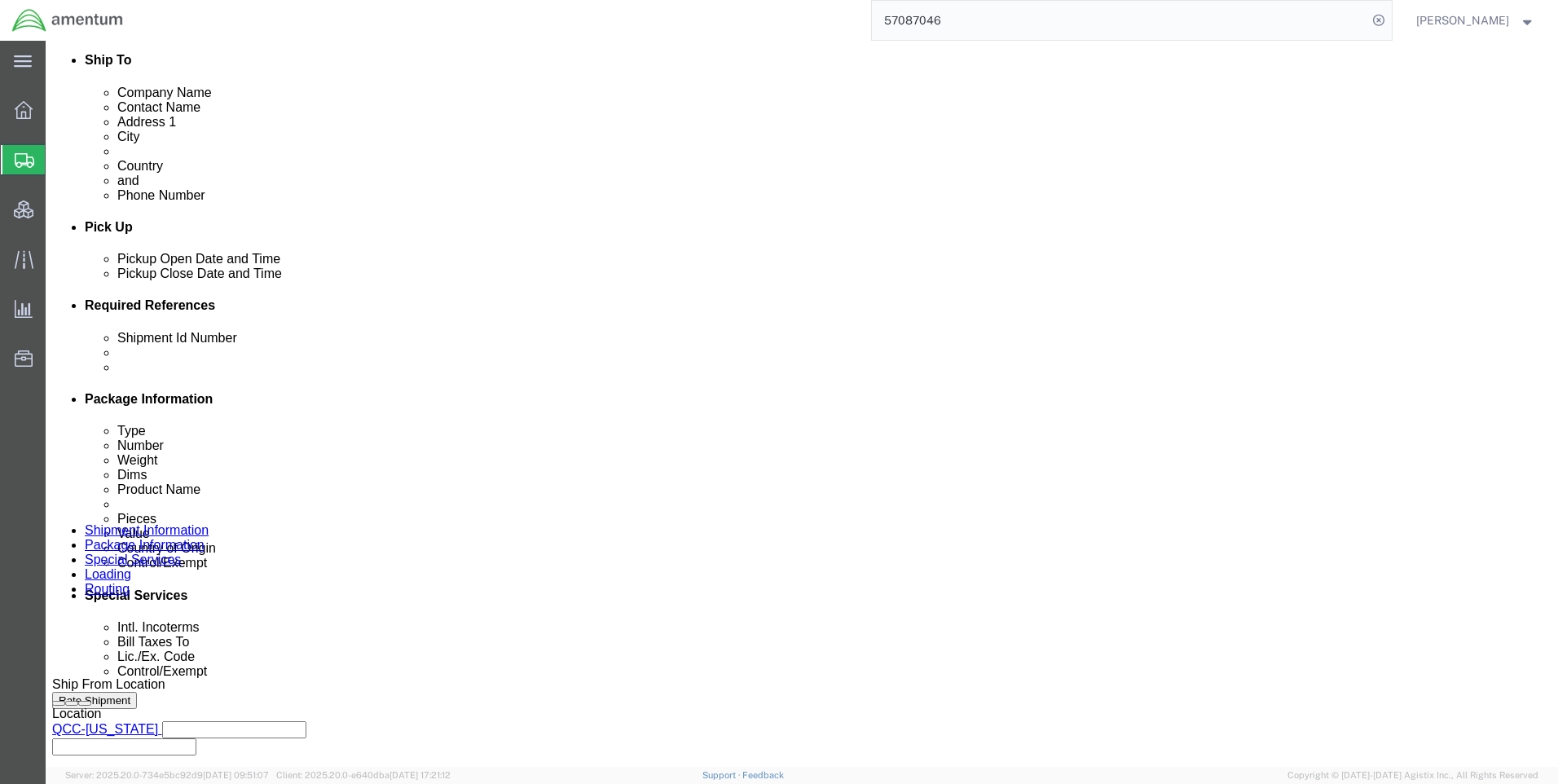
scroll to position [407, 0]
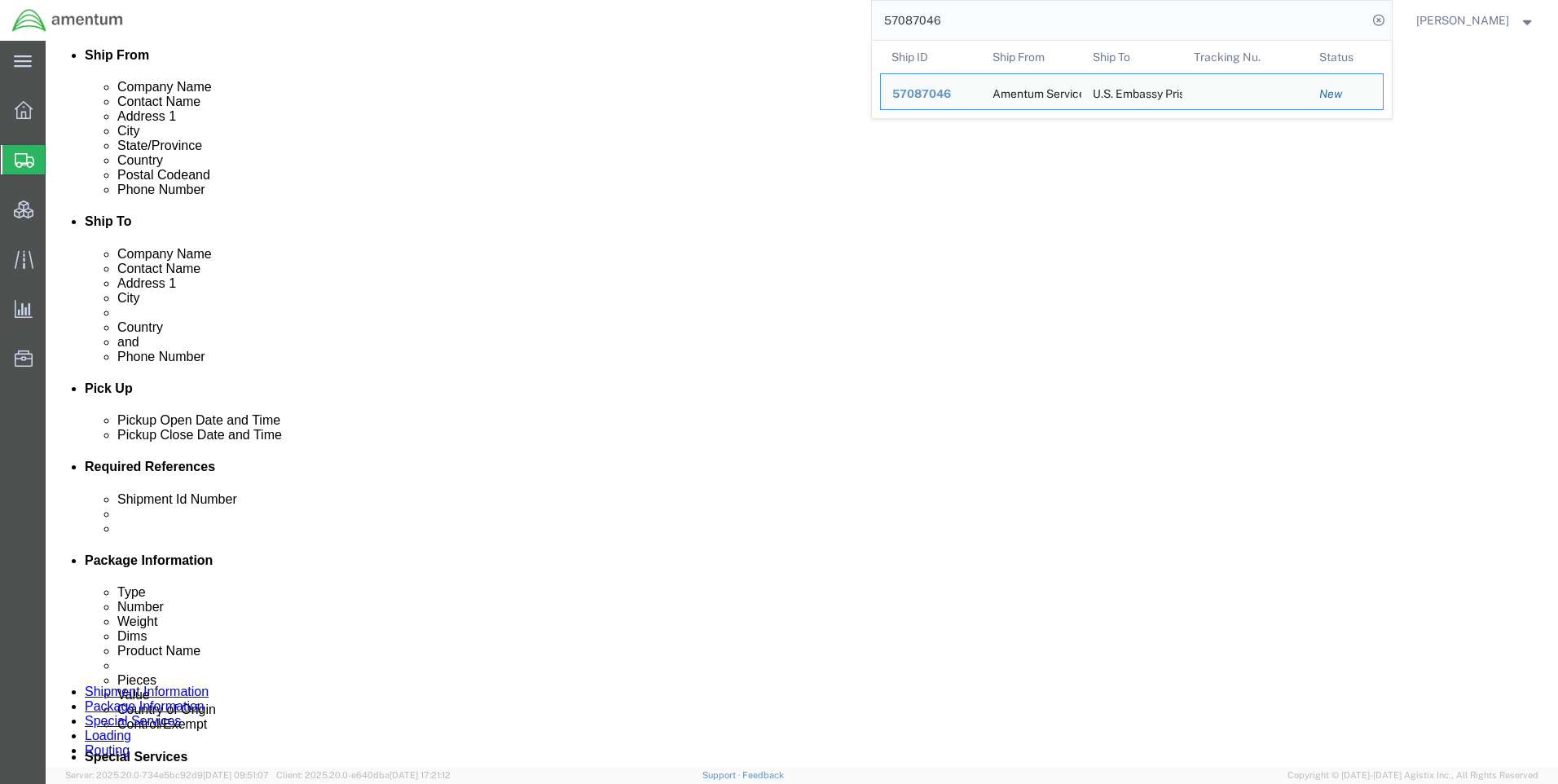
click icon
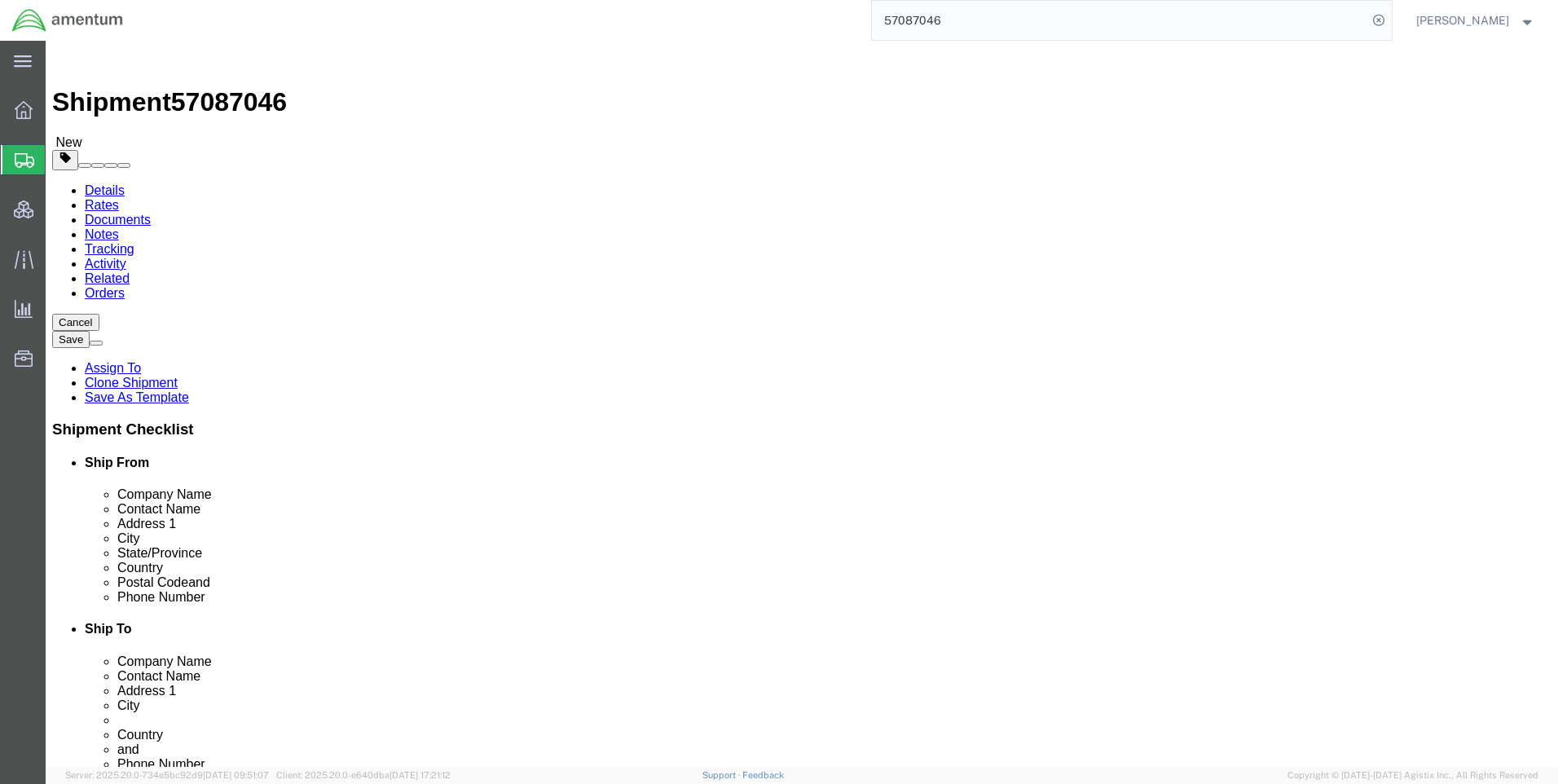
click span "57087046"
copy span "57087046"
click link "Special Services"
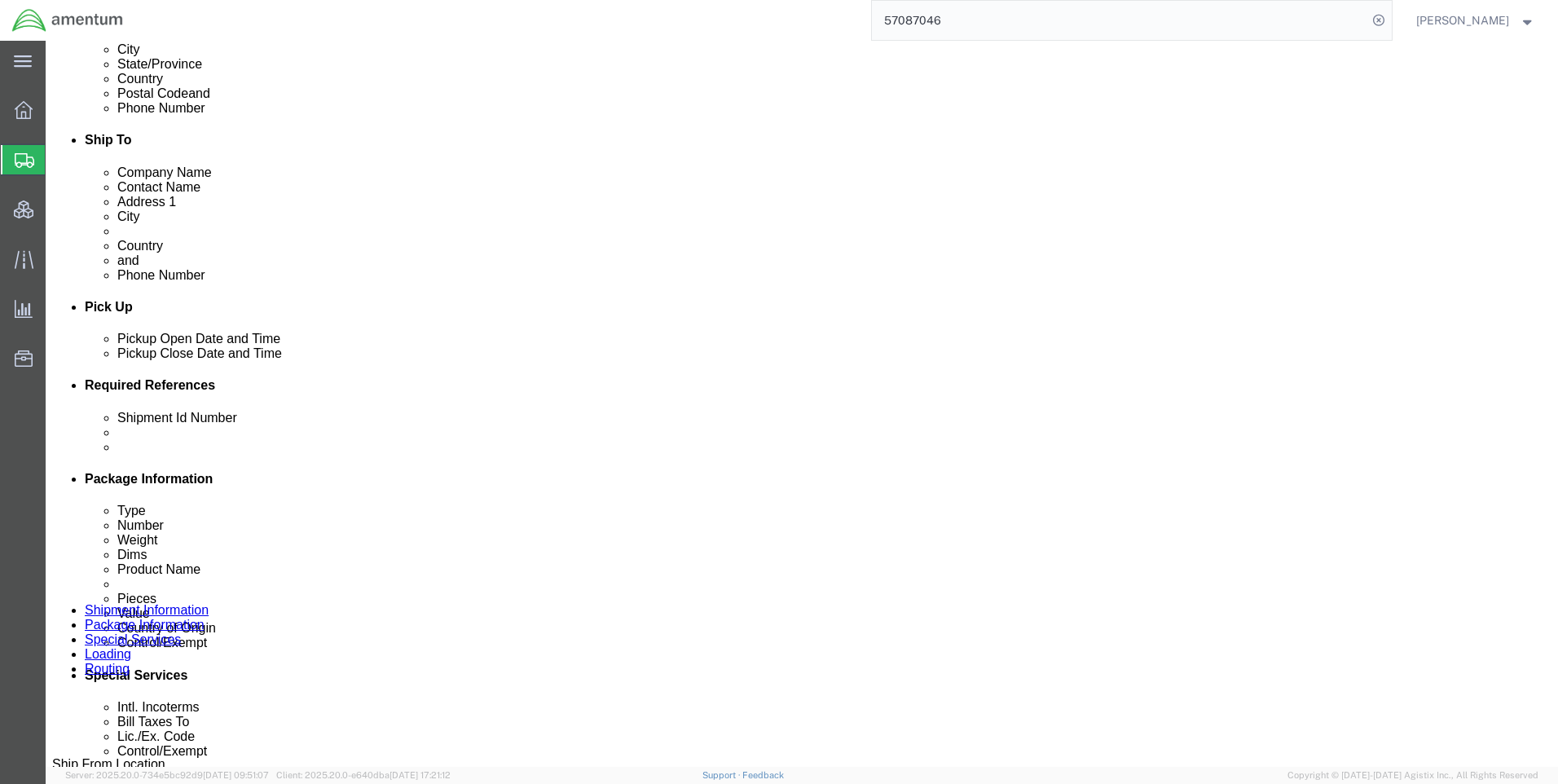
scroll to position [652, 0]
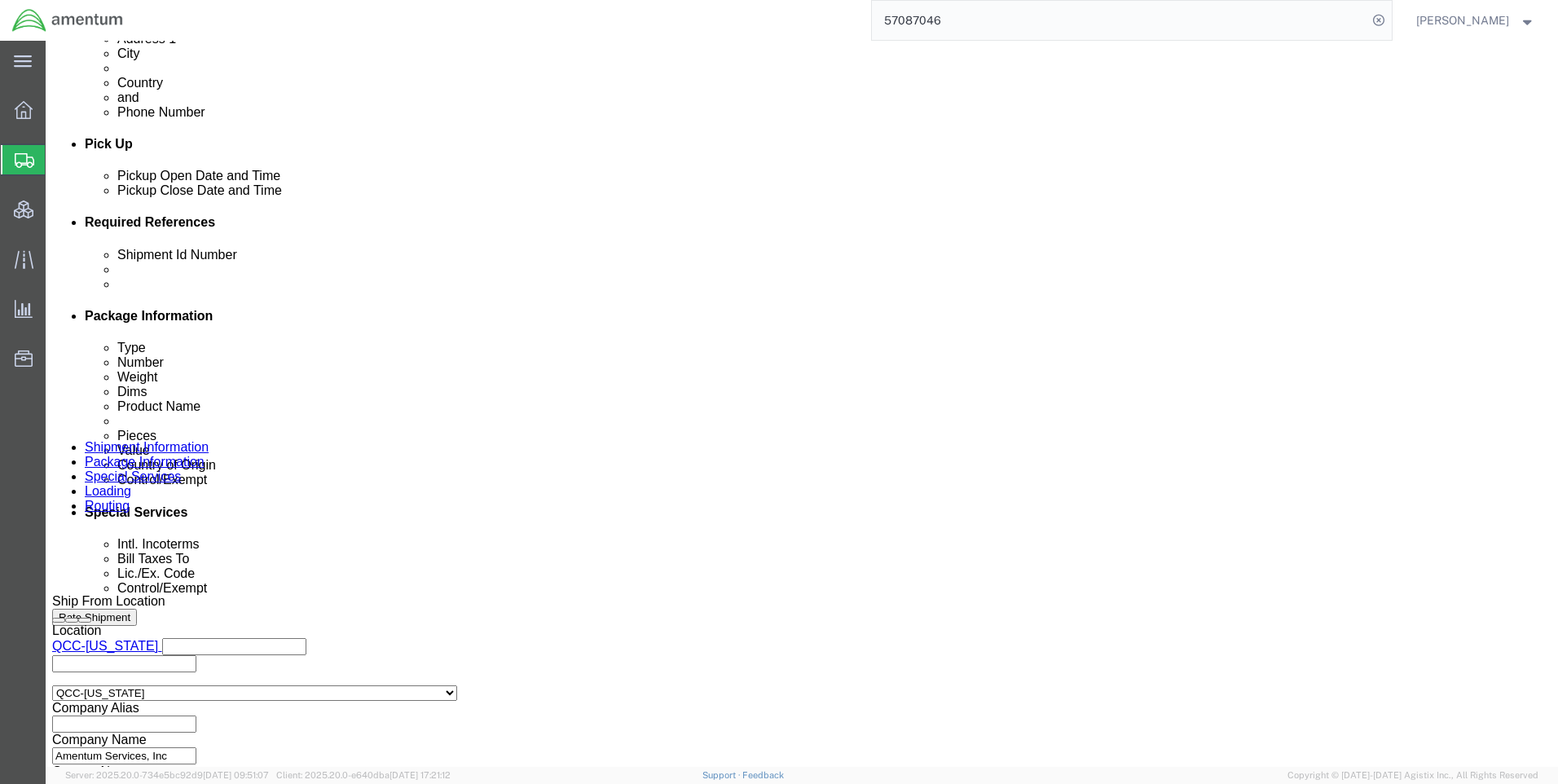
drag, startPoint x: 142, startPoint y: 471, endPoint x: 184, endPoint y: 442, distance: 51.0
click select "Select Gift Personal Effects Repair/Warranty Return Sample Sold Temporary/Not S…"
select select "SOLD"
click select "Select Gift Personal Effects Repair/Warranty Return Sample Sold Temporary/Not S…"
click select "Select Recipient Account Sender/Shipper Third Party Account"
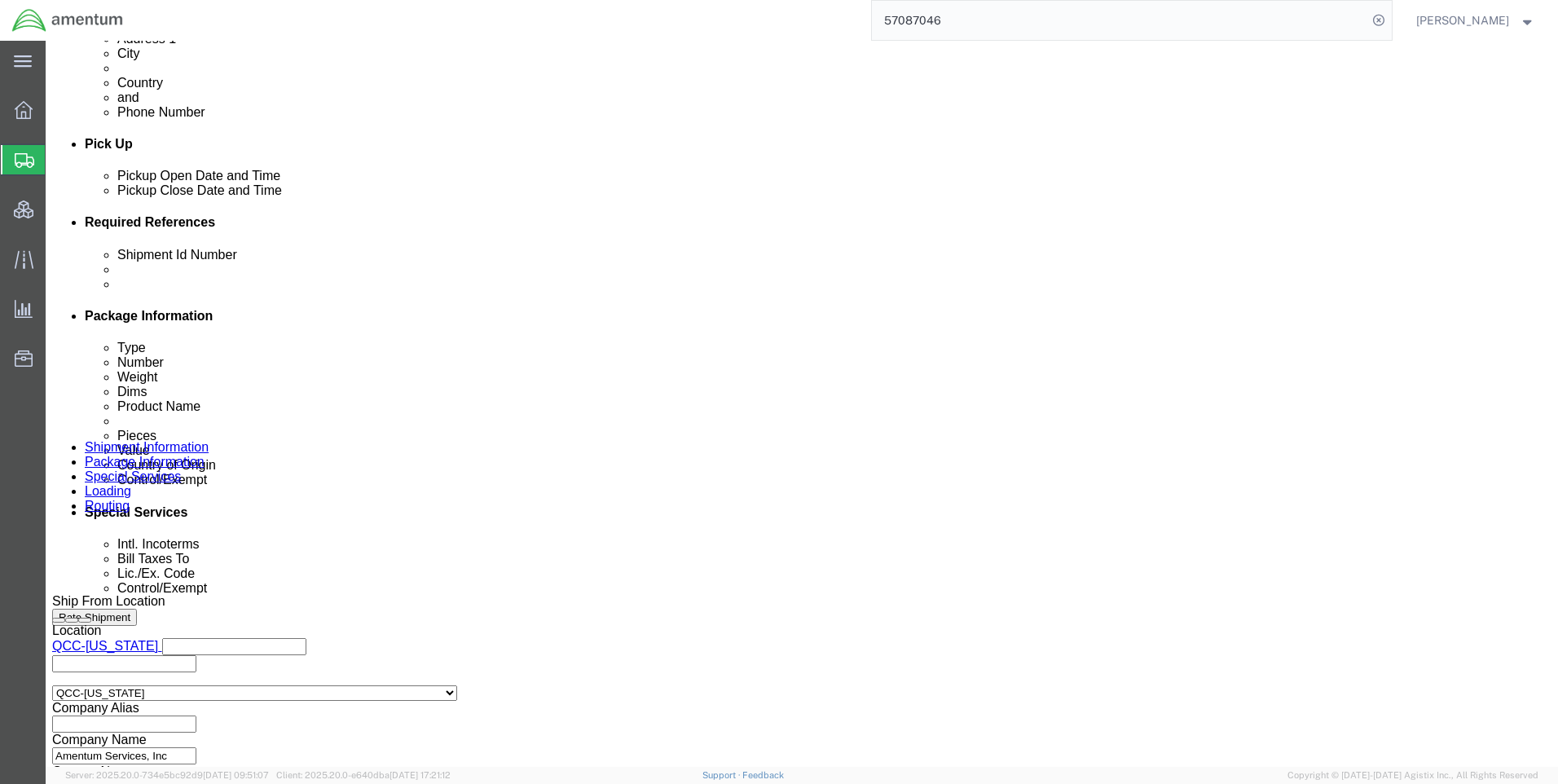
select select "SHIP"
click select "Select Recipient Account Sender/Shipper Third Party Account"
click select "Select Carriage Insurance Paid Carriage Paid To Cost and Freight Cost Insurance…"
select select "DDP"
click select "Select Carriage Insurance Paid Carriage Paid To Cost and Freight Cost Insurance…"
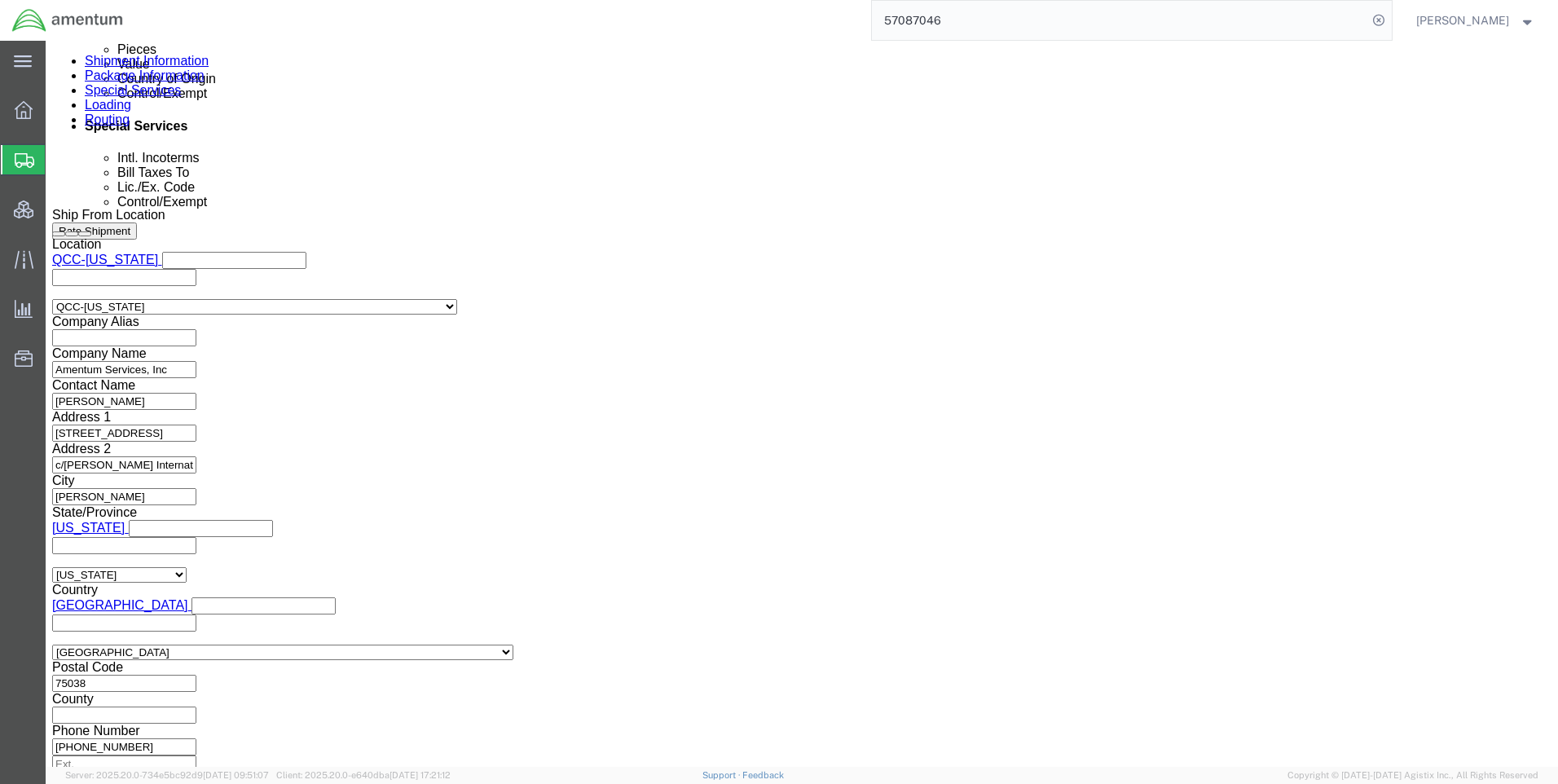
scroll to position [1140, 0]
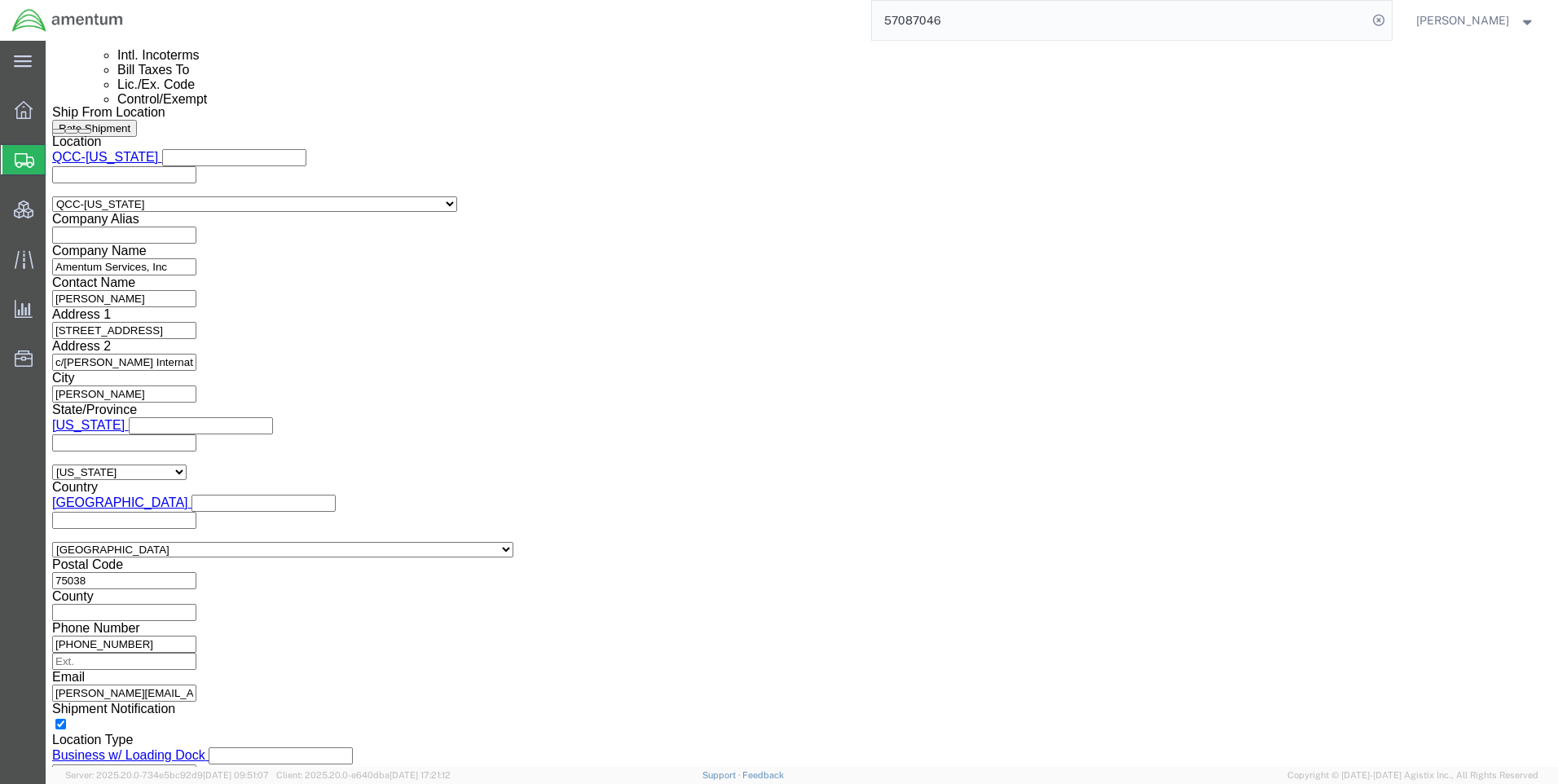
click select "Select AES-Direct EEI Carrier File EEI EEI Exempt"
select select "CFIL"
click select "Select AES-Direct EEI Carrier File EEI EEI Exempt"
click button "Rate Shipment"
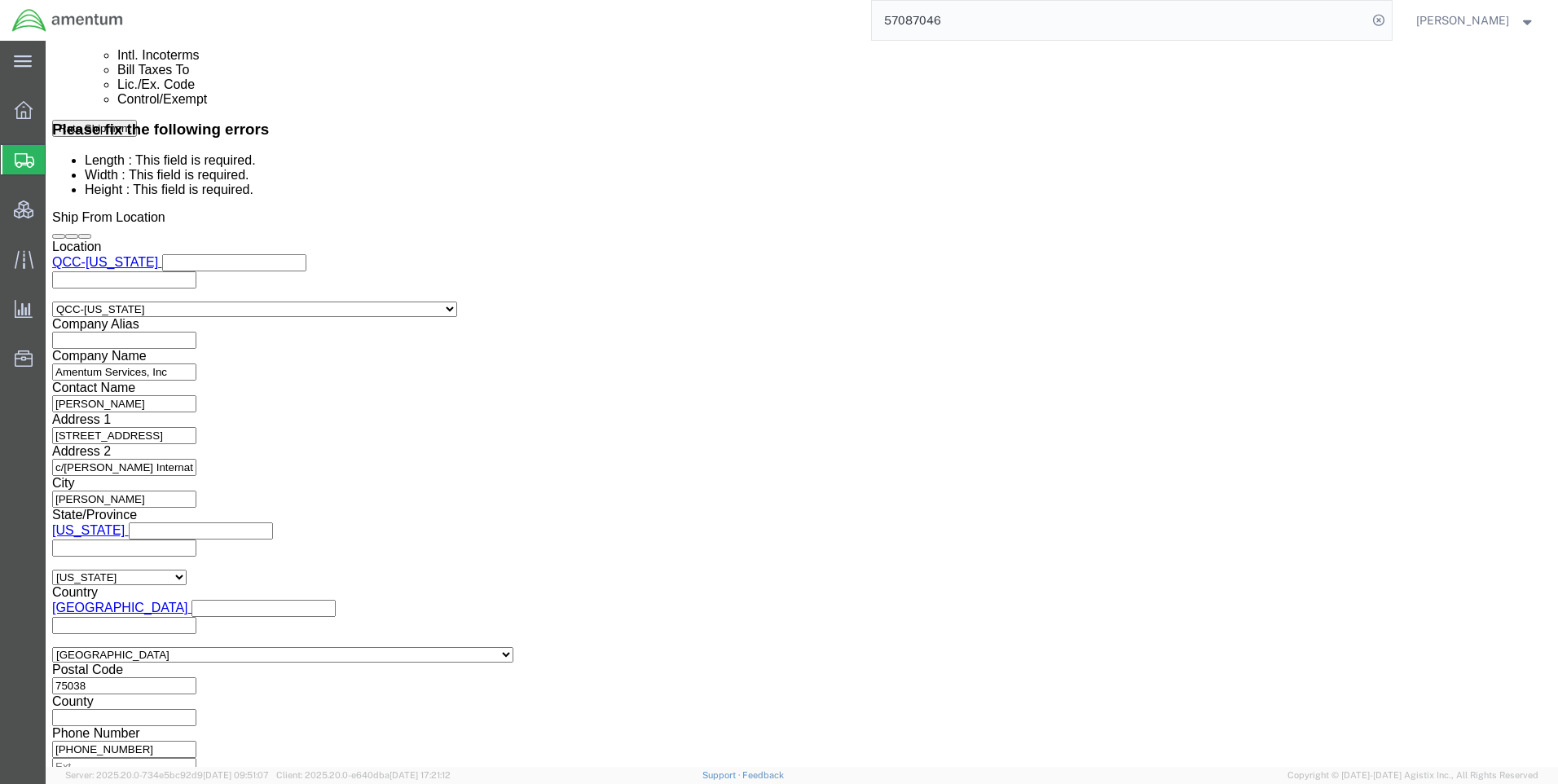
scroll to position [0, 0]
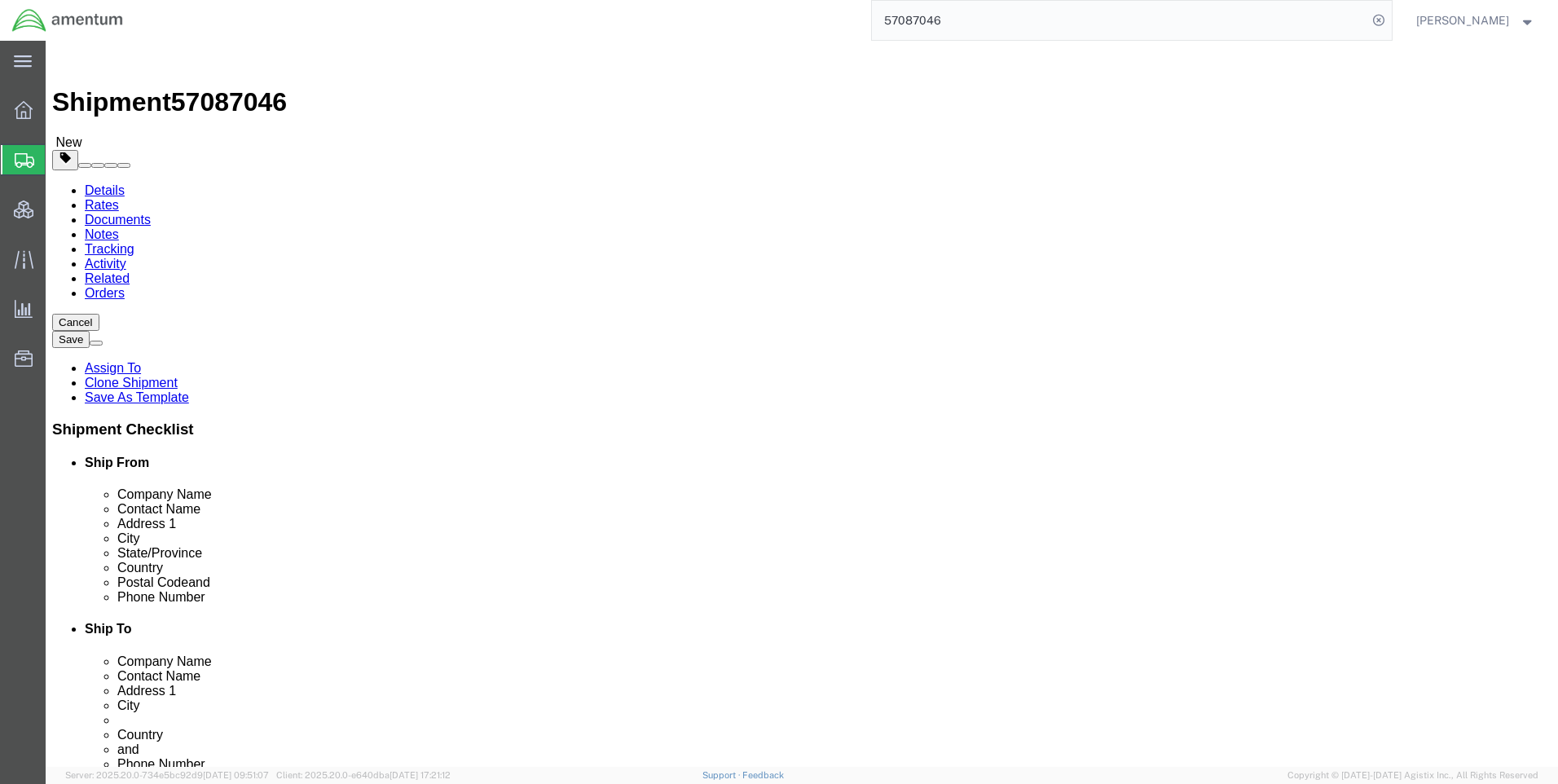
click icon
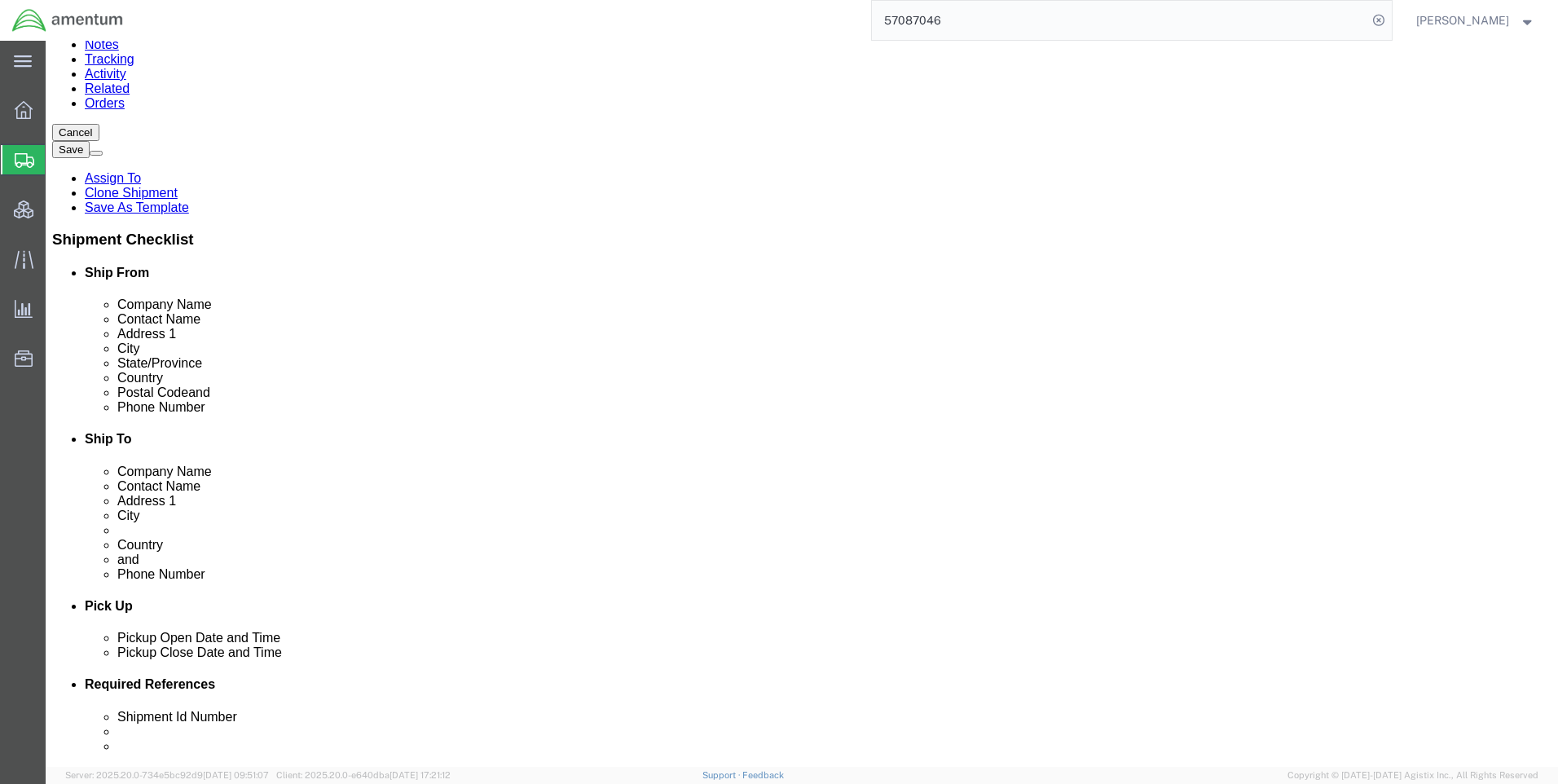
scroll to position [342, 0]
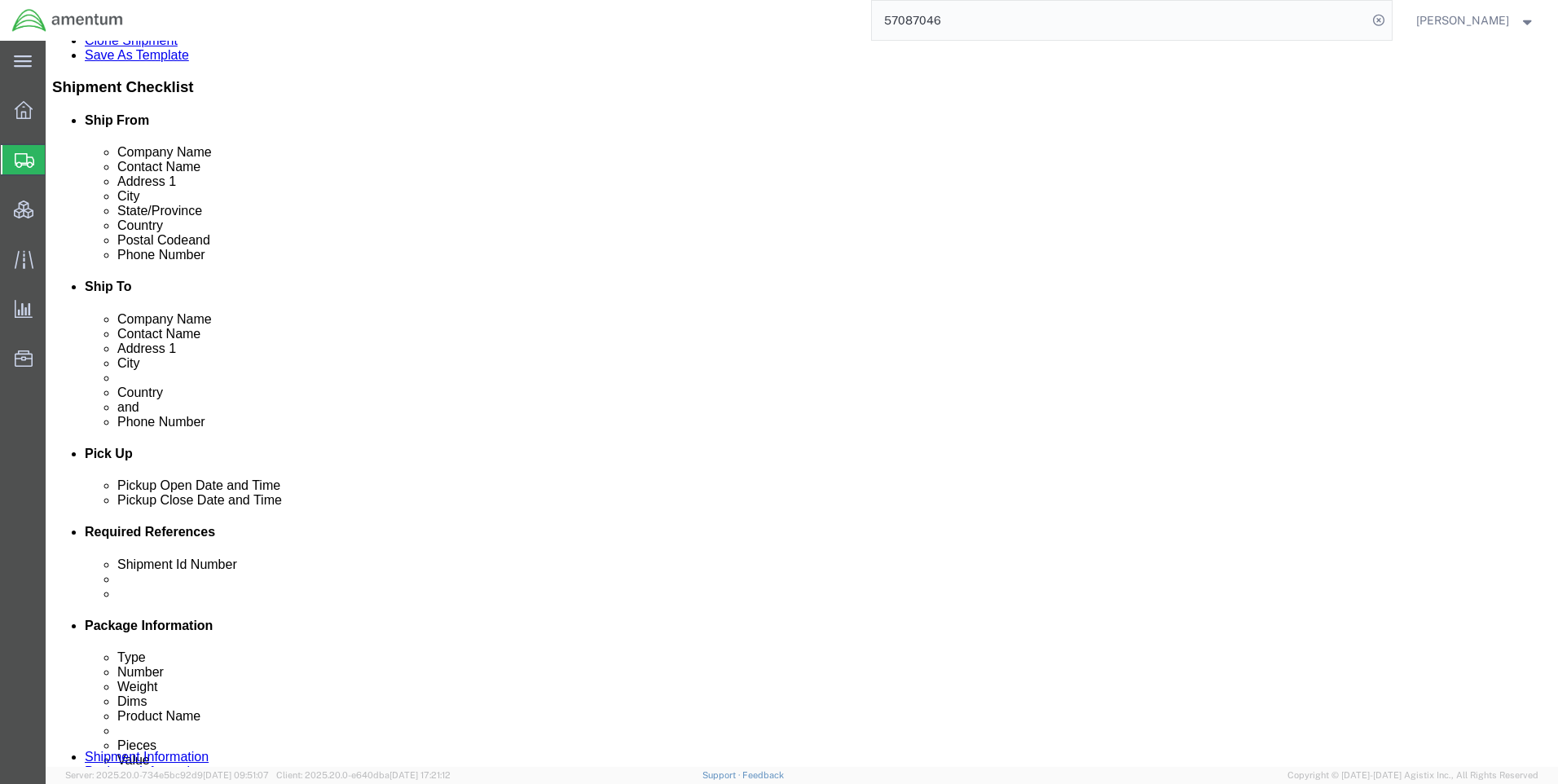
click input "Length : This field is required."
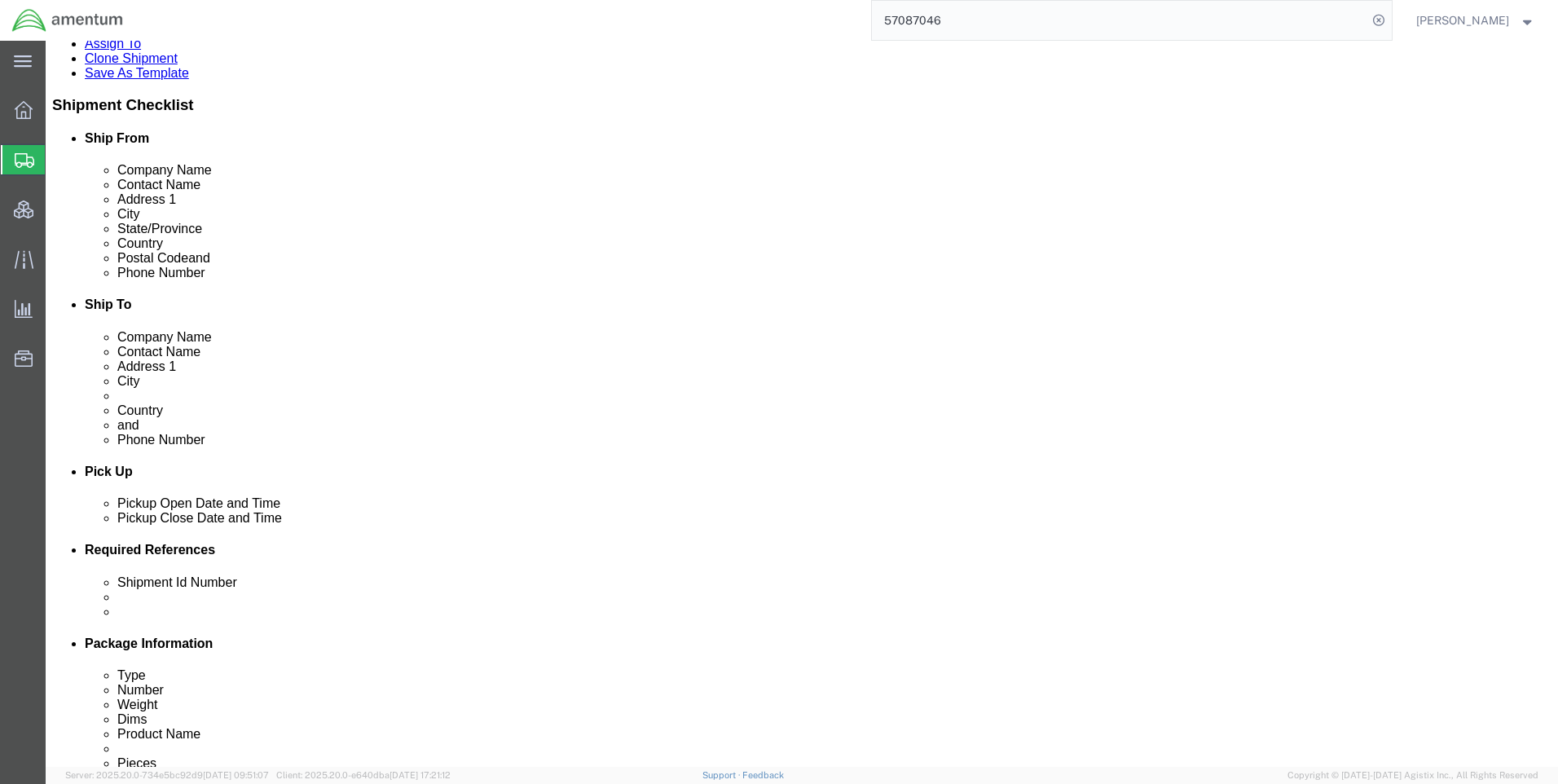
type input "24"
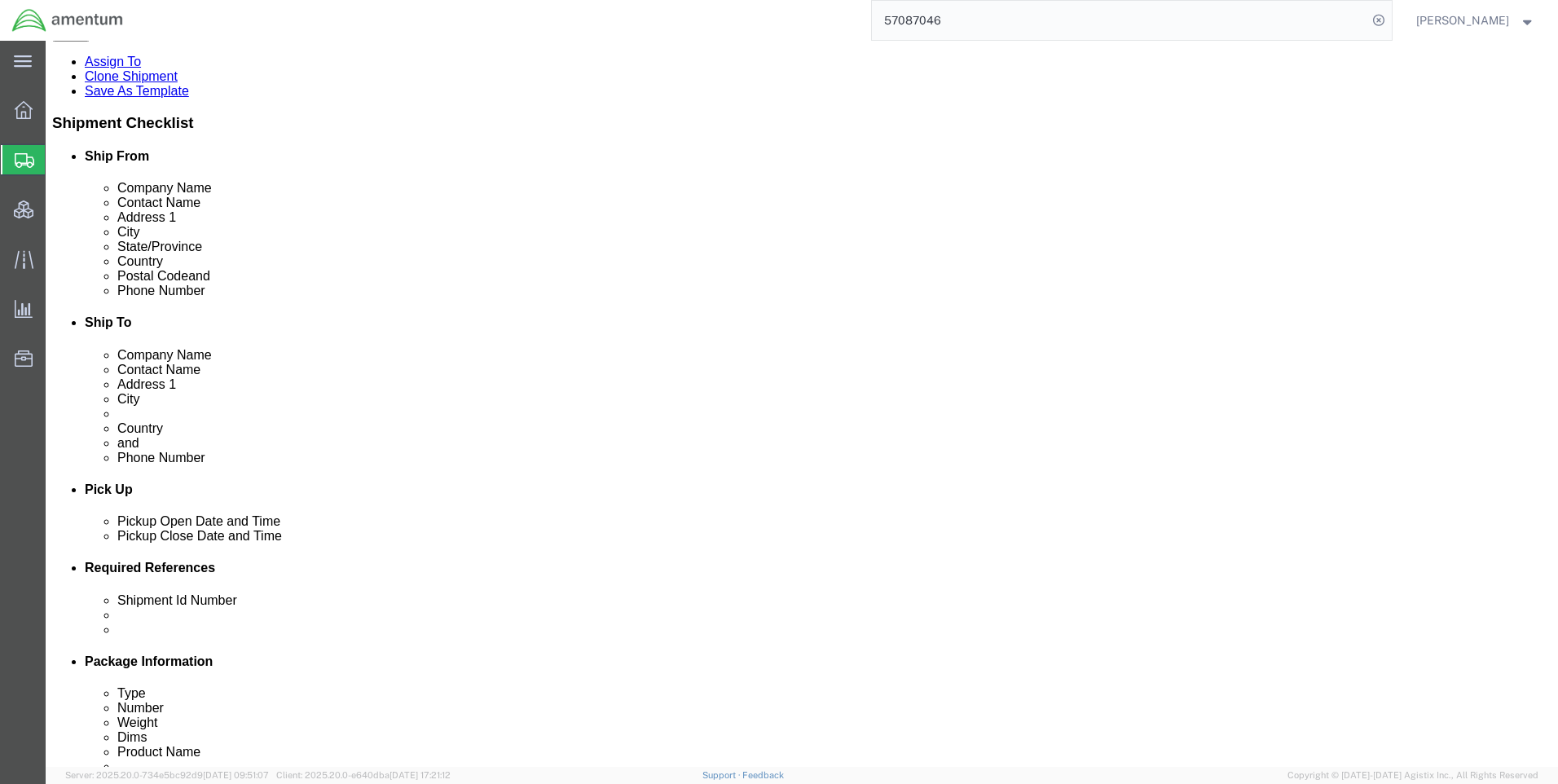
type input "16"
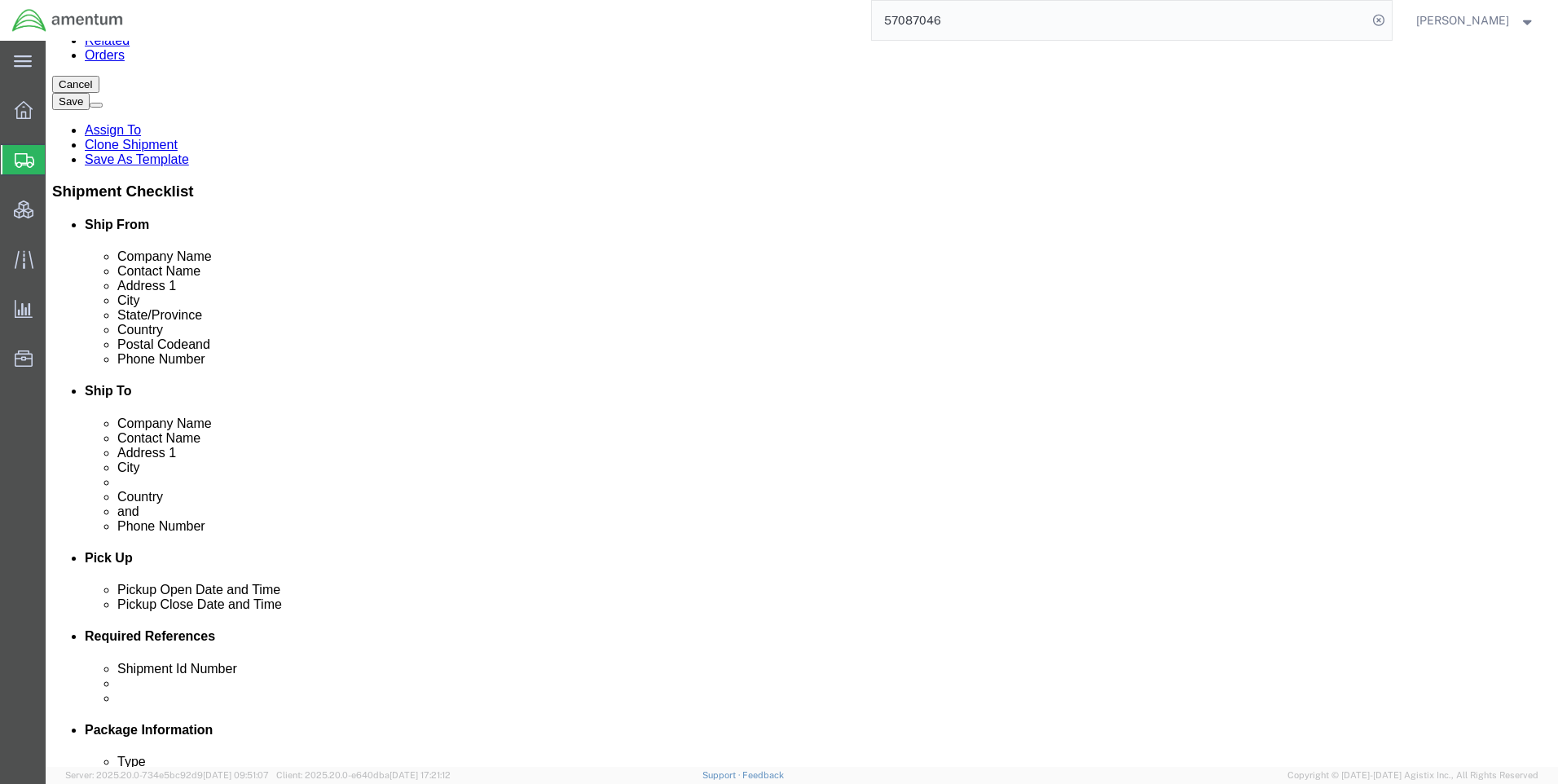
type input "13"
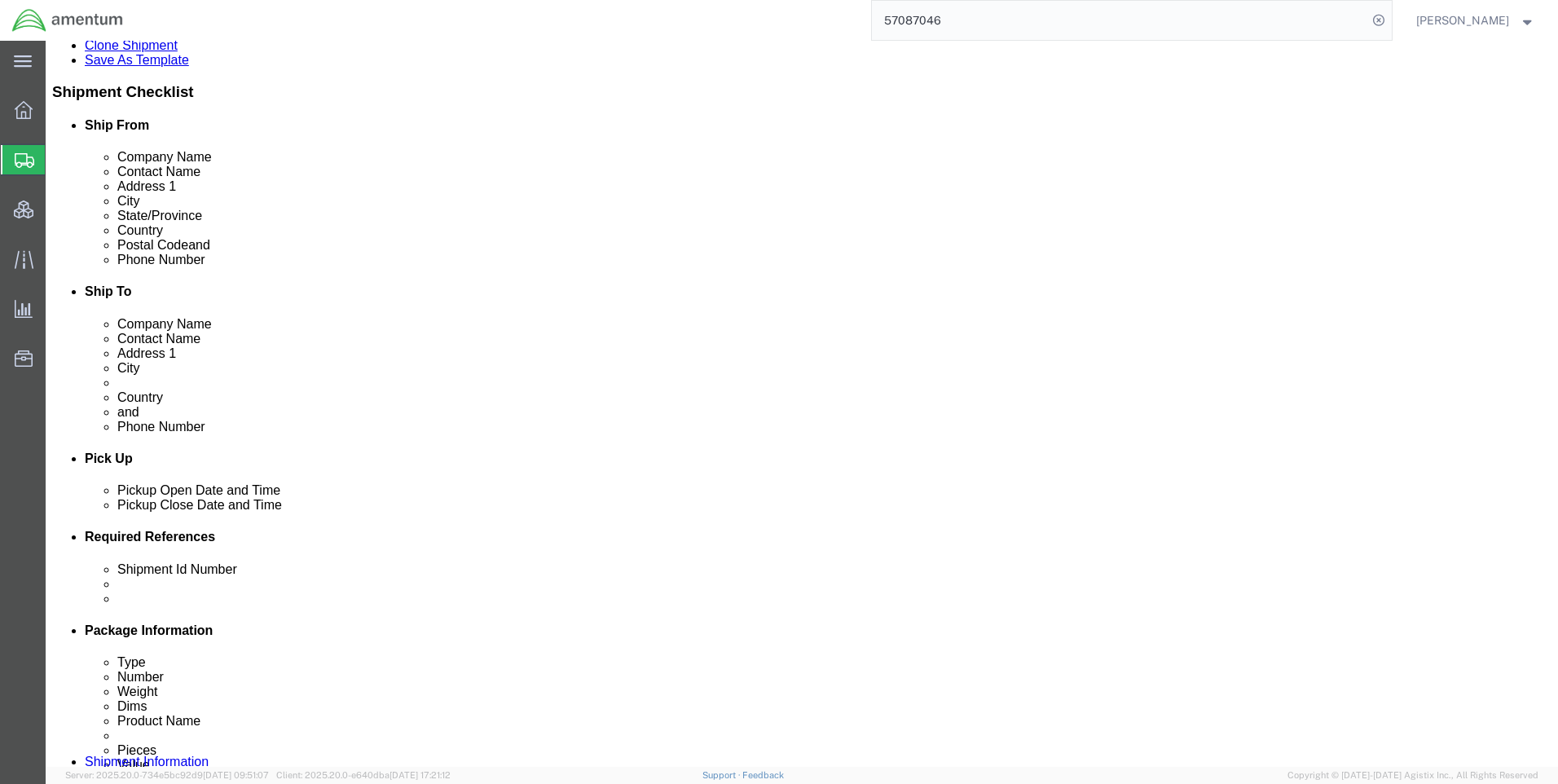
scroll to position [482, 0]
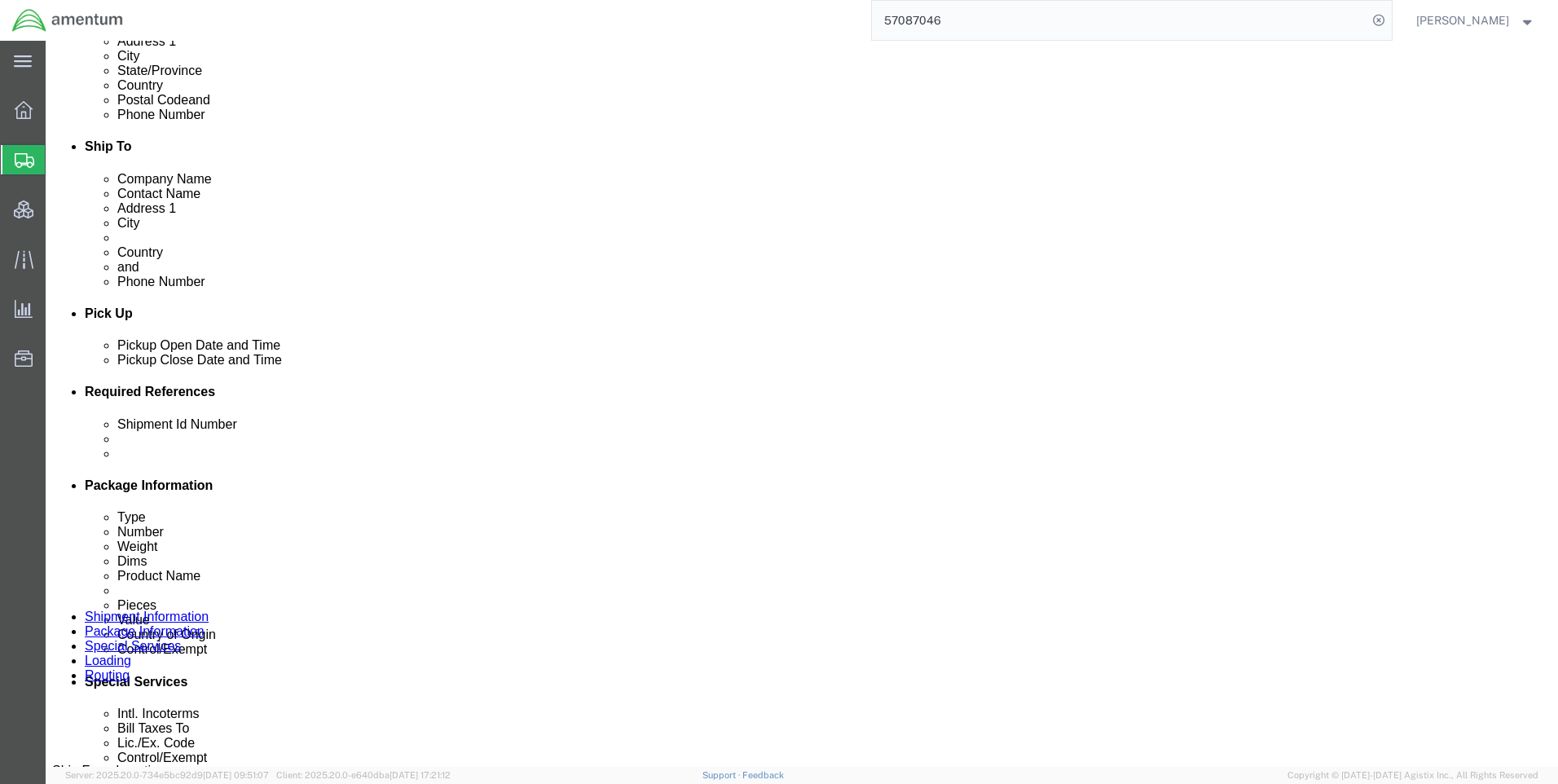
type input "36"
click button "Continue"
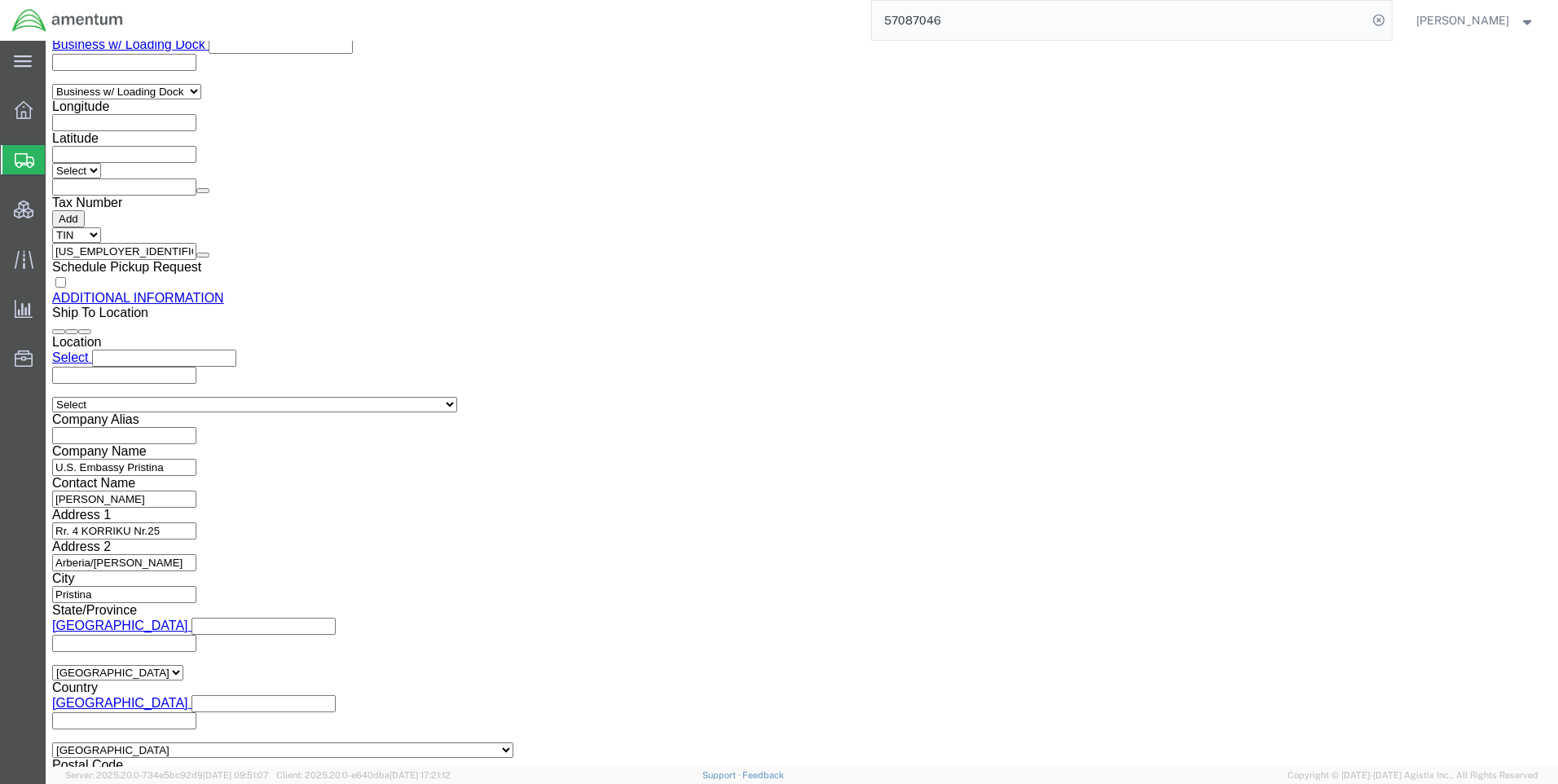
click button "Rate Shipment"
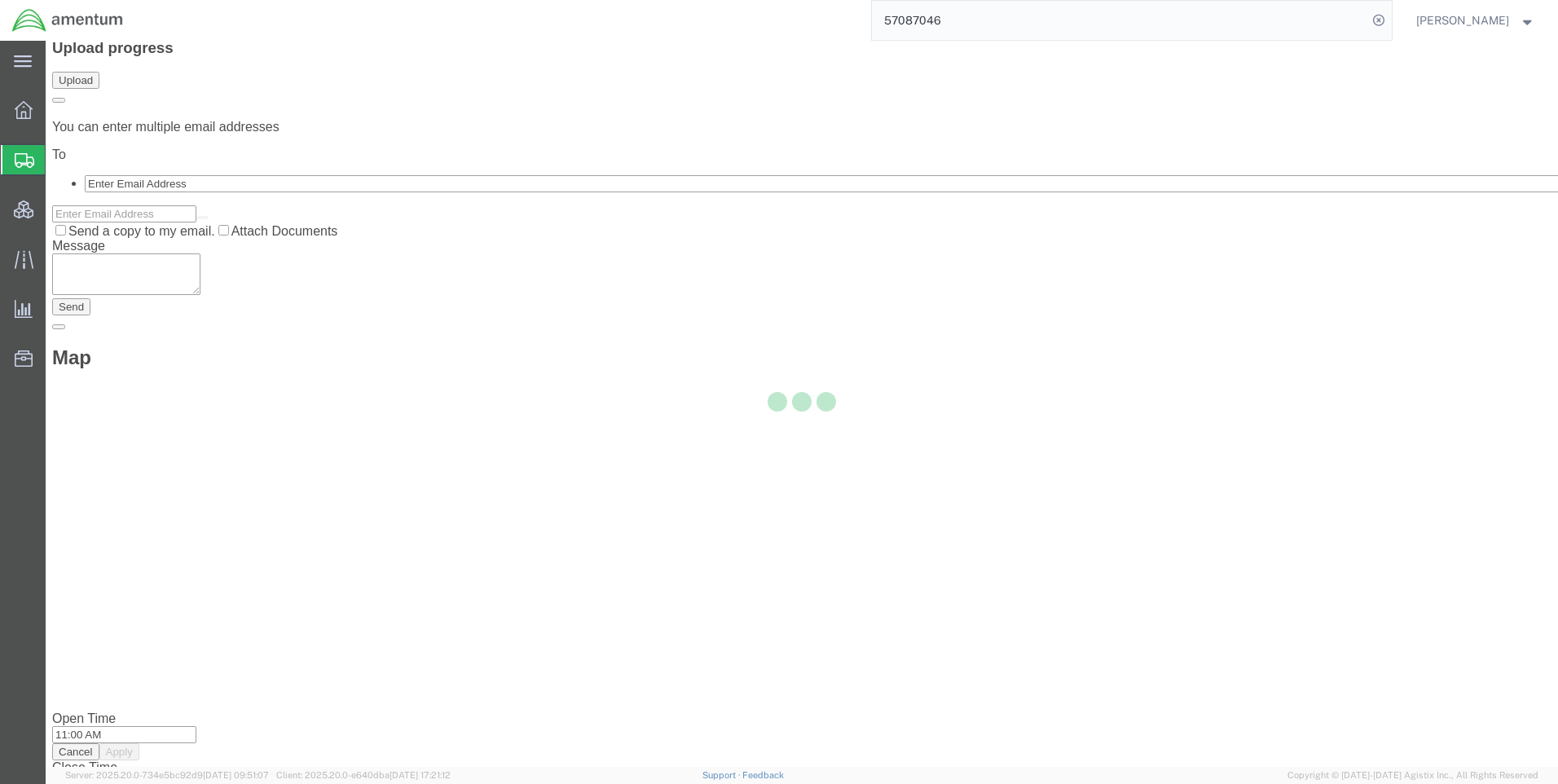
scroll to position [0, 0]
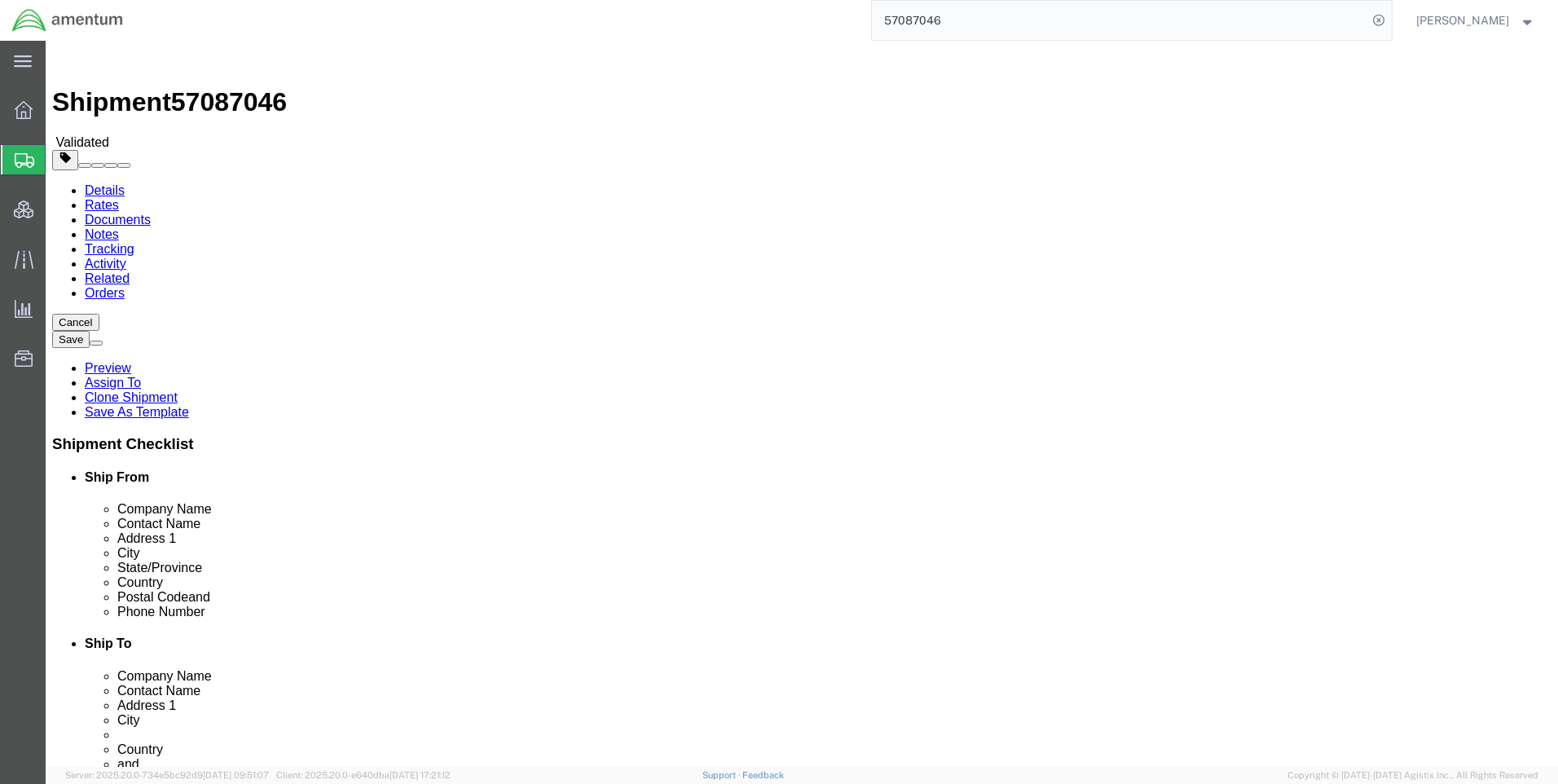
click at [96, 184] on link "Details" at bounding box center [104, 191] width 40 height 14
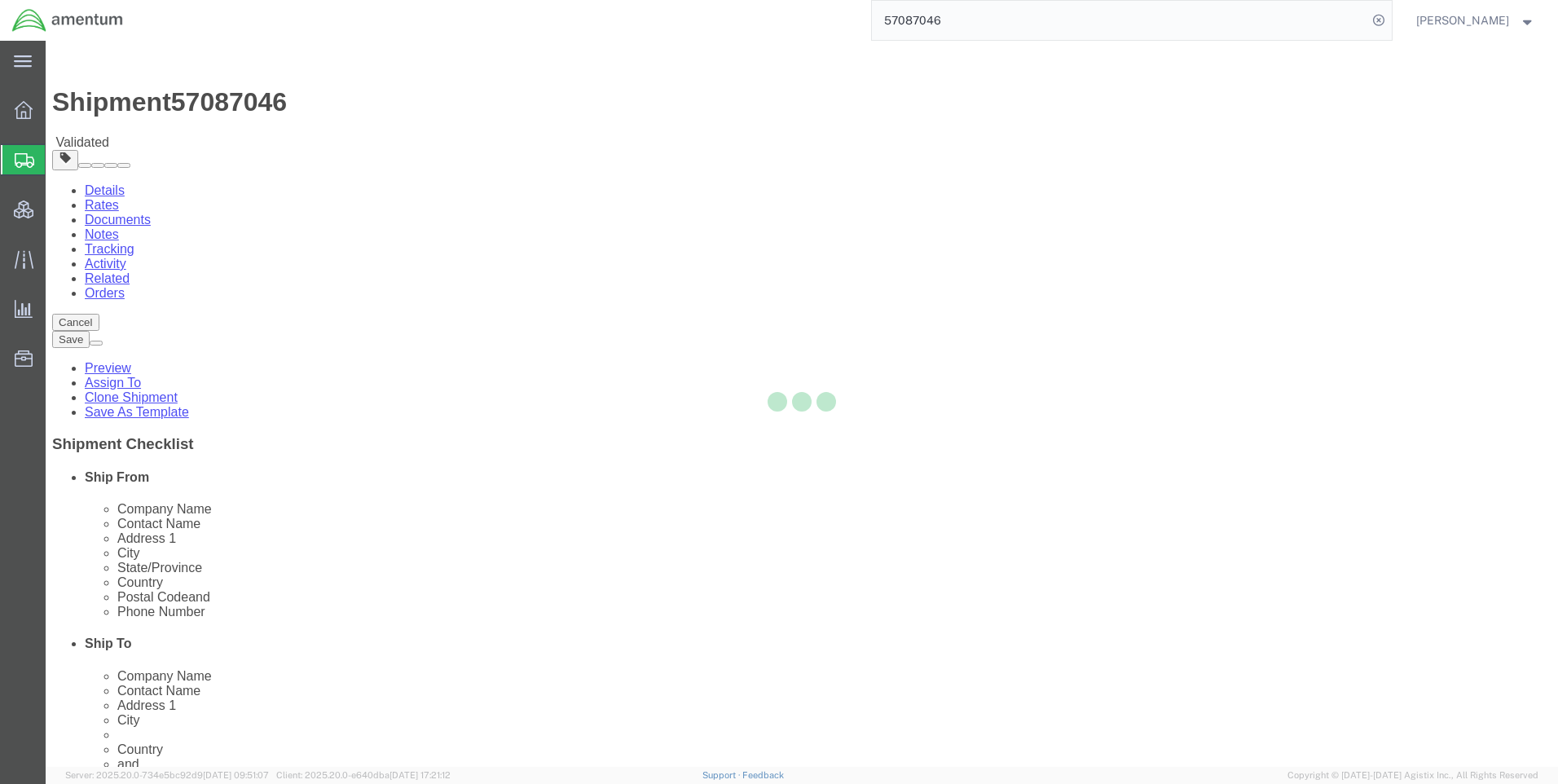
select select "42668"
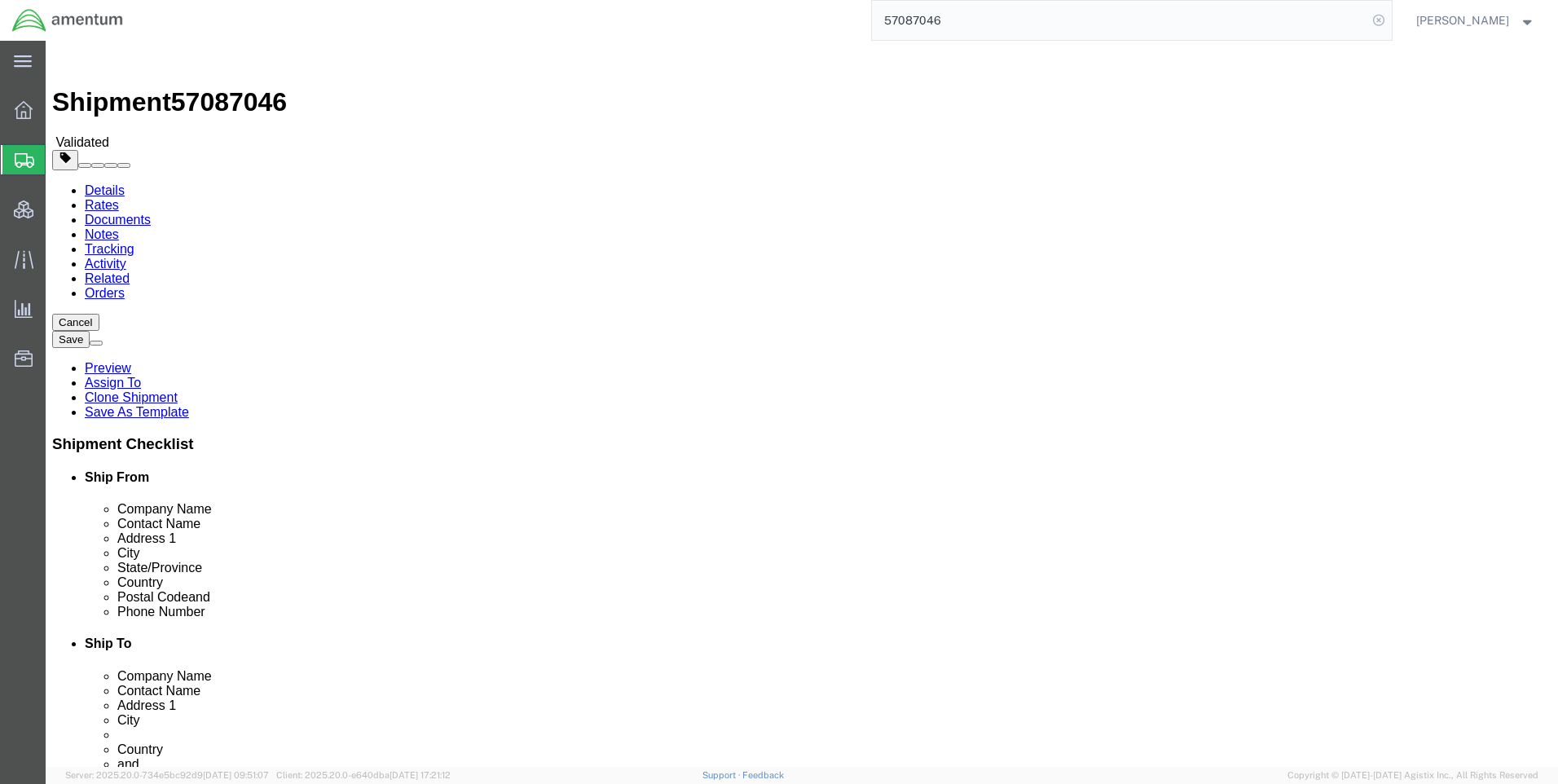
click at [1390, 20] on icon at bounding box center [1379, 20] width 23 height 23
paste input "57086287"
type input "57086287"
click at [1390, 18] on icon at bounding box center [1379, 20] width 23 height 23
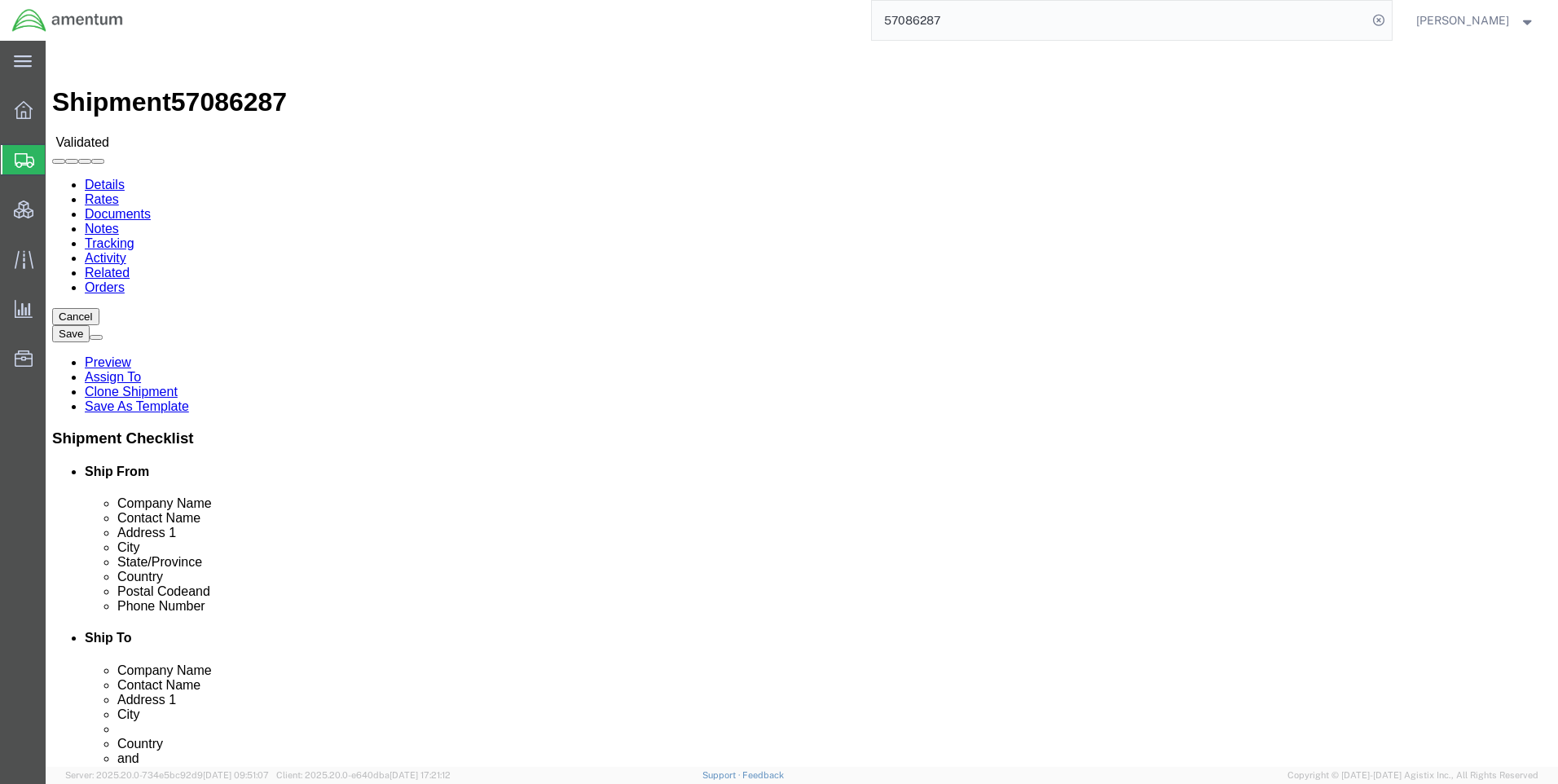
select select "42668"
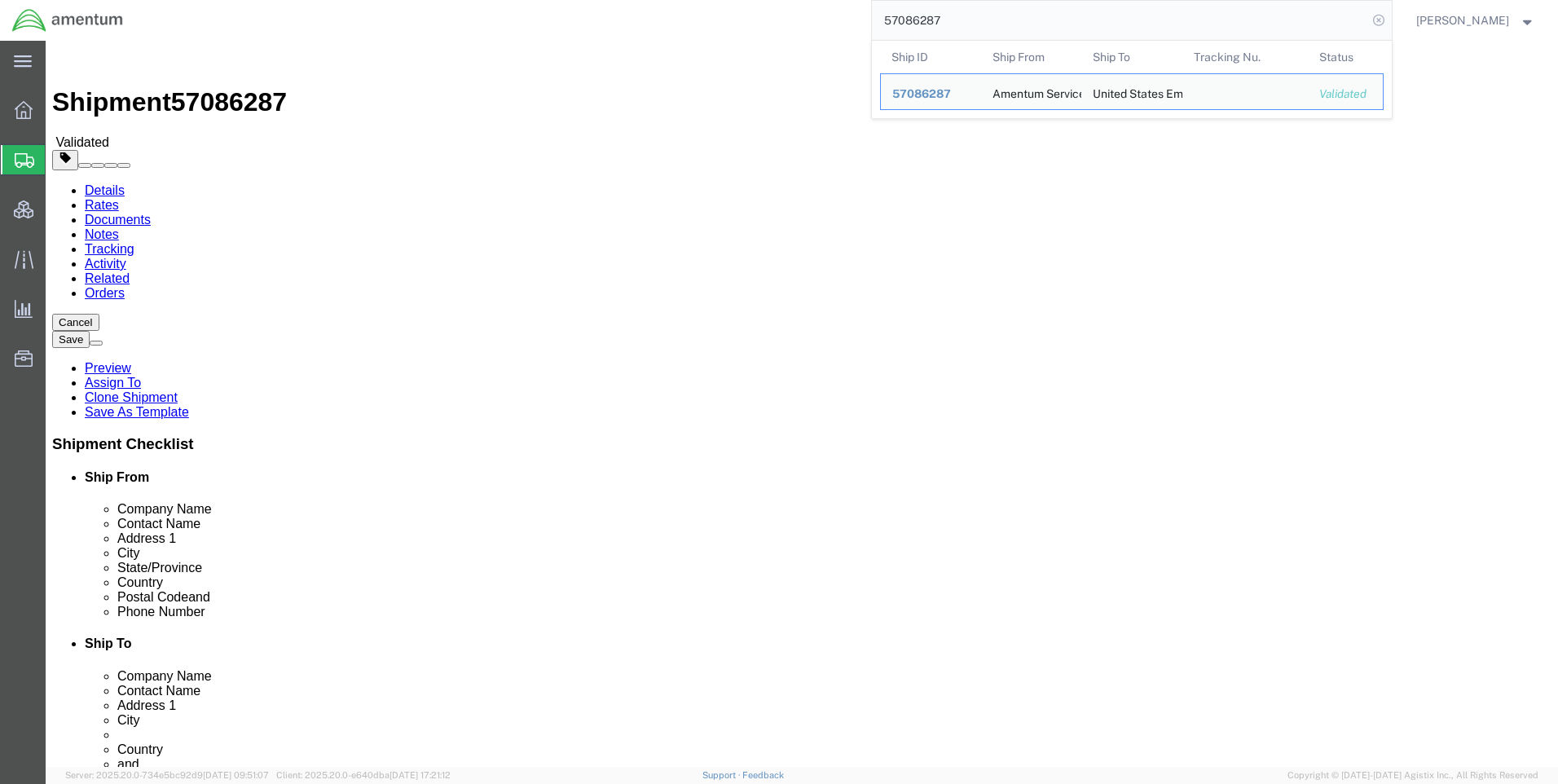
click at [1387, 22] on icon at bounding box center [1379, 20] width 23 height 23
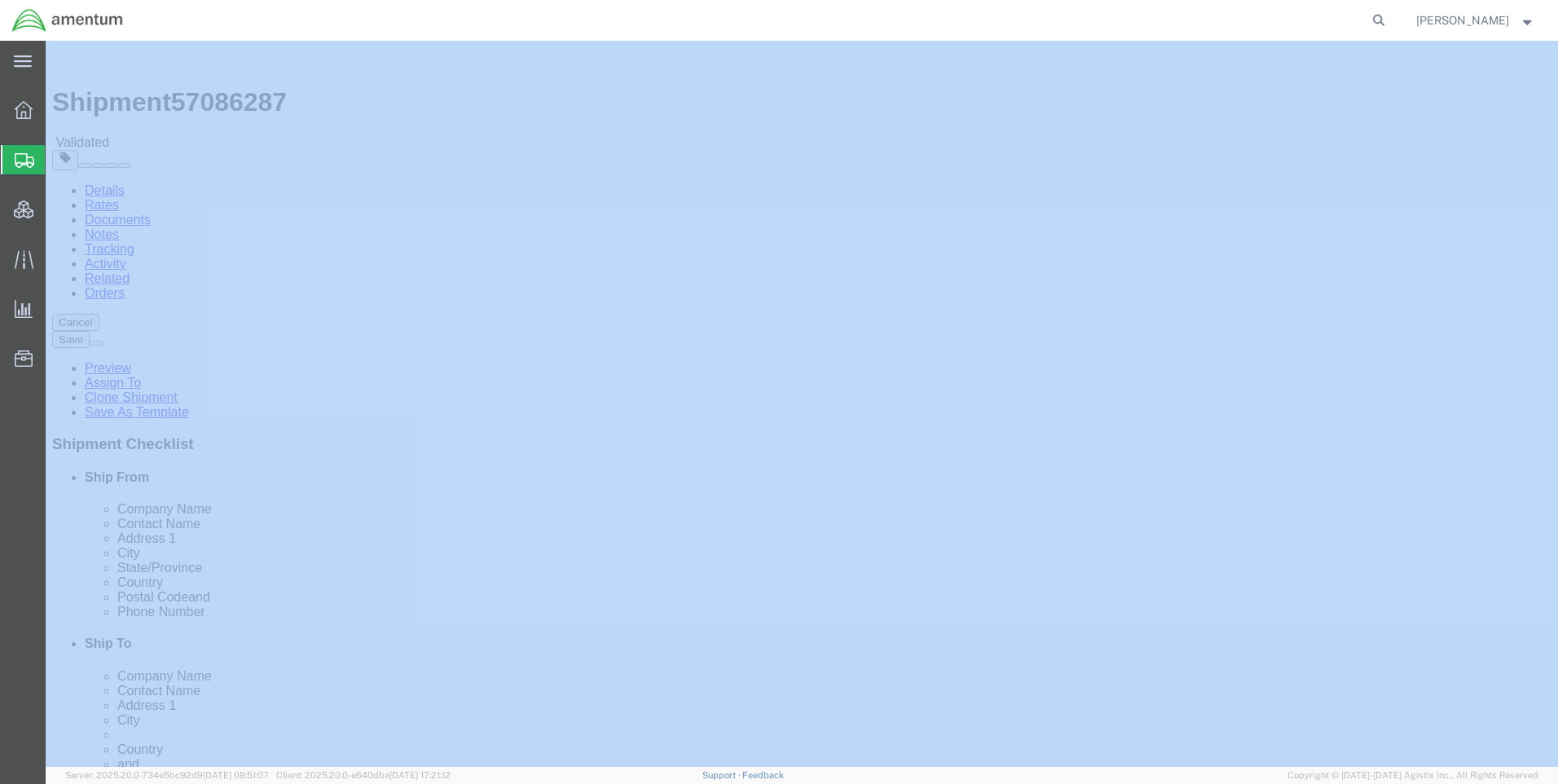
click at [1387, 22] on icon at bounding box center [1379, 20] width 23 height 23
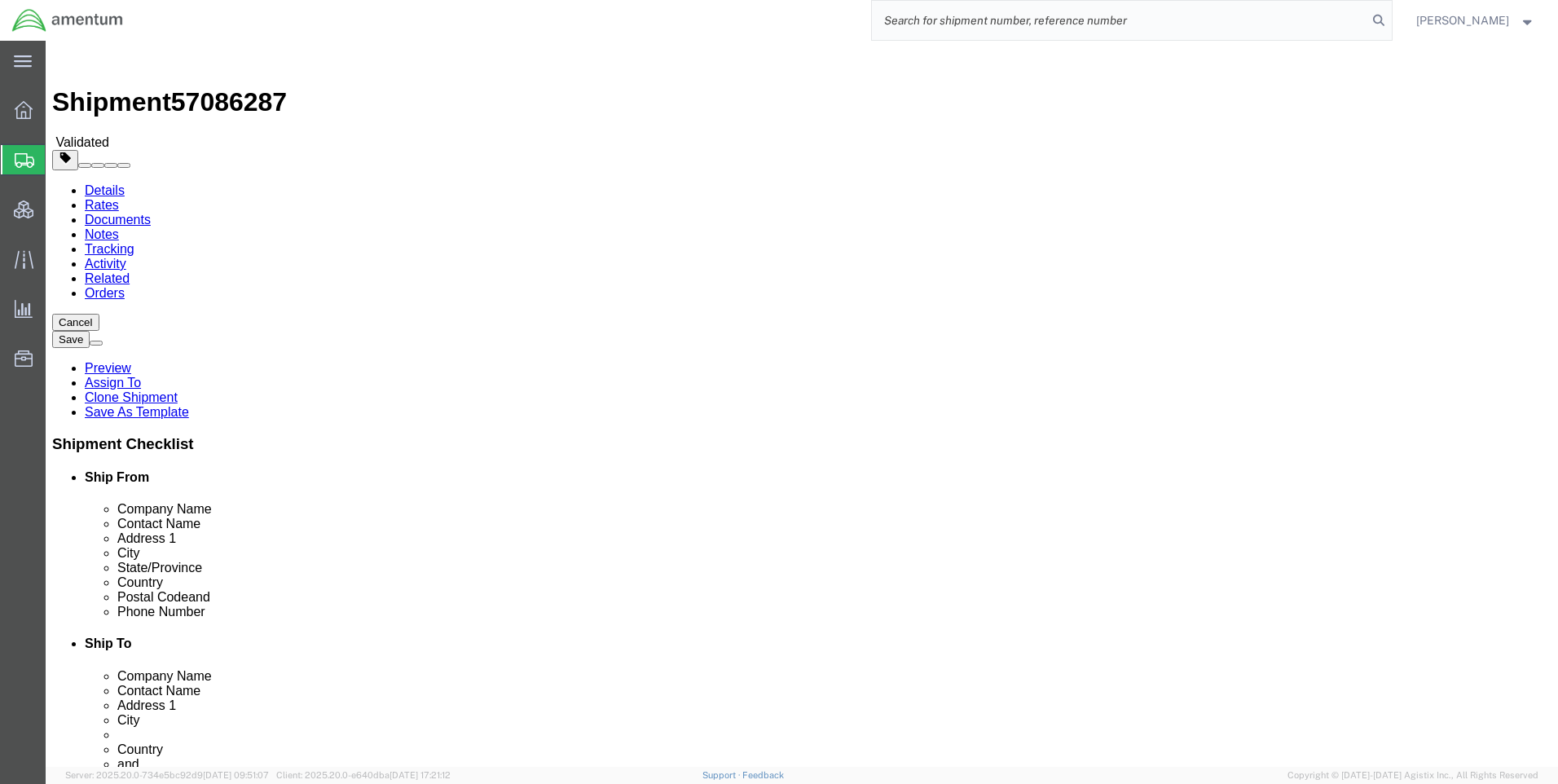
paste input "57087046"
type input "57087046"
click at [1390, 20] on icon at bounding box center [1379, 20] width 23 height 23
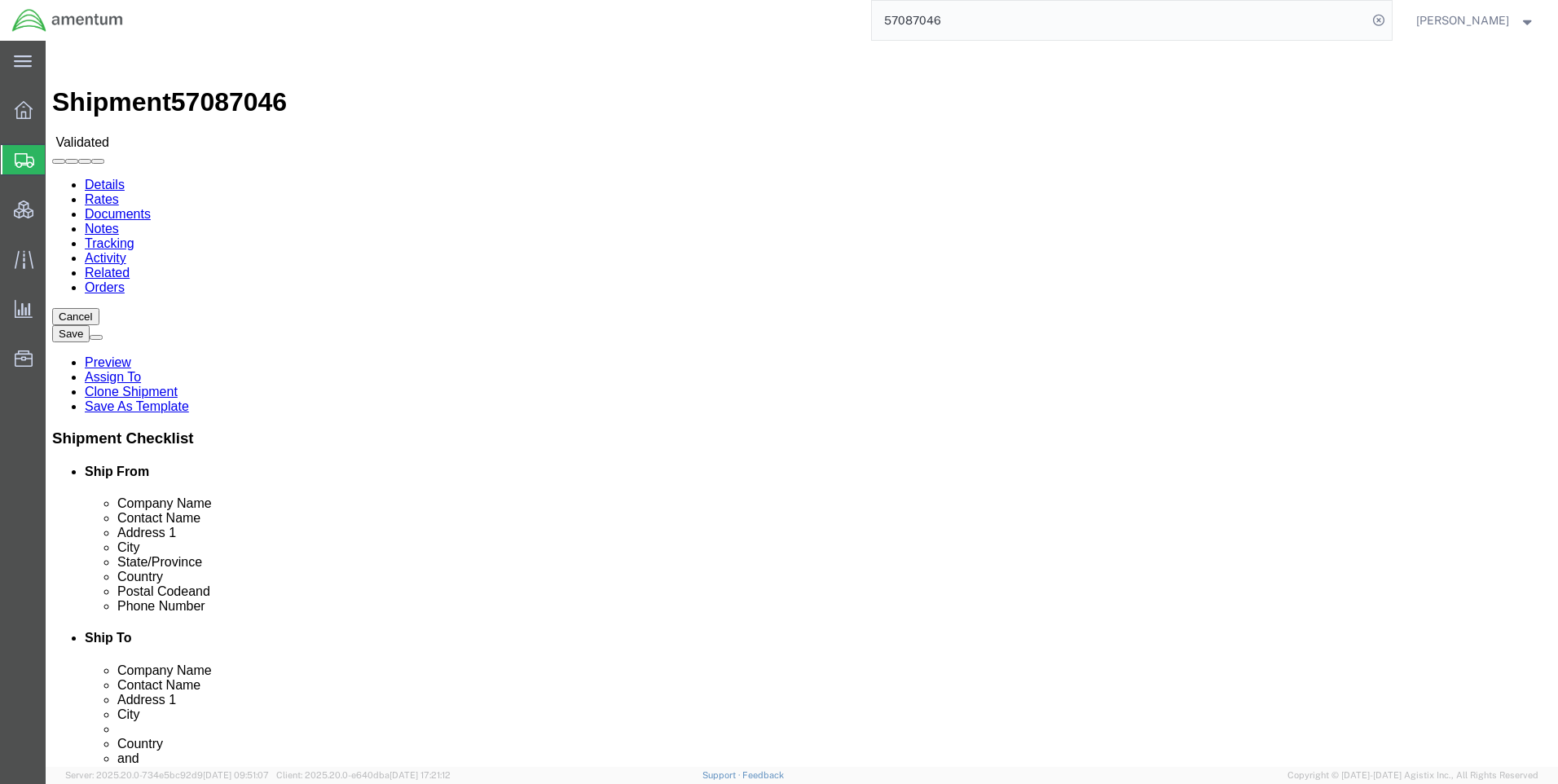
select select "42668"
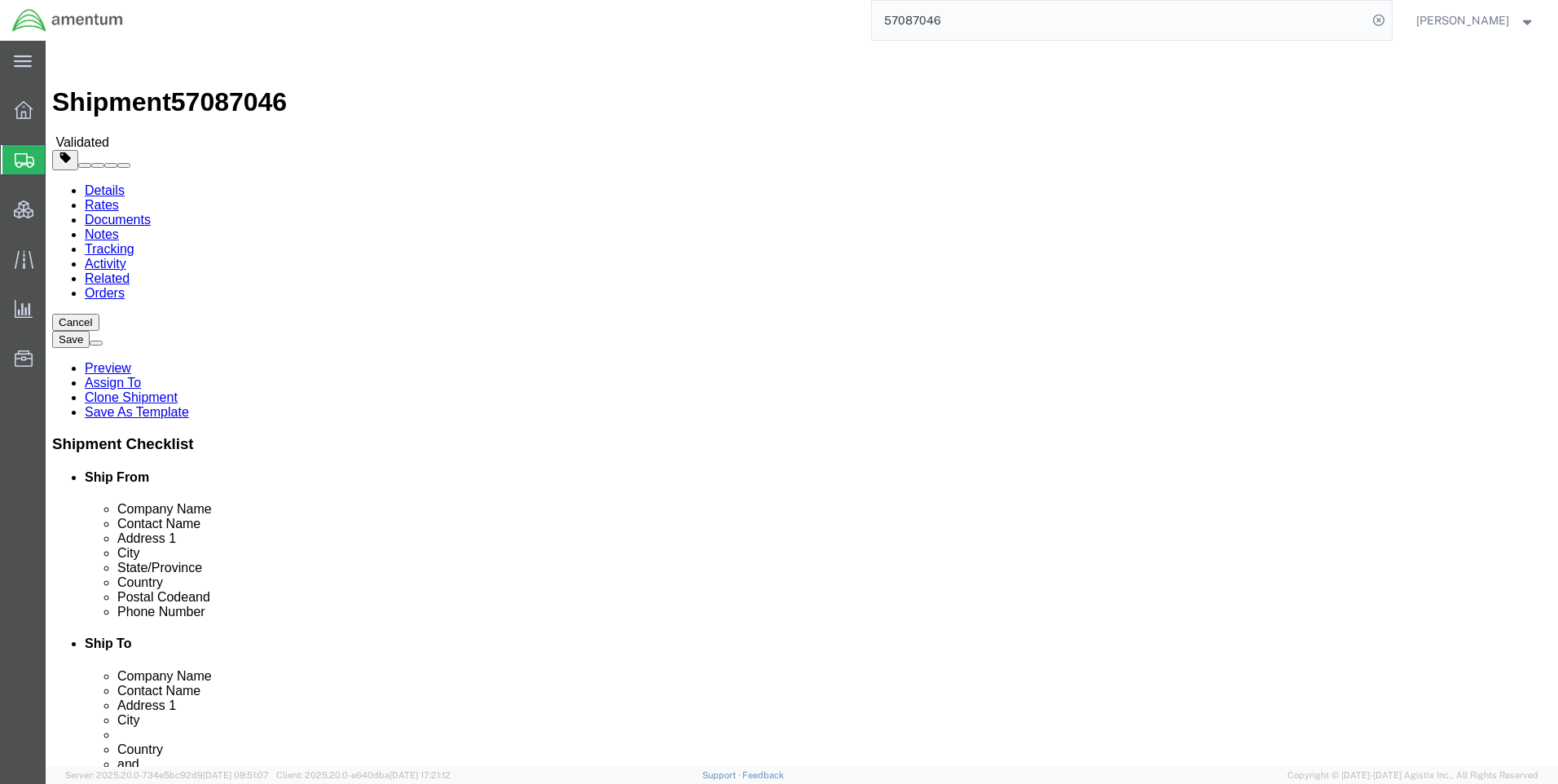
click link "Special Services"
click span "57087046"
copy span "57087046"
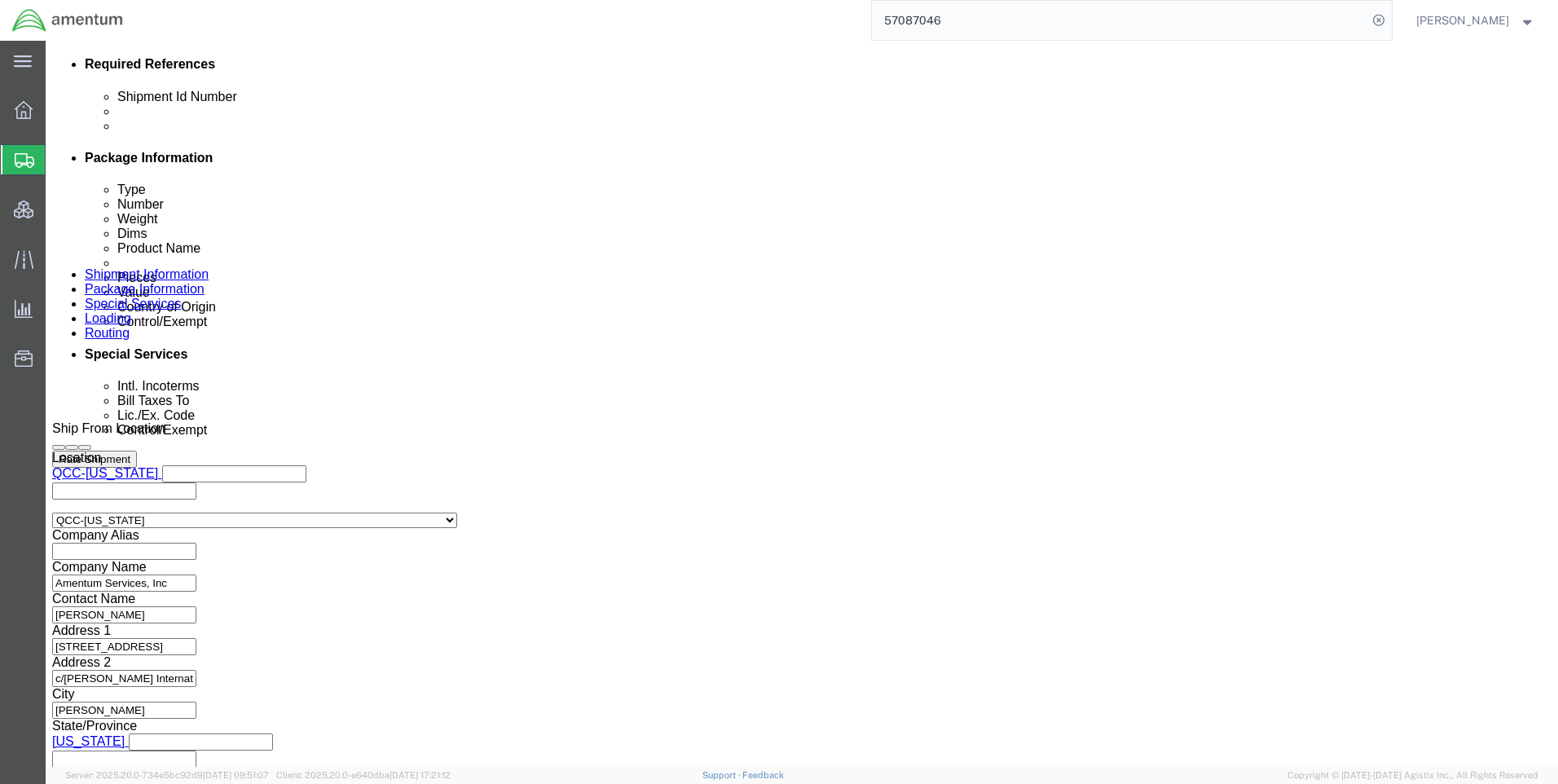
scroll to position [1059, 0]
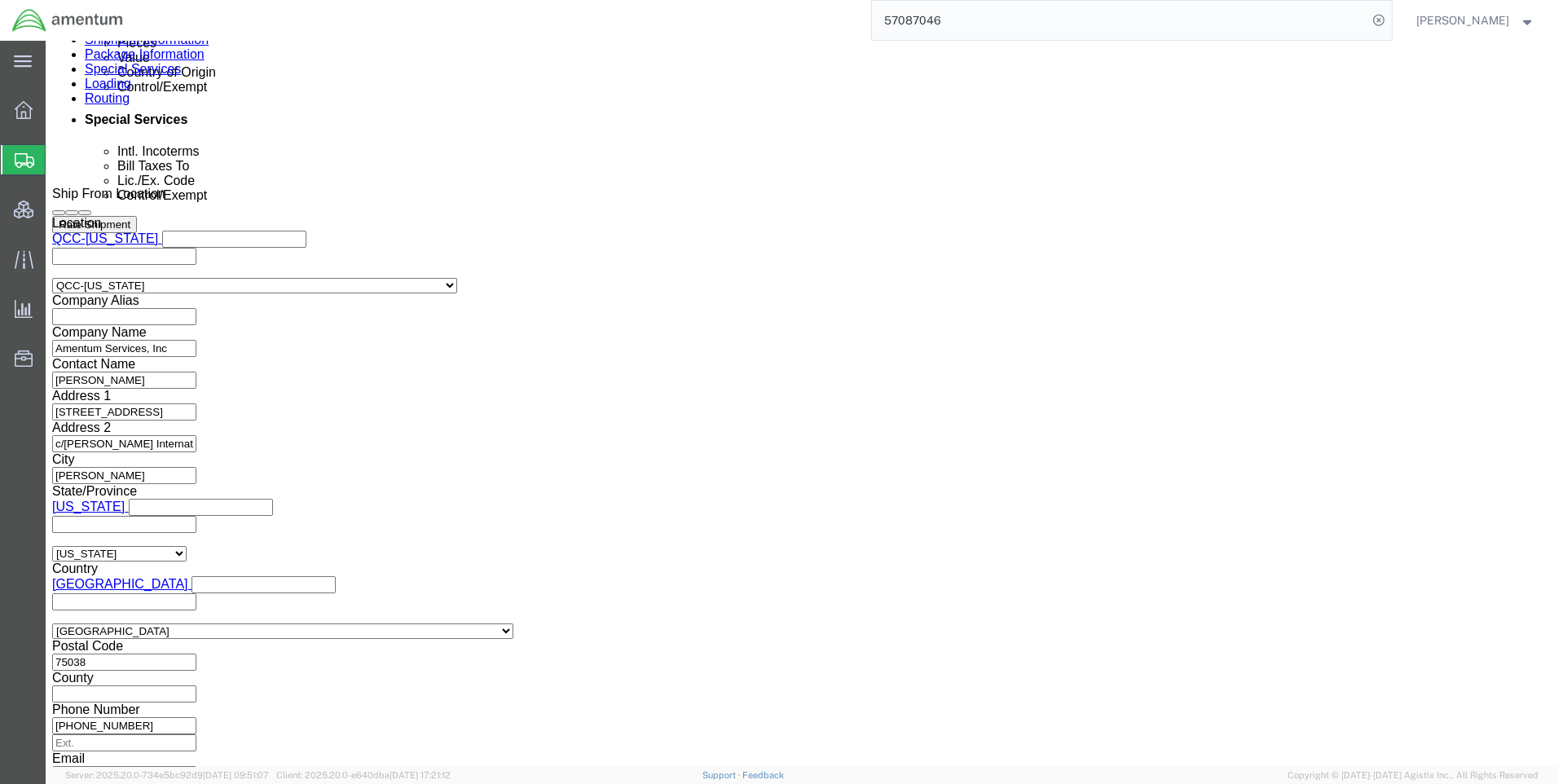
click select "Select AES-Direct EEI Carrier File EEI EEI Exempt"
click div "Manage special services Handling Options Hold at Location Return Info Service O…"
click button "Rate Shipment"
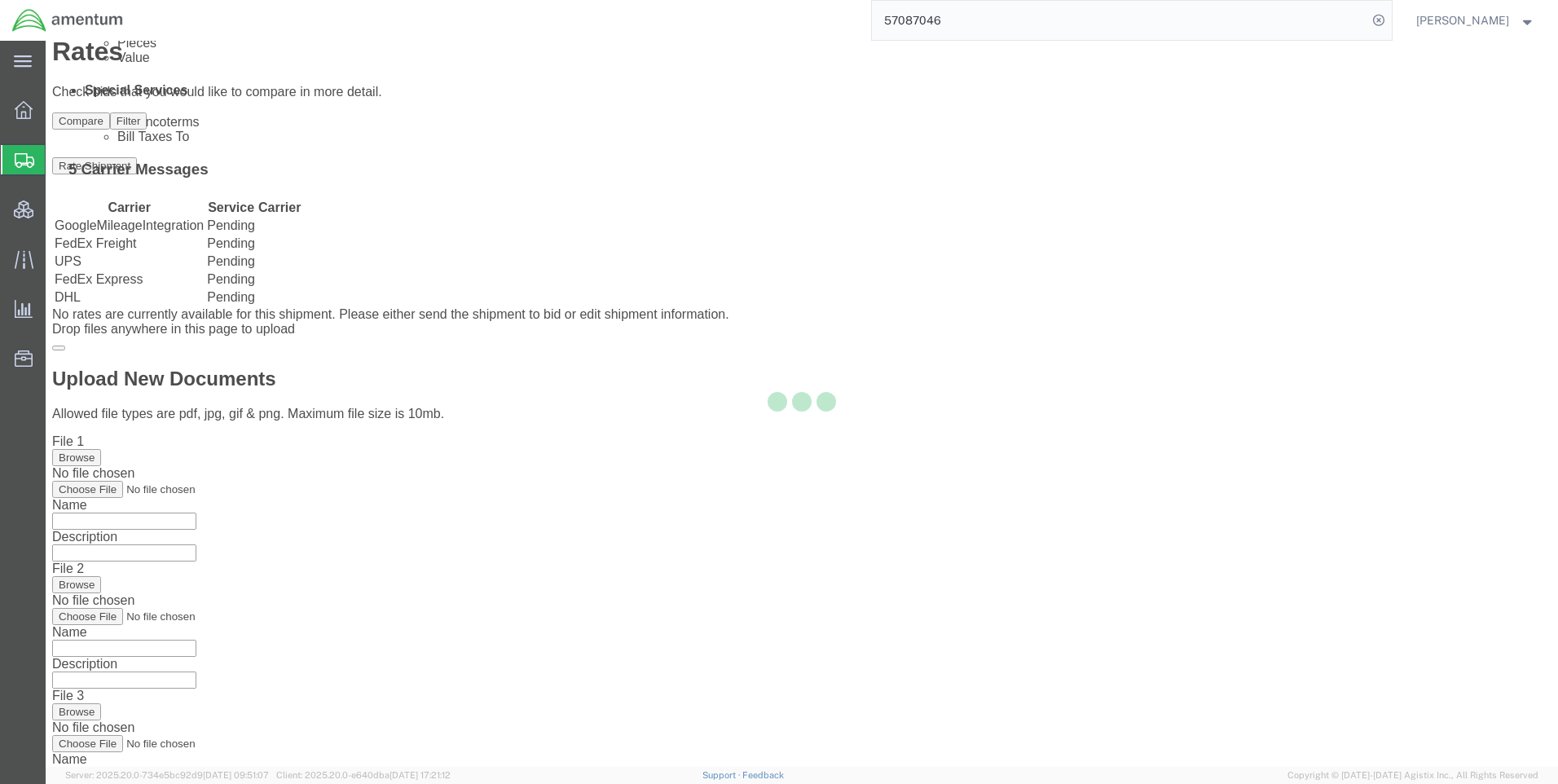
scroll to position [0, 0]
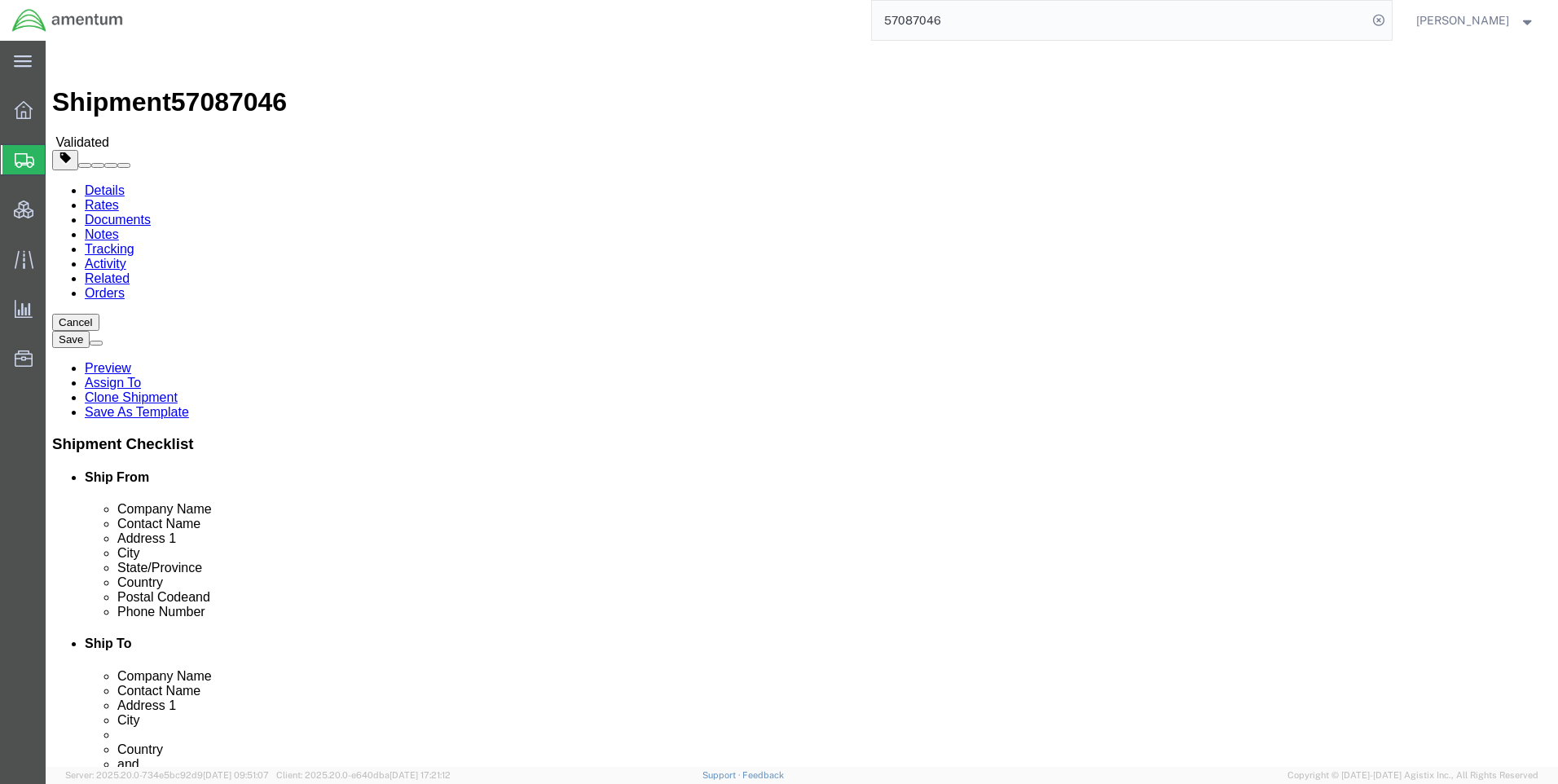
click at [65, 22] on img at bounding box center [68, 20] width 112 height 24
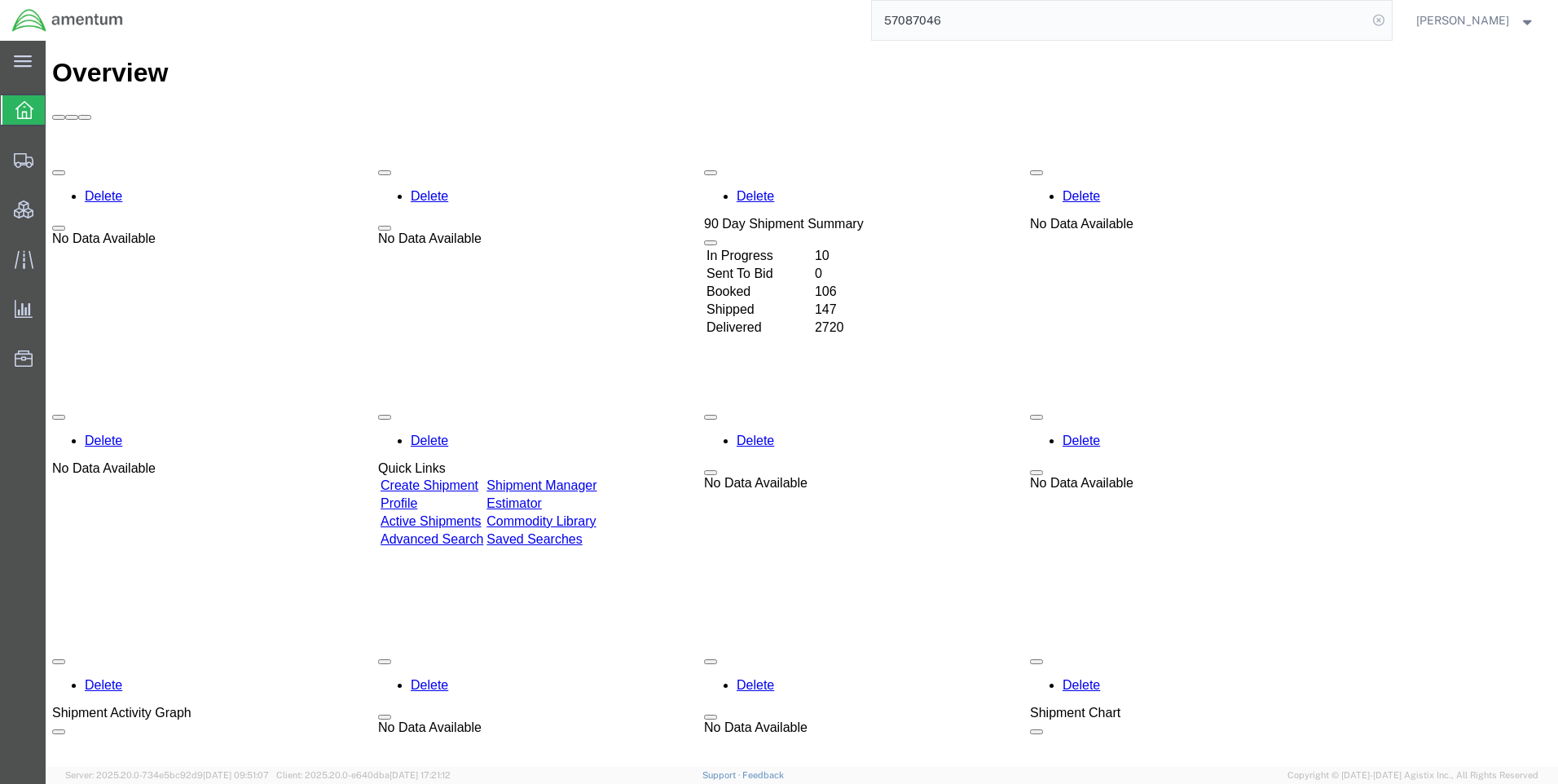
click at [1388, 20] on icon at bounding box center [1379, 20] width 23 height 23
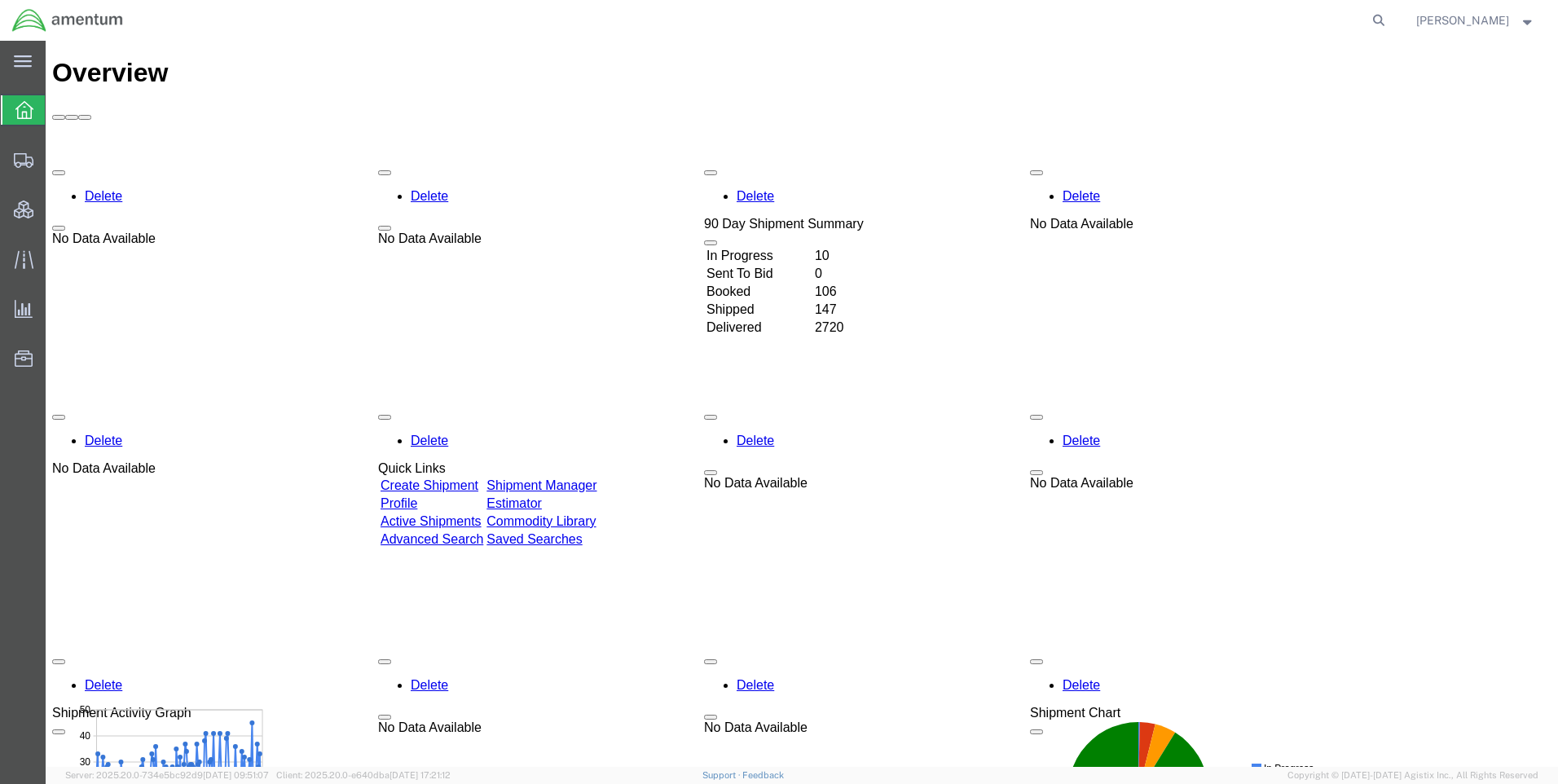
click at [1388, 20] on icon at bounding box center [1379, 20] width 23 height 23
paste input "57087046"
click at [1390, 17] on icon at bounding box center [1379, 20] width 23 height 23
type input "57087046"
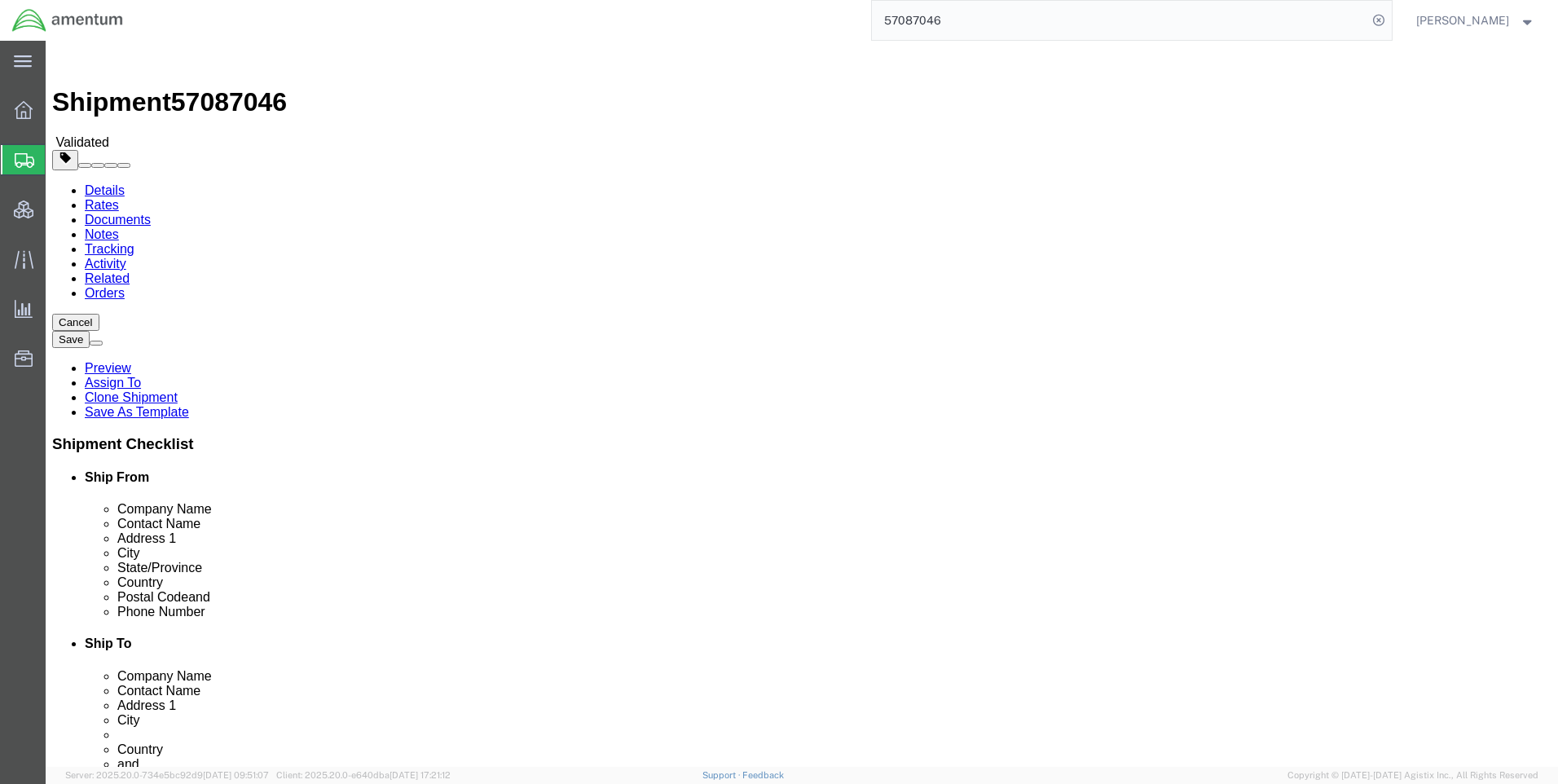
select select "42668"
click icon
click link "Documents"
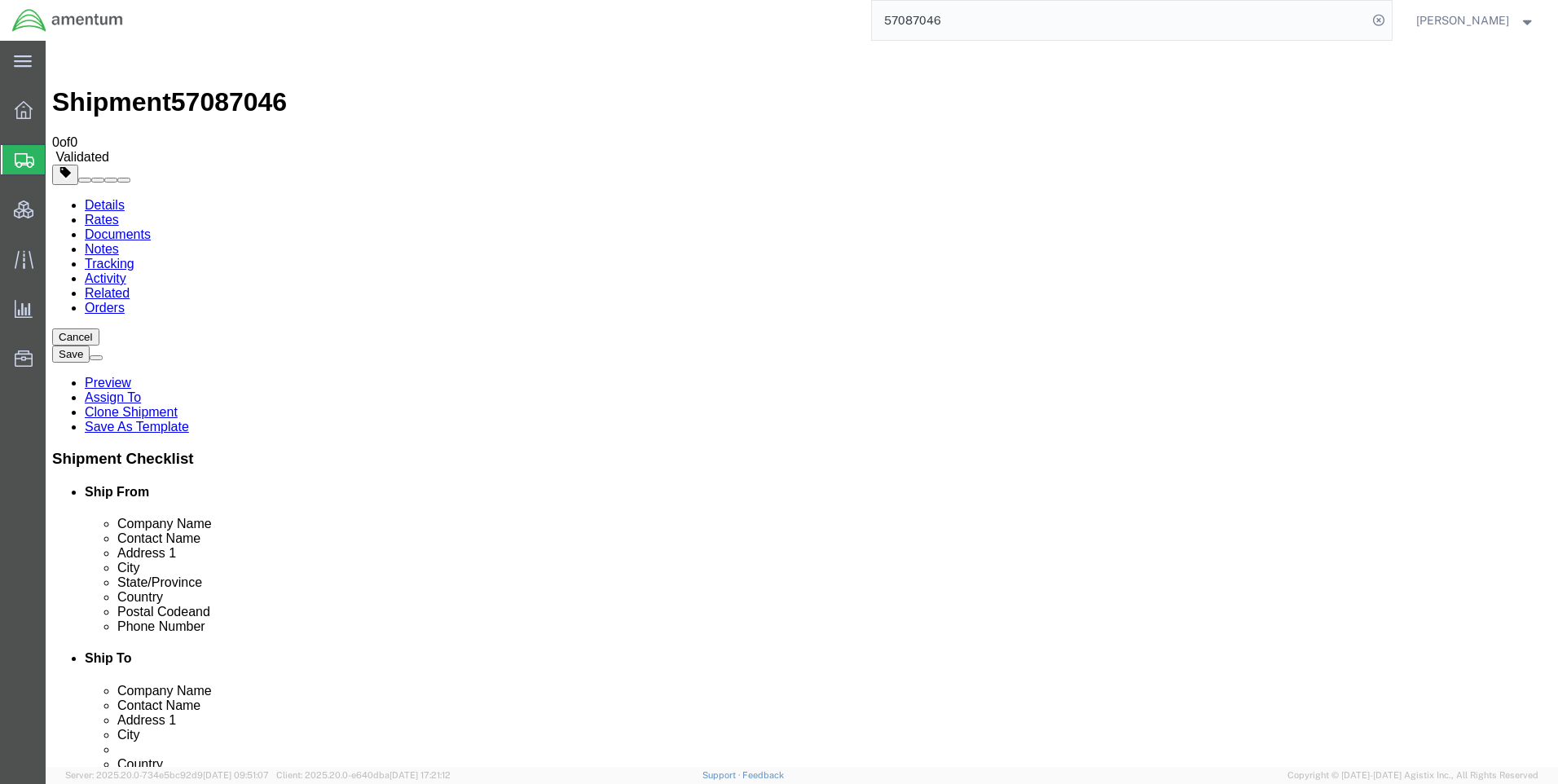
drag, startPoint x: 1004, startPoint y: 278, endPoint x: 946, endPoint y: 460, distance: 191.0
click at [1390, 20] on icon at bounding box center [1379, 20] width 23 height 23
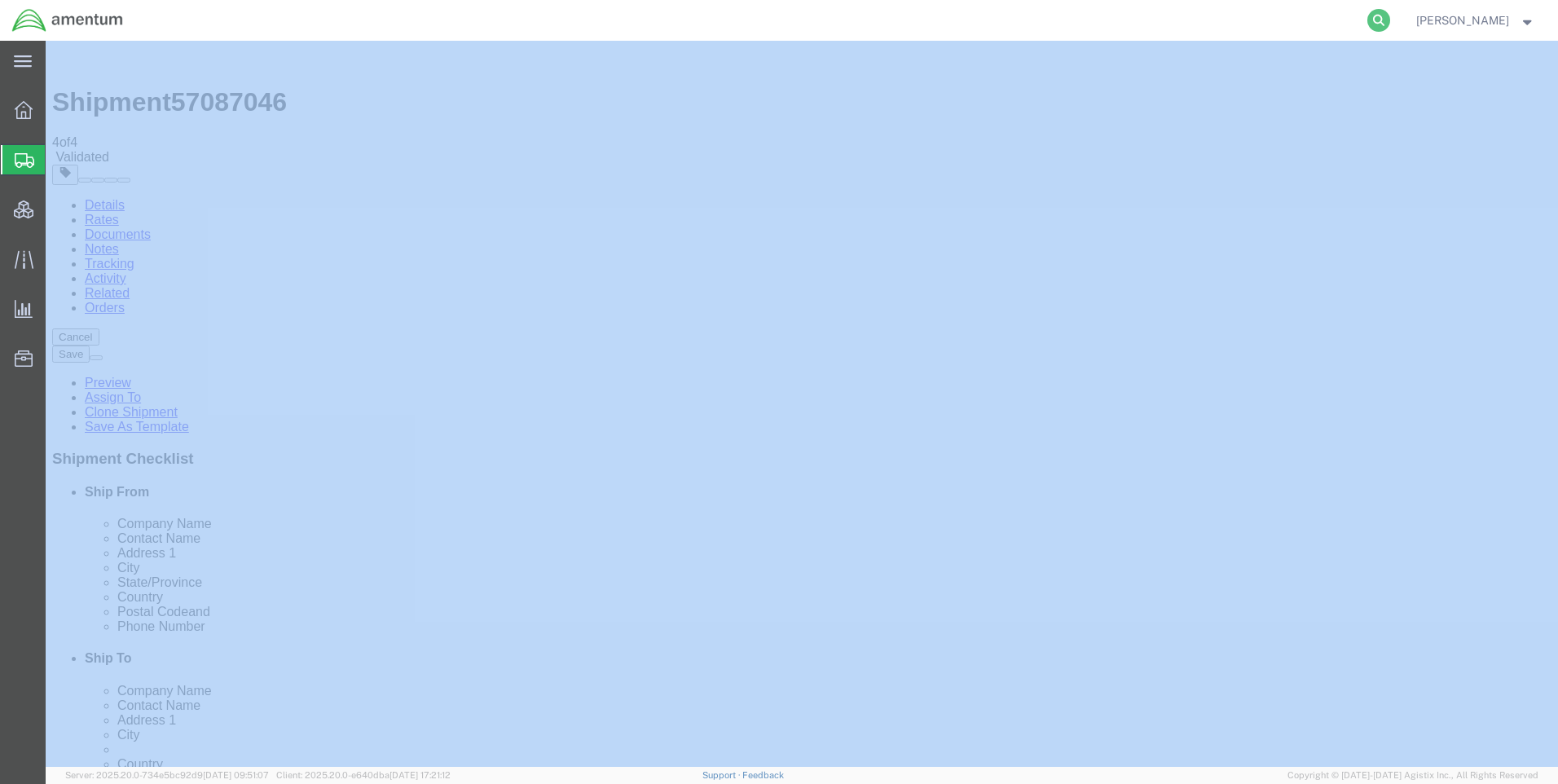
click at [1390, 20] on icon at bounding box center [1379, 20] width 23 height 23
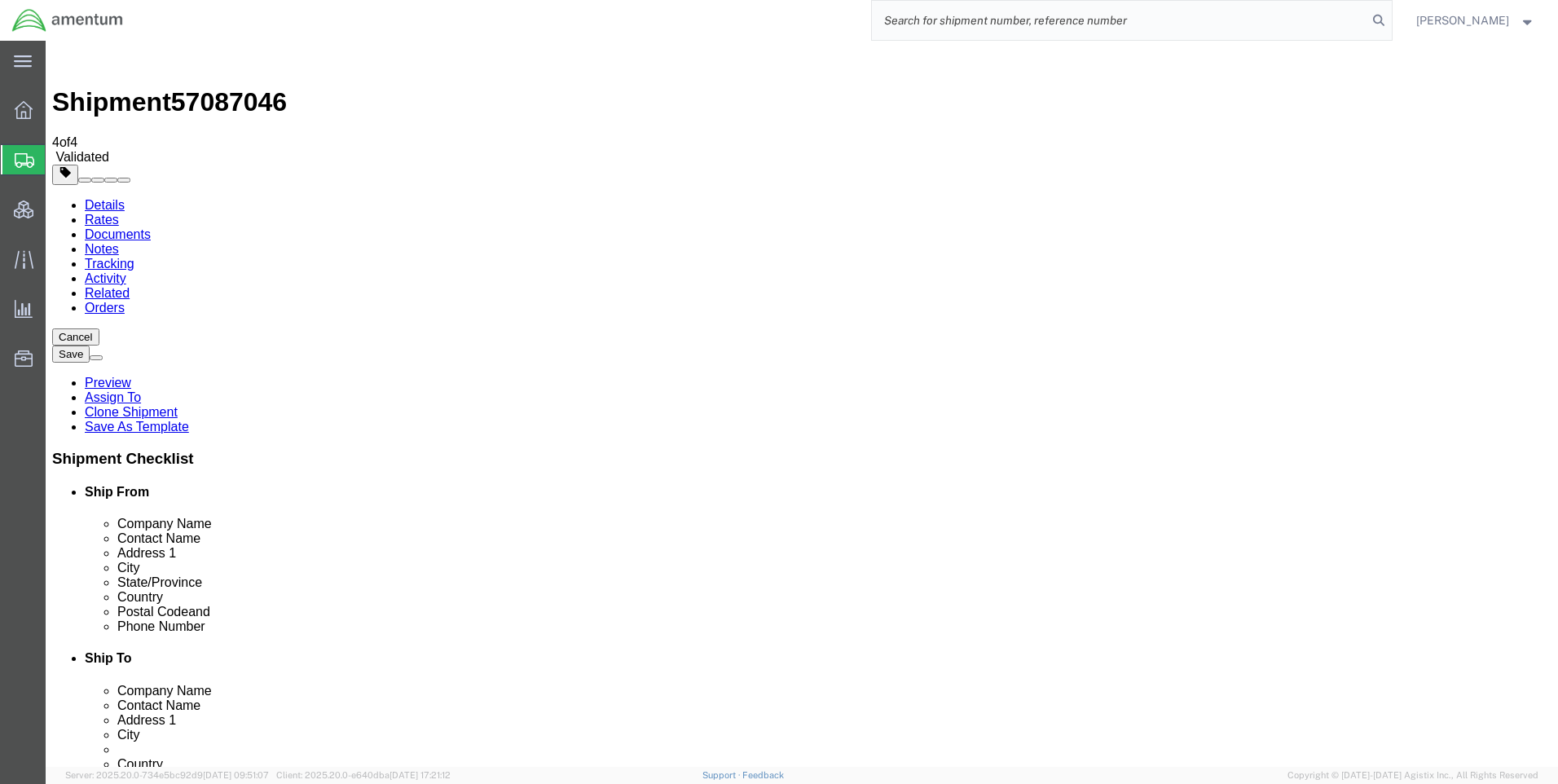
paste input "57087046"
type input "57087046"
click at [1390, 21] on icon at bounding box center [1379, 20] width 23 height 23
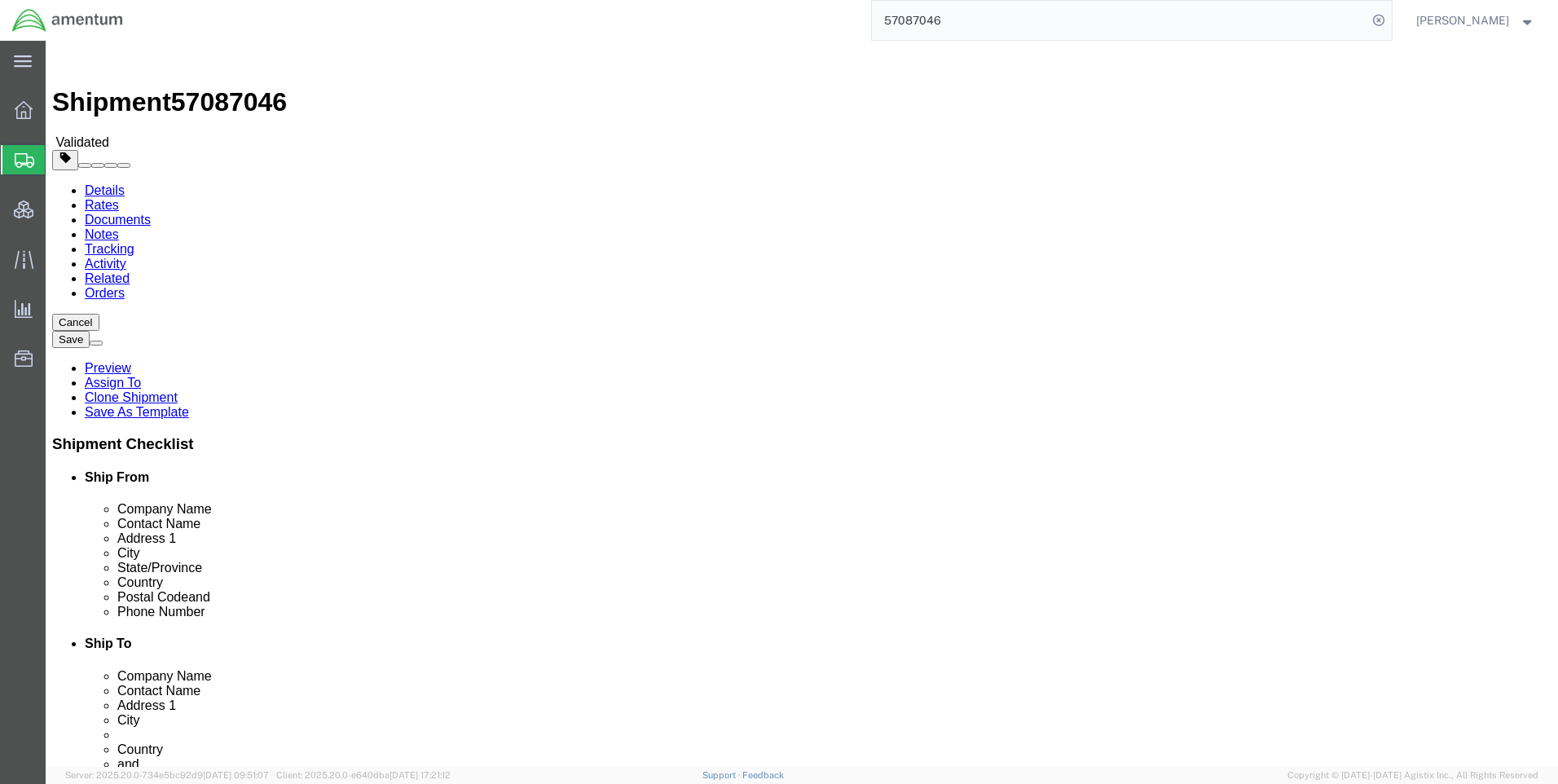
select select "42668"
click link "Documents"
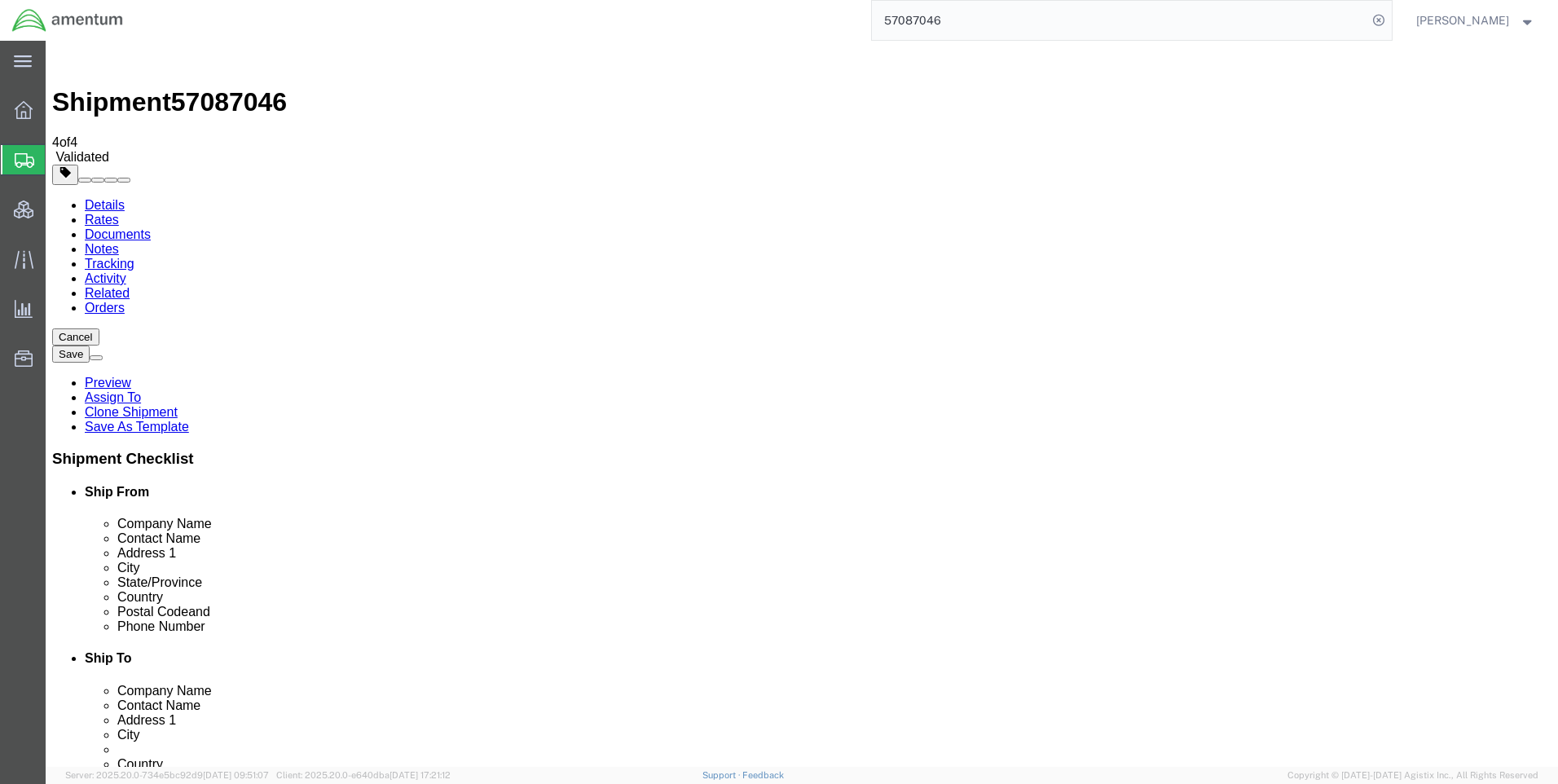
click at [1390, 22] on icon at bounding box center [1379, 20] width 23 height 23
paste input "57087046"
type input "57087046"
click at [1387, 18] on icon at bounding box center [1379, 20] width 23 height 23
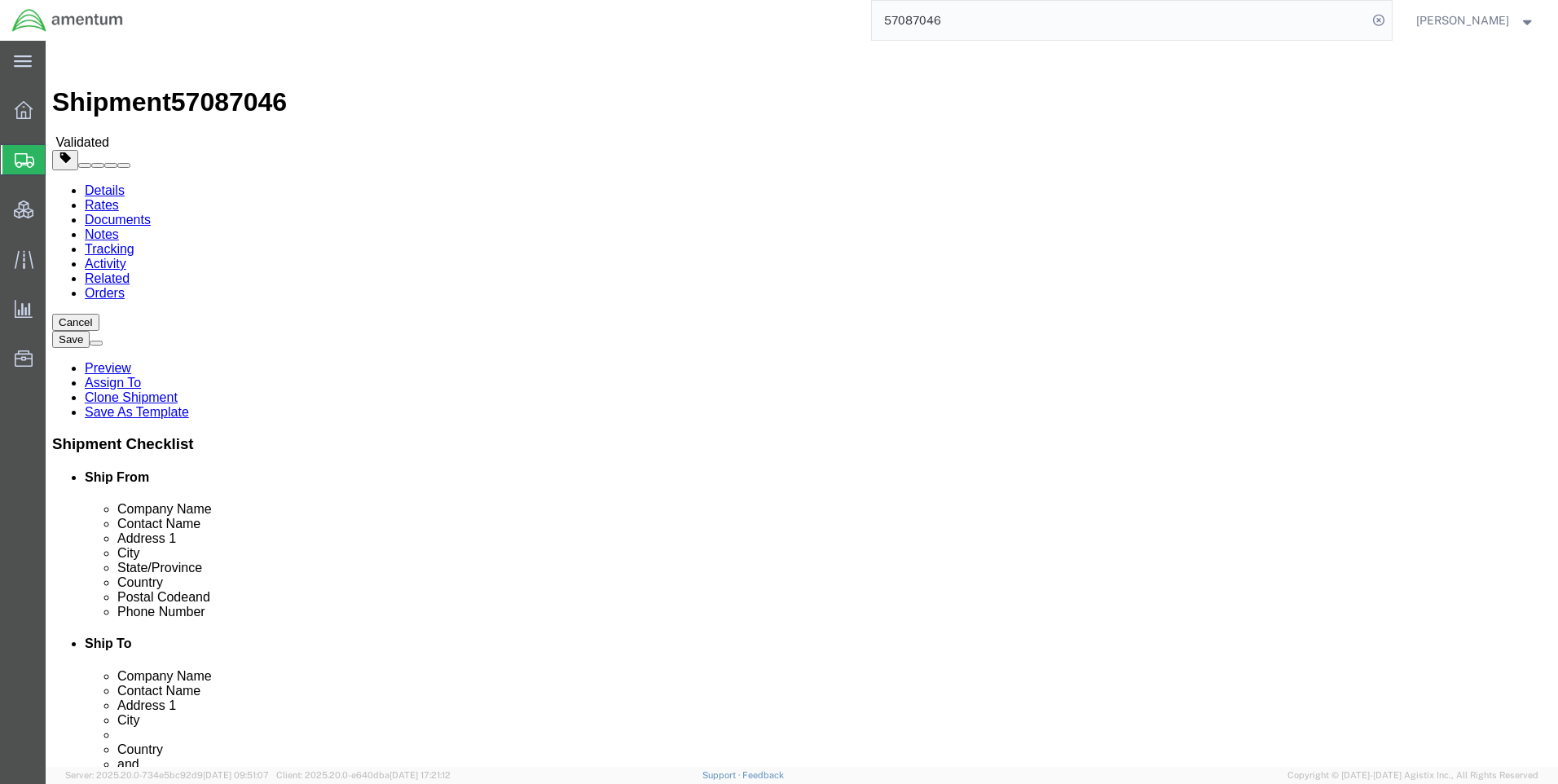
select select "42668"
click icon
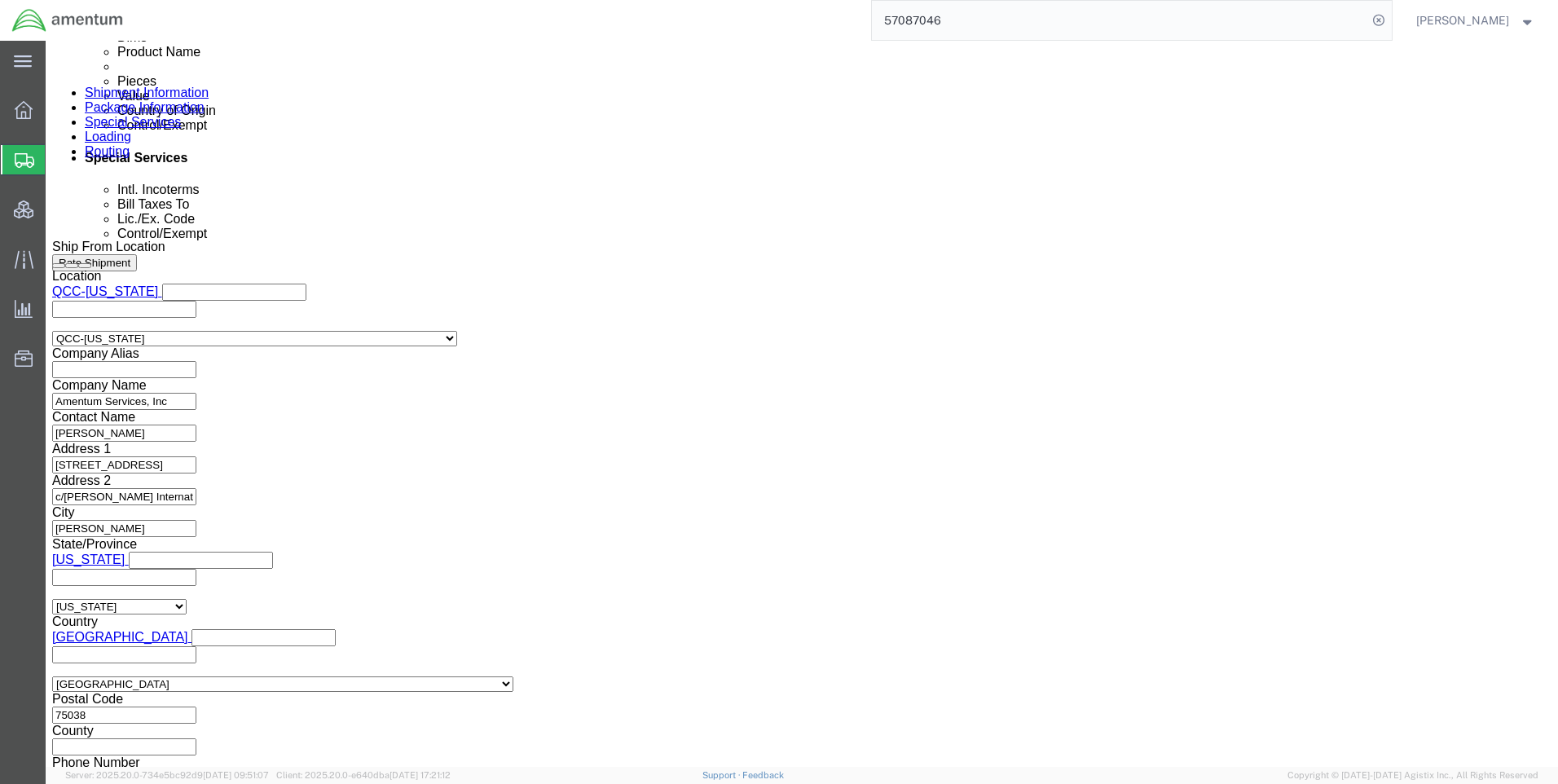
scroll to position [955, 0]
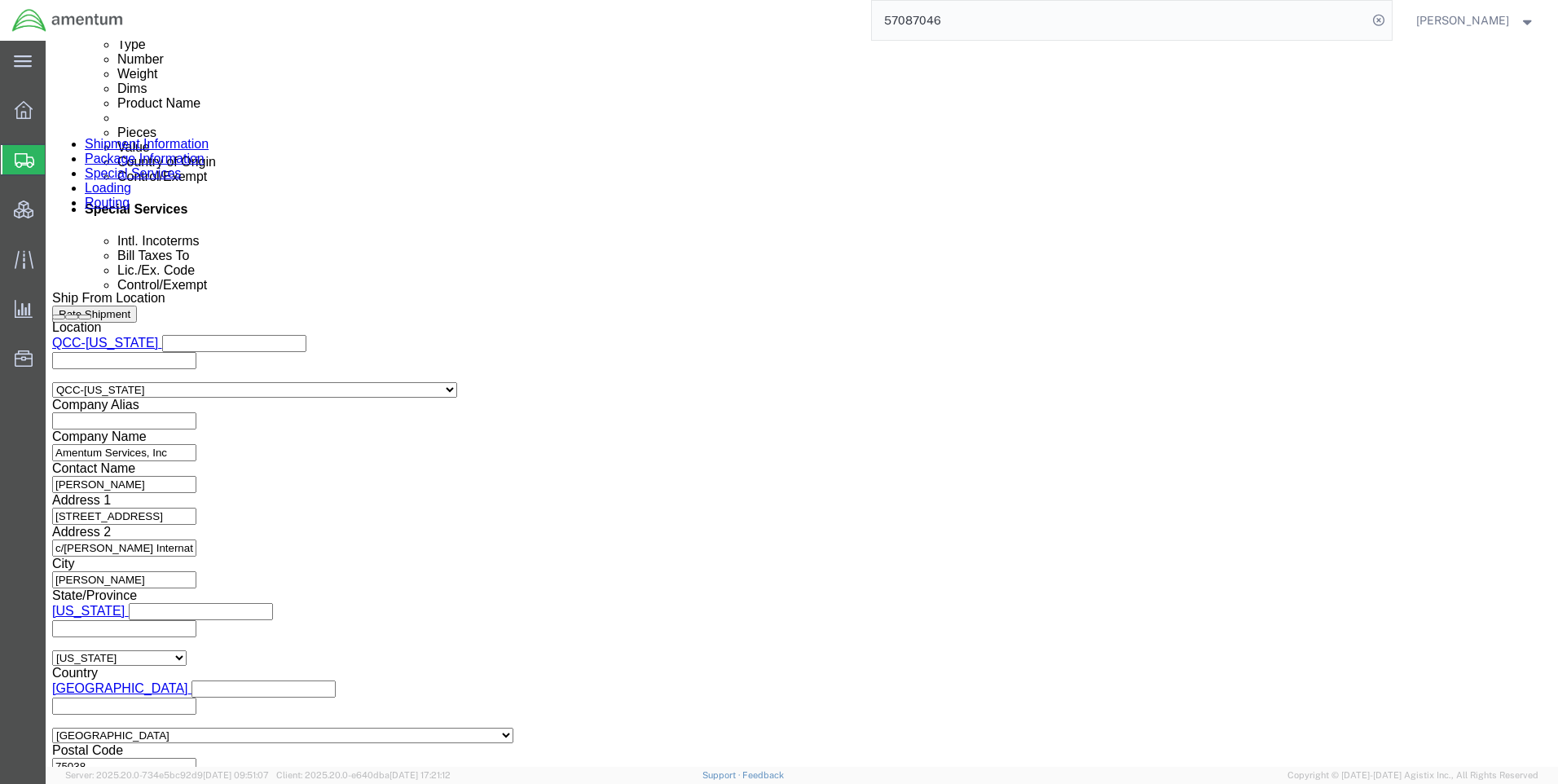
paste input "X20251010899103"
type input "X20251010899103"
click select "Select AES-Direct EEI Carrier File EEI EEI Exempt"
select select "AESD"
click select "Select AES-Direct EEI Carrier File EEI EEI Exempt"
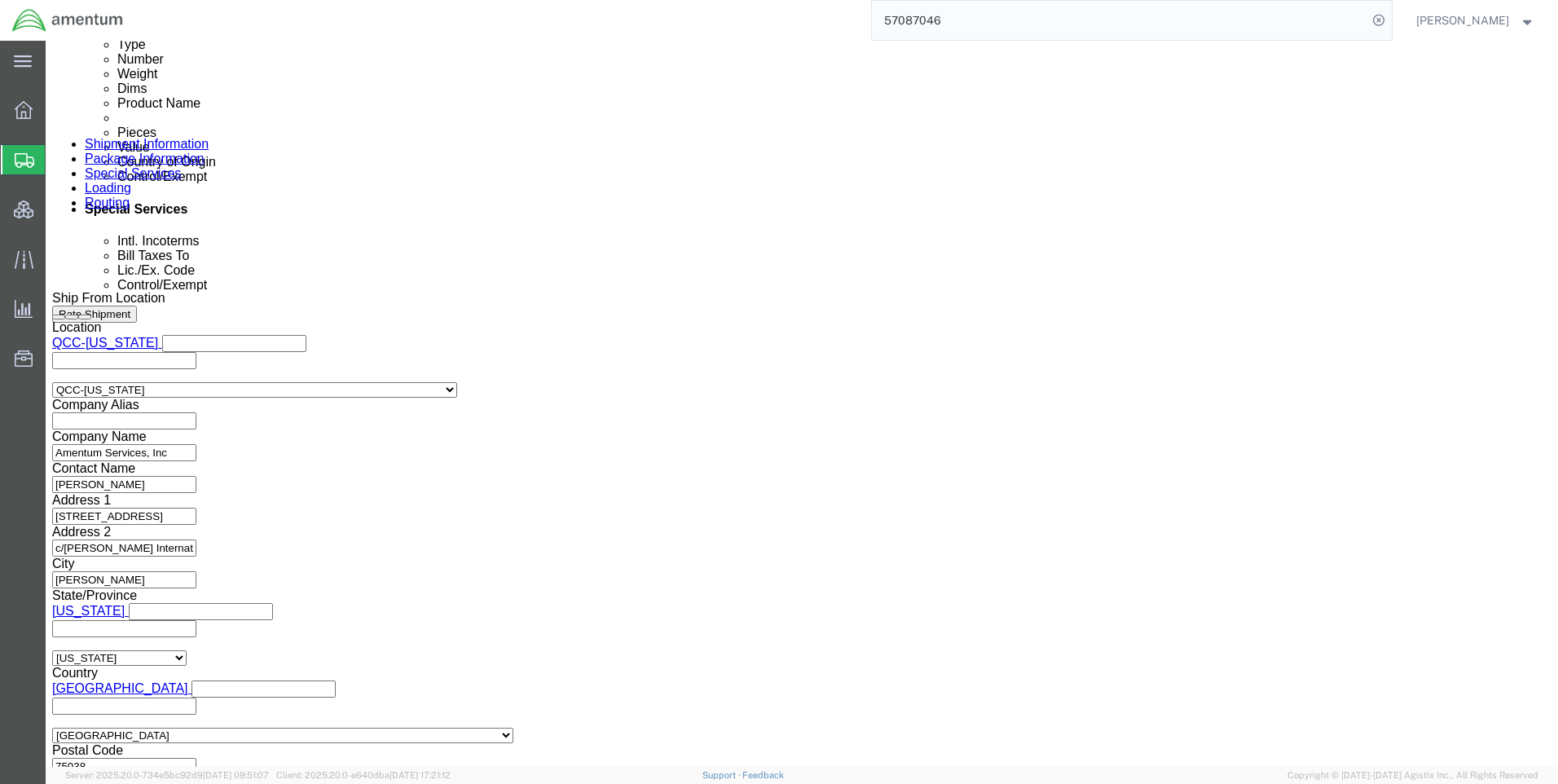
click button "Rate Shipment"
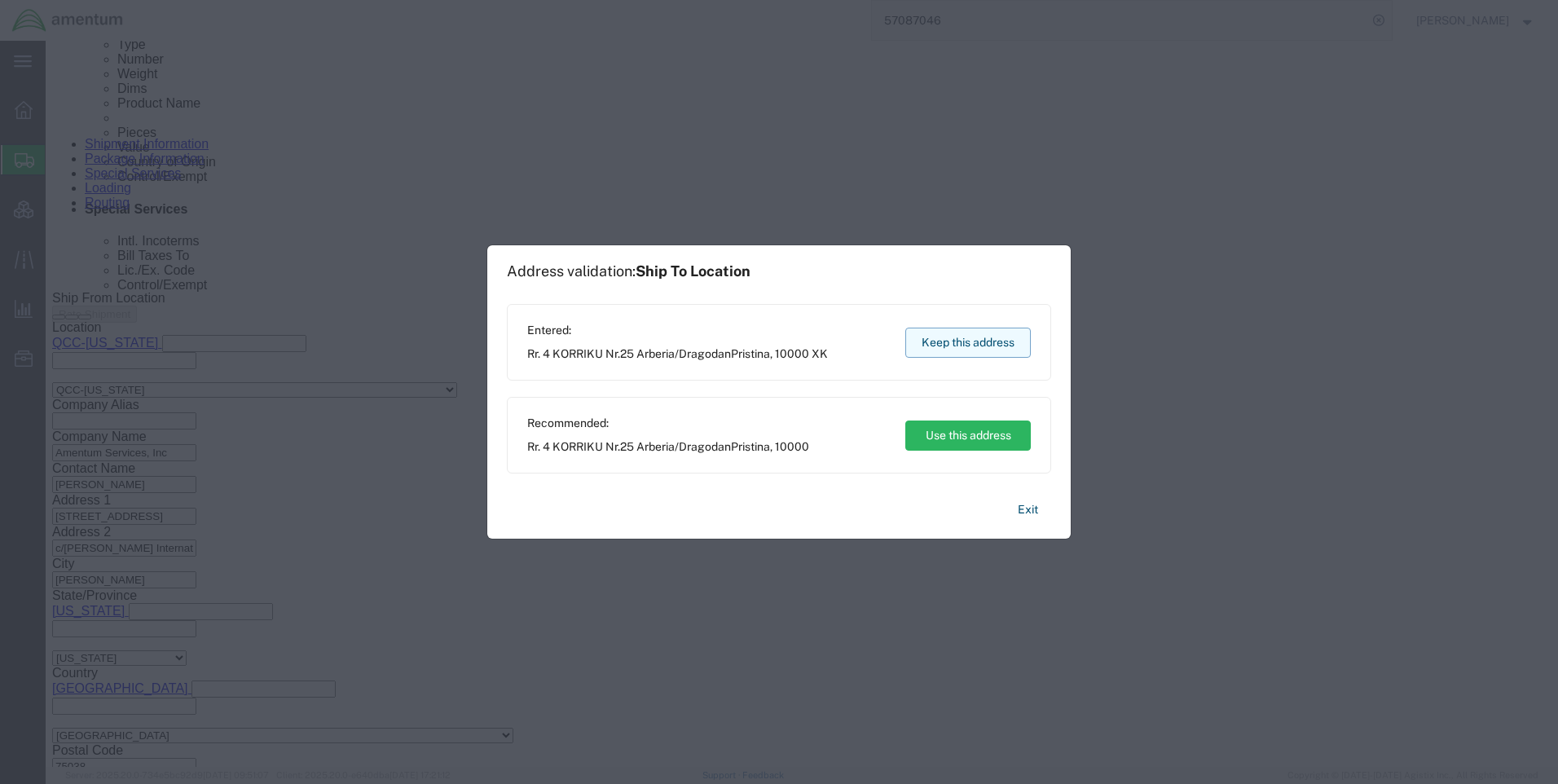
click at [980, 338] on button "Keep this address" at bounding box center [968, 343] width 126 height 30
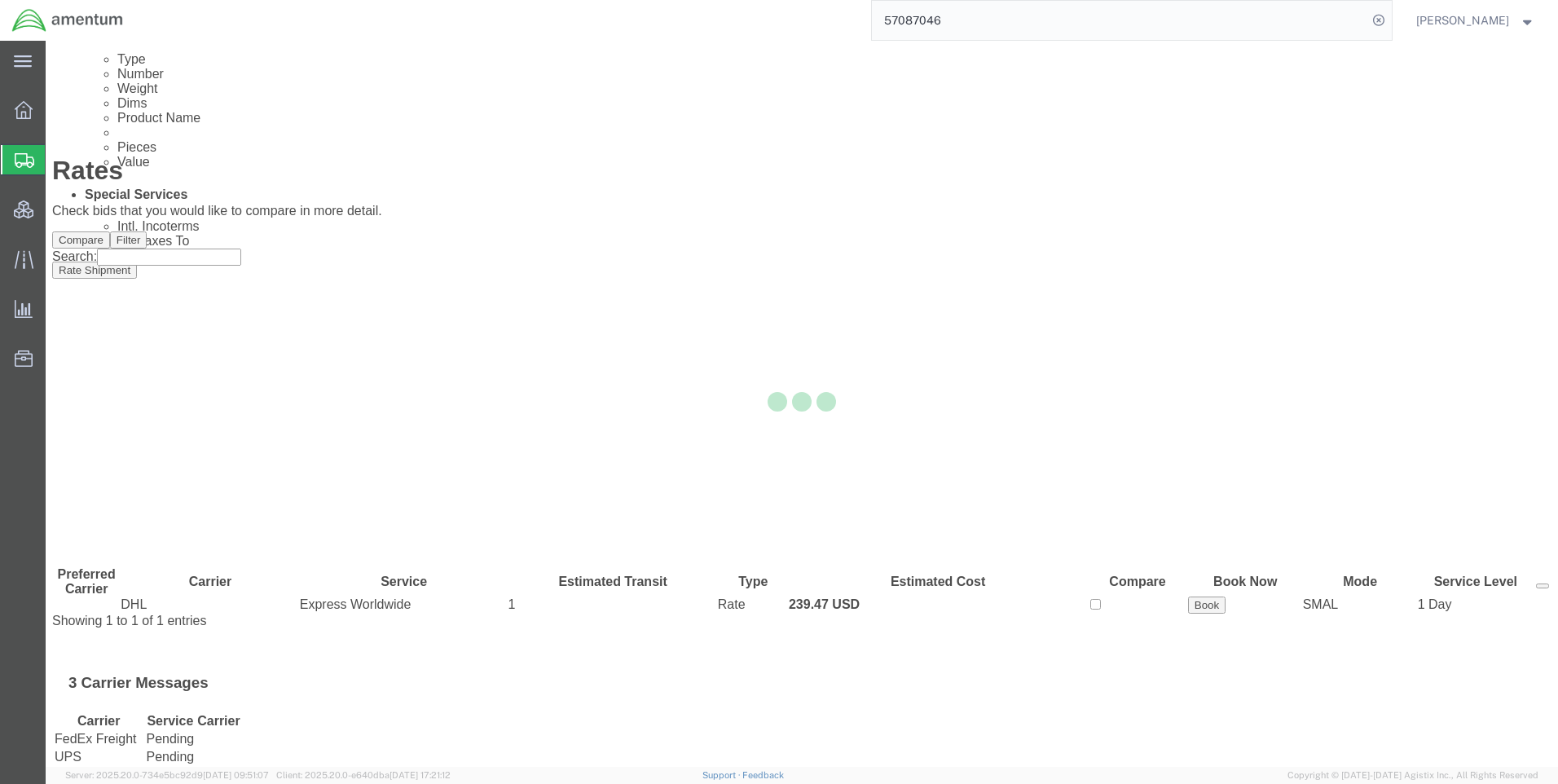
scroll to position [0, 0]
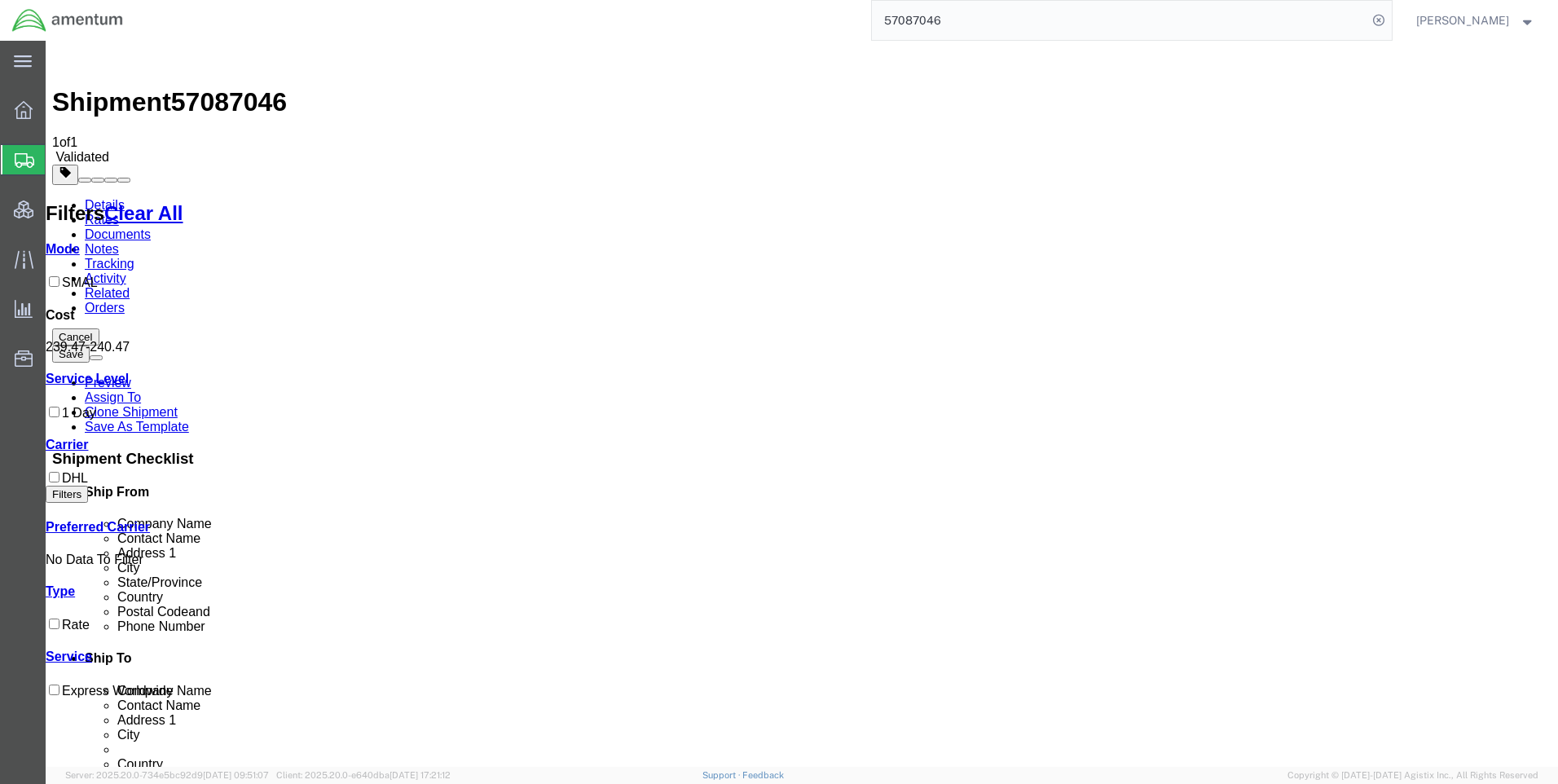
click at [111, 198] on link "Details" at bounding box center [104, 205] width 40 height 14
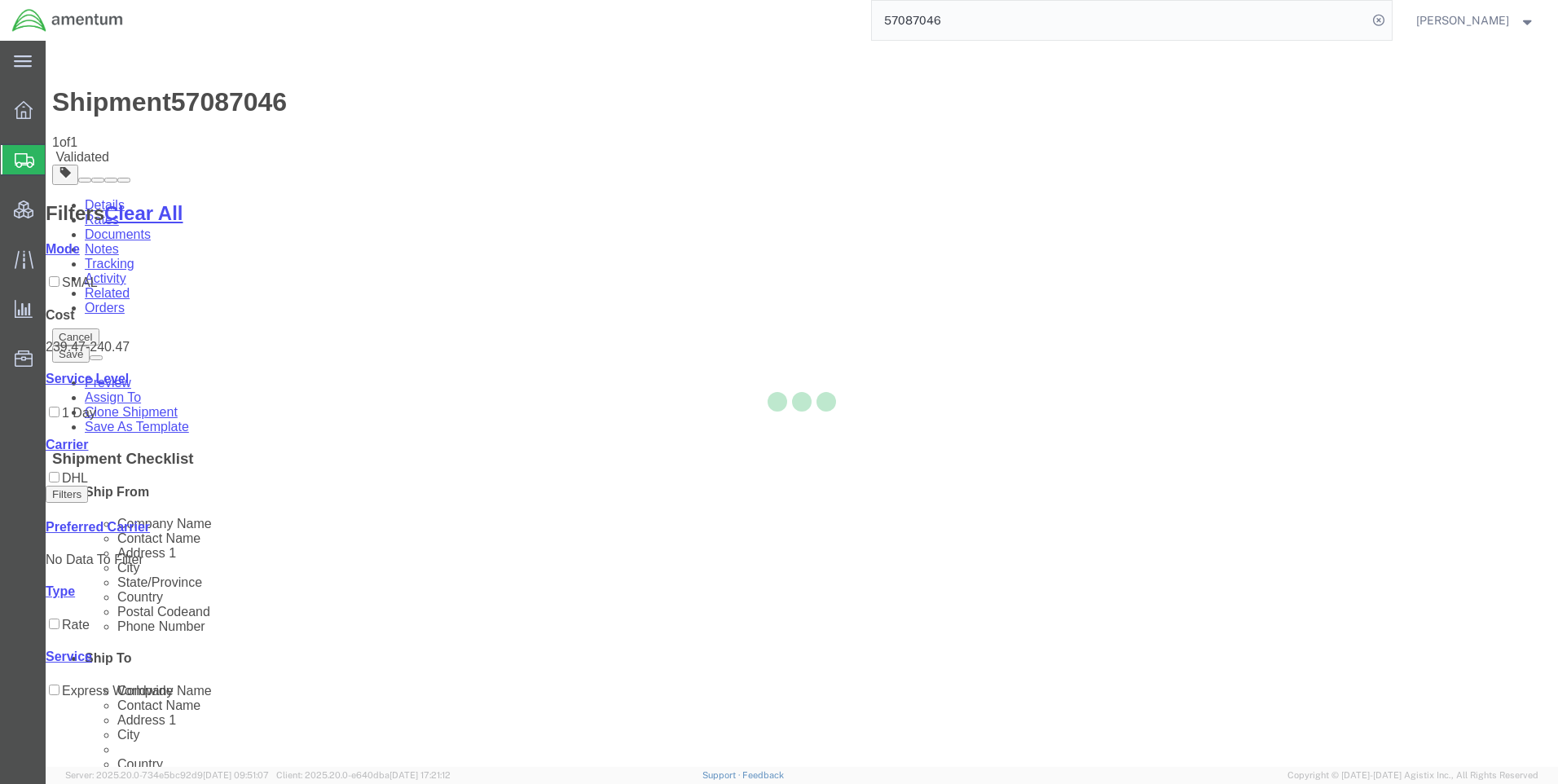
select select "42668"
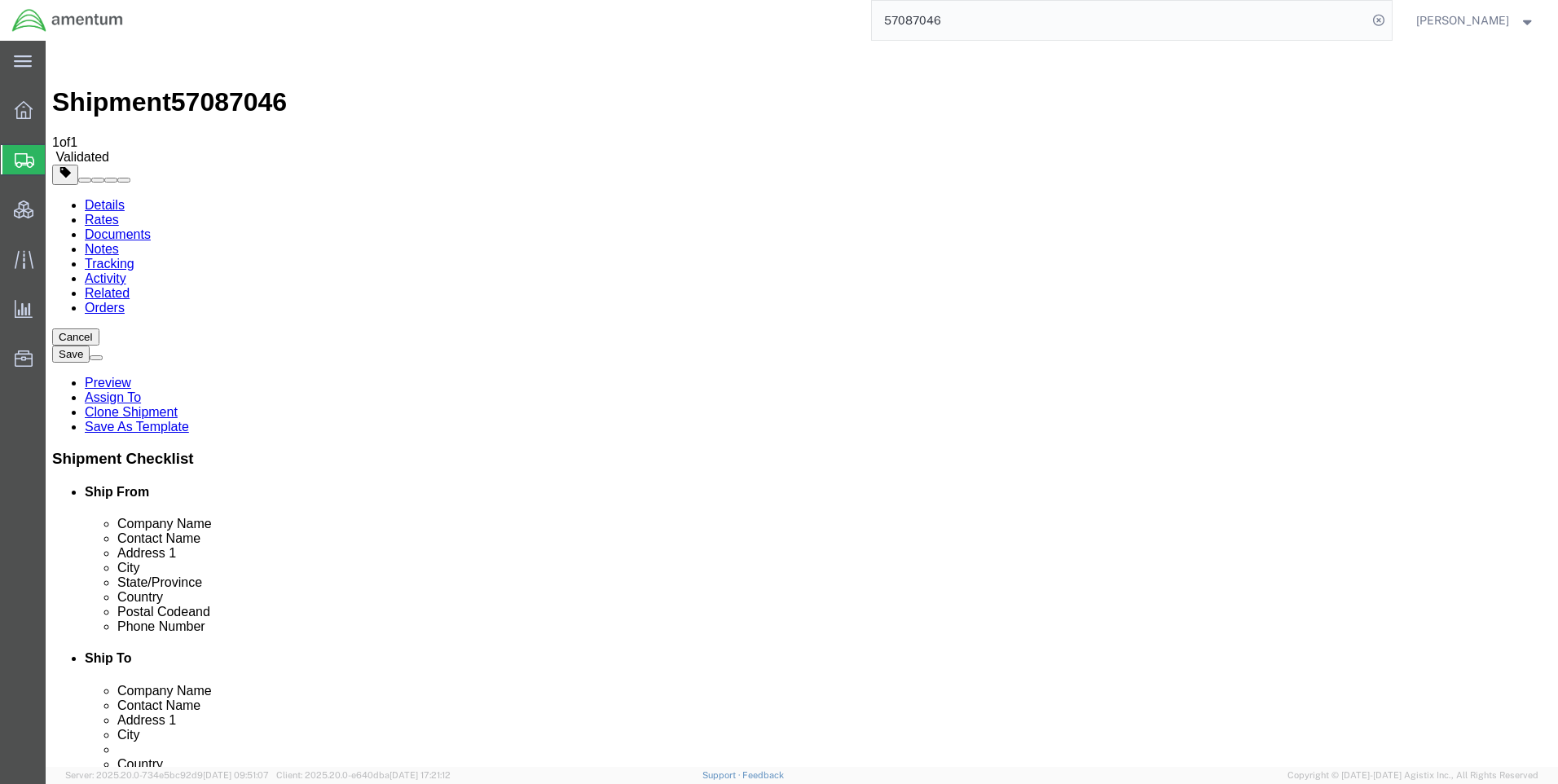
click icon
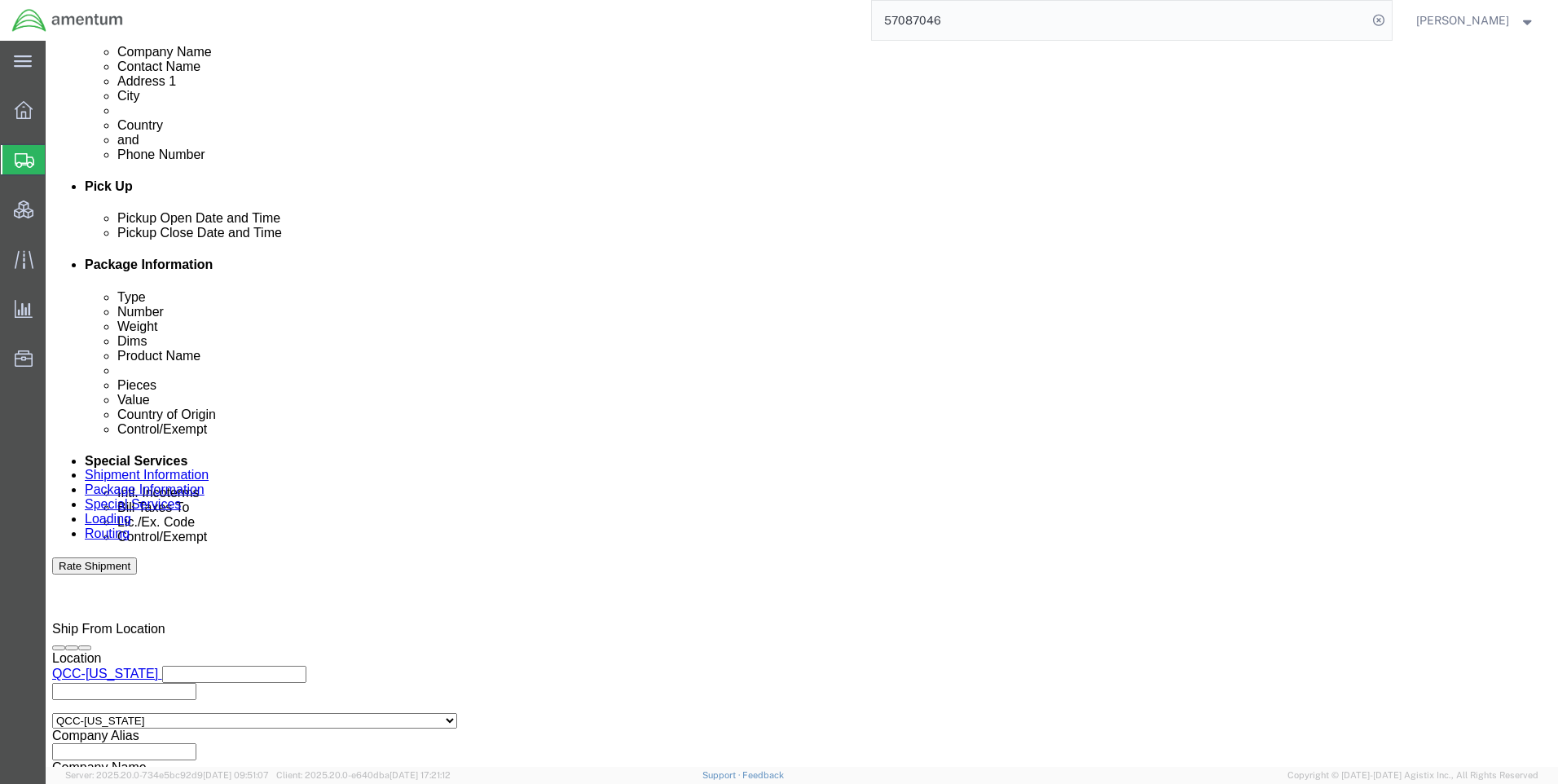
scroll to position [652, 0]
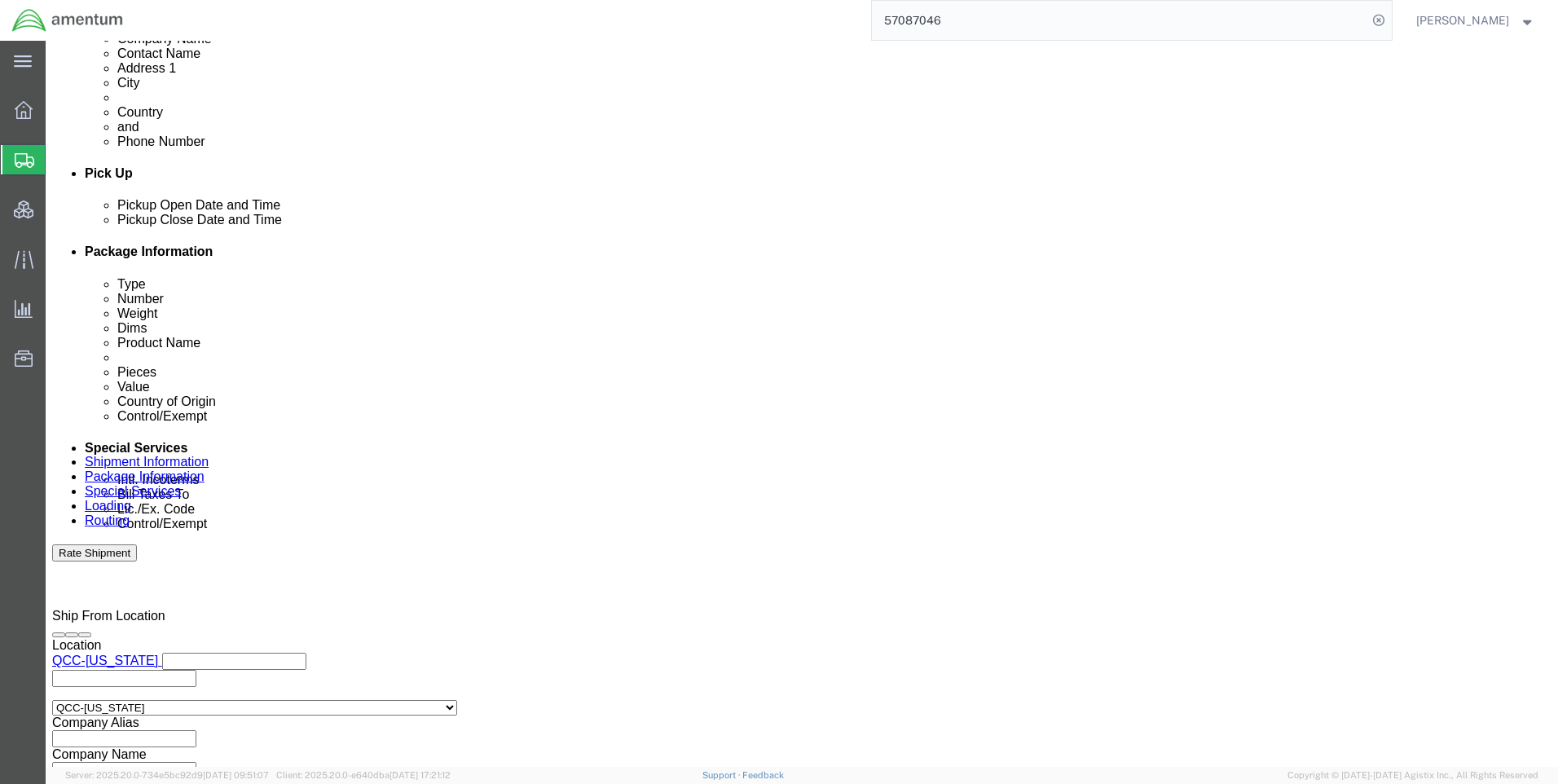
click select "Select Carriage Insurance Paid Carriage Paid To Cost and Freight Cost Insurance…"
select select "DAP"
click select "Select Carriage Insurance Paid Carriage Paid To Cost and Freight Cost Insurance…"
select select "RCPN"
click button "Rate Shipment"
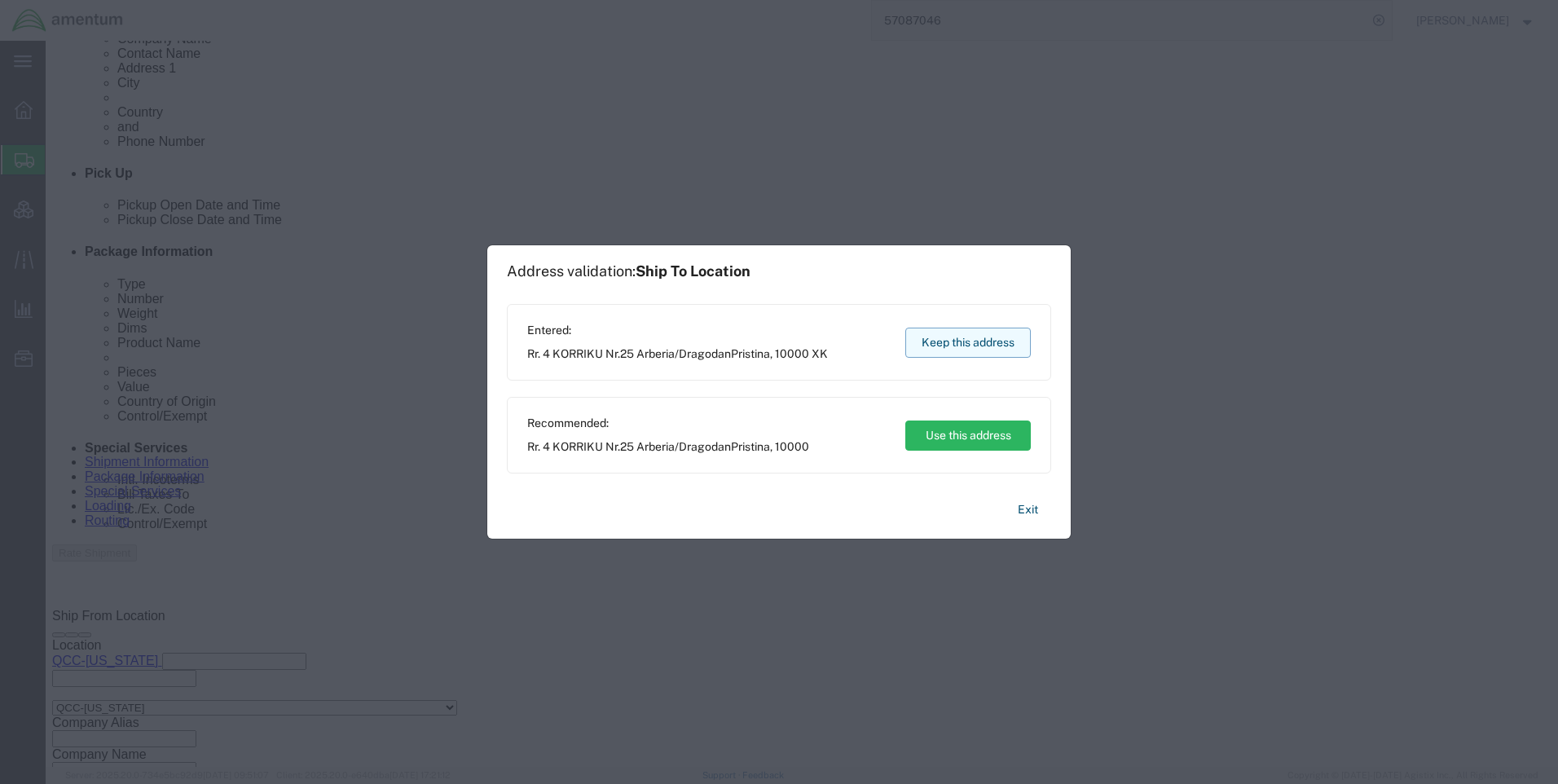
click at [928, 338] on button "Keep this address" at bounding box center [968, 343] width 126 height 30
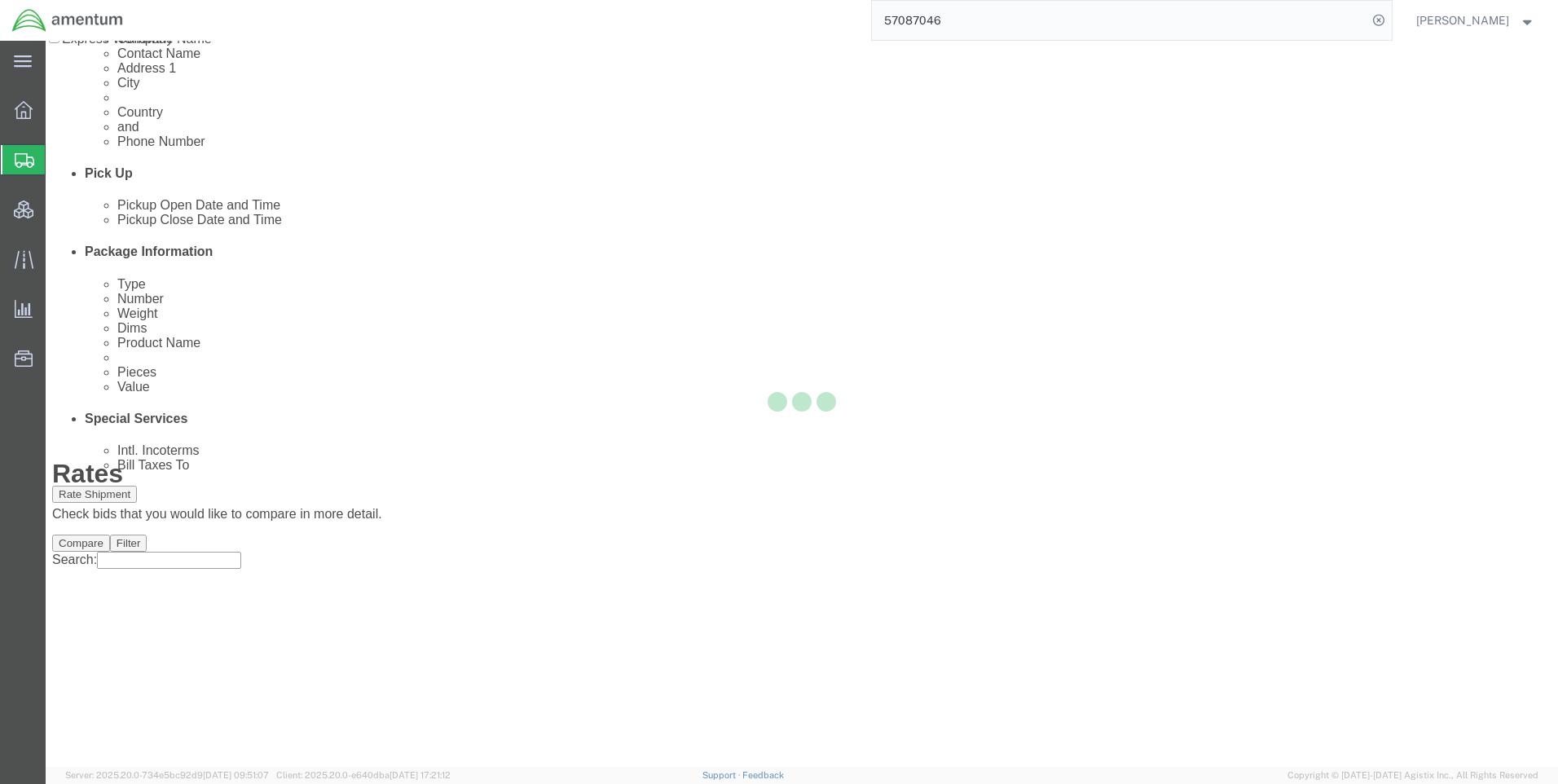
scroll to position [0, 0]
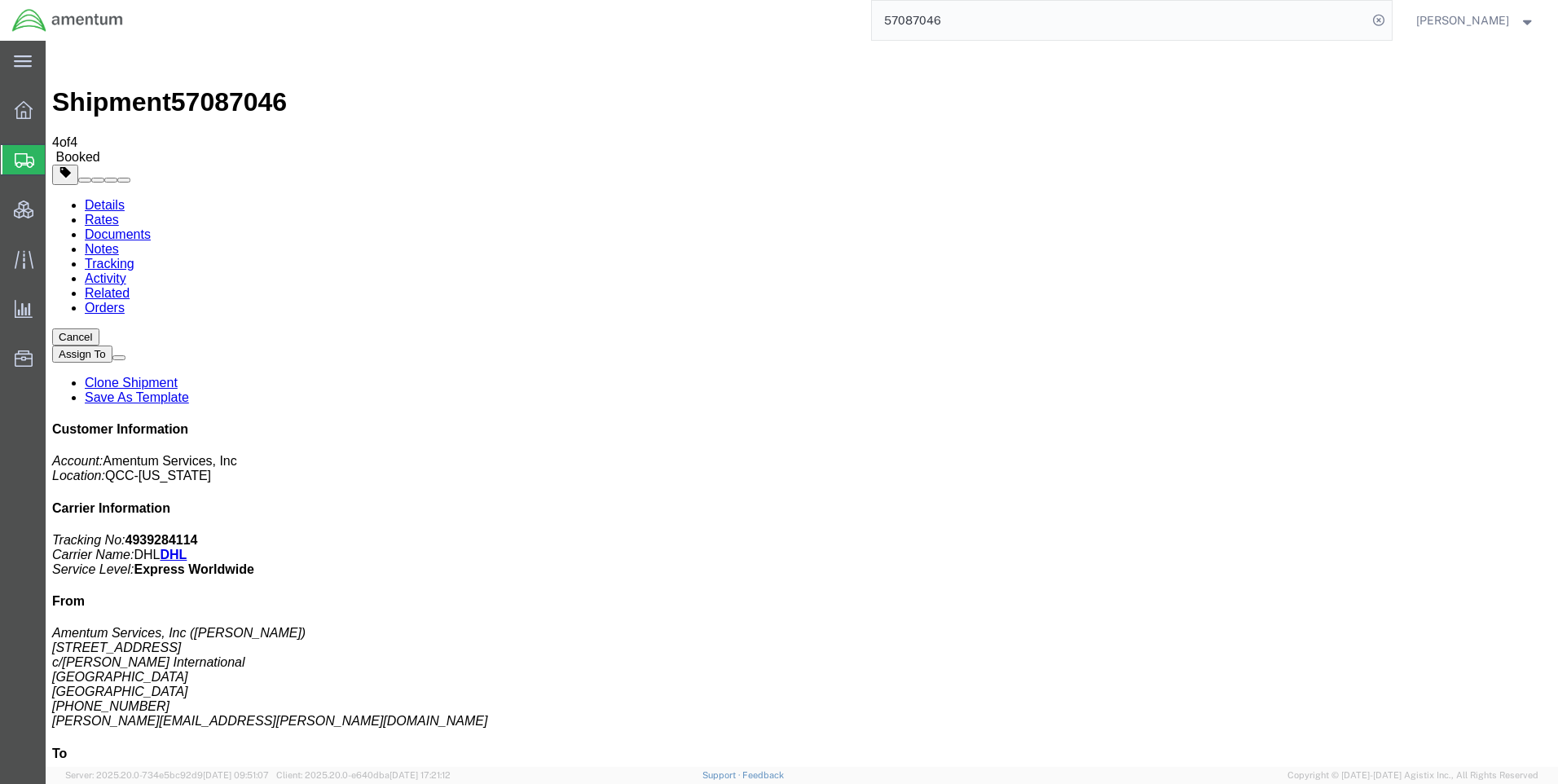
click at [114, 198] on link "Details" at bounding box center [104, 205] width 40 height 14
